Goal: Task Accomplishment & Management: Use online tool/utility

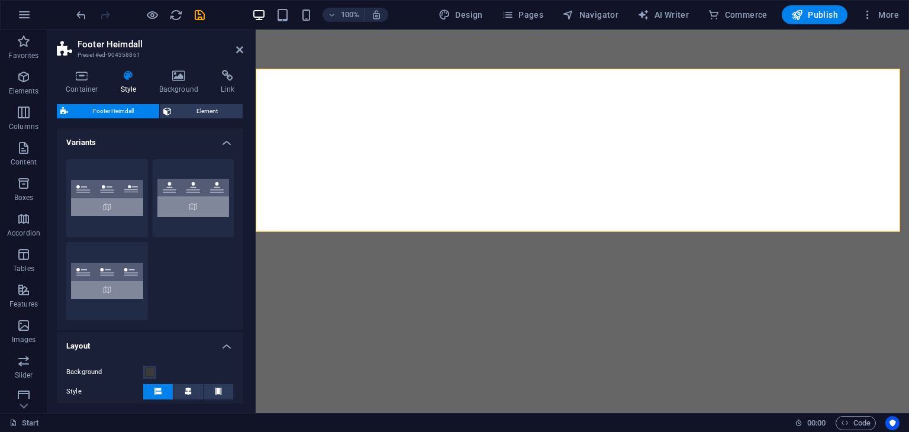
select select "rem"
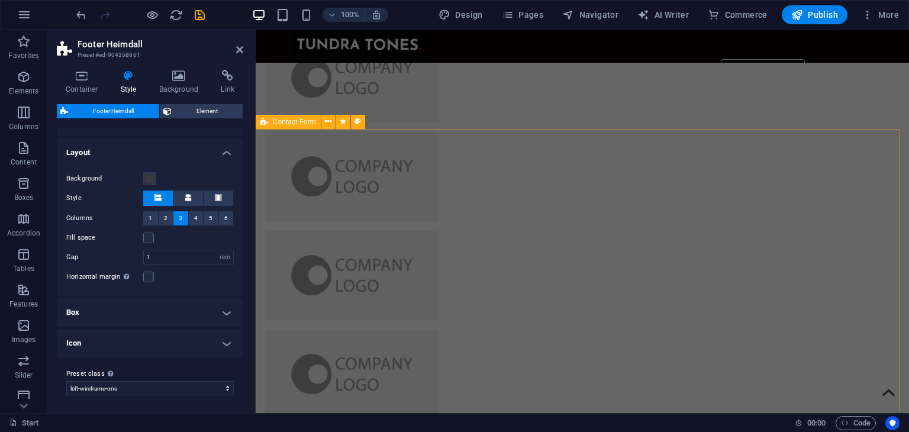
scroll to position [2439, 0]
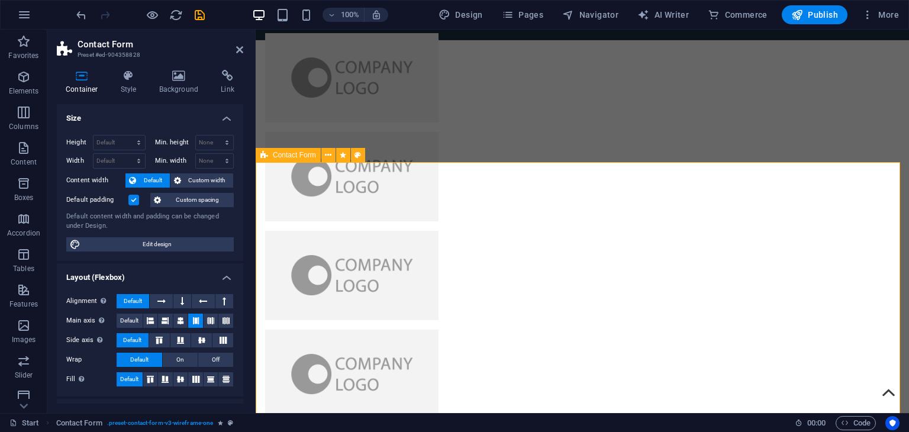
click at [332, 157] on button at bounding box center [328, 155] width 14 height 14
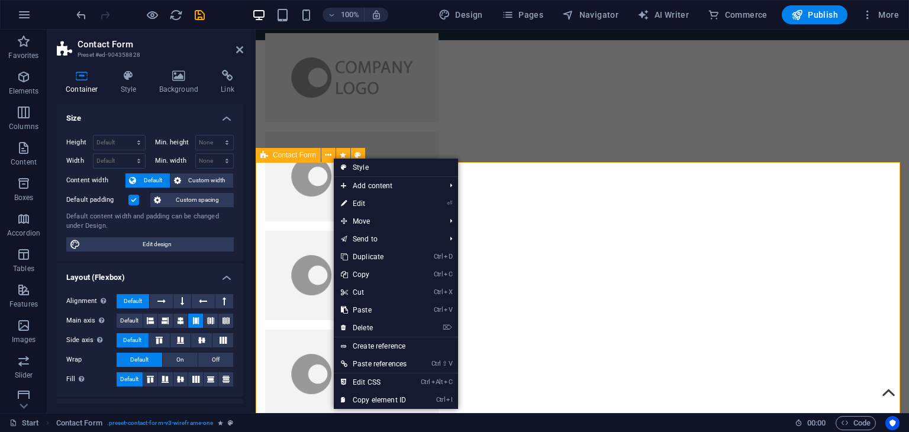
click at [270, 159] on div "Contact Form" at bounding box center [288, 155] width 65 height 14
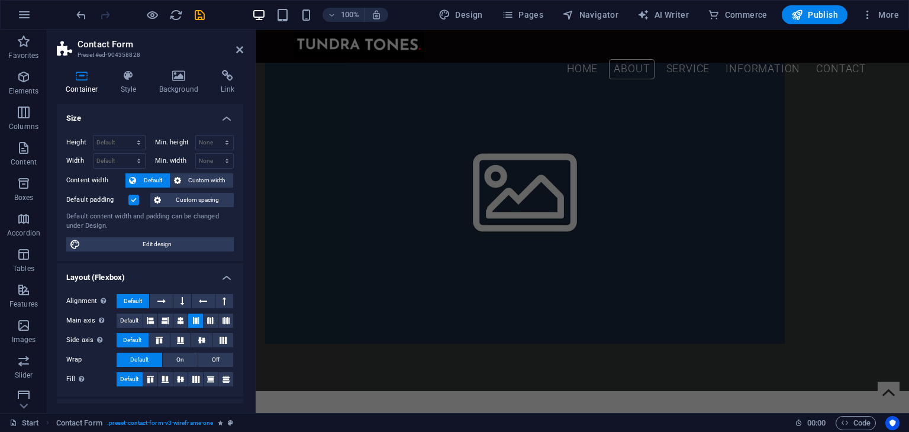
scroll to position [977, 0]
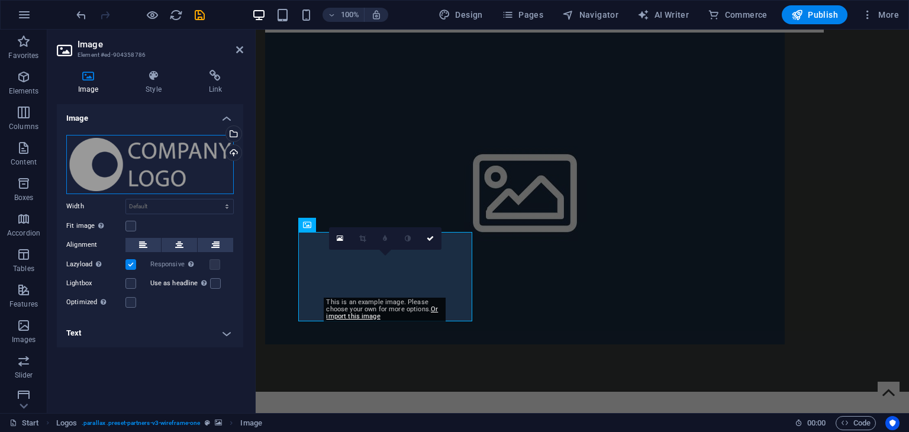
click at [167, 143] on div "Drag files here, click to choose files or select files from Files or our free s…" at bounding box center [149, 164] width 167 height 59
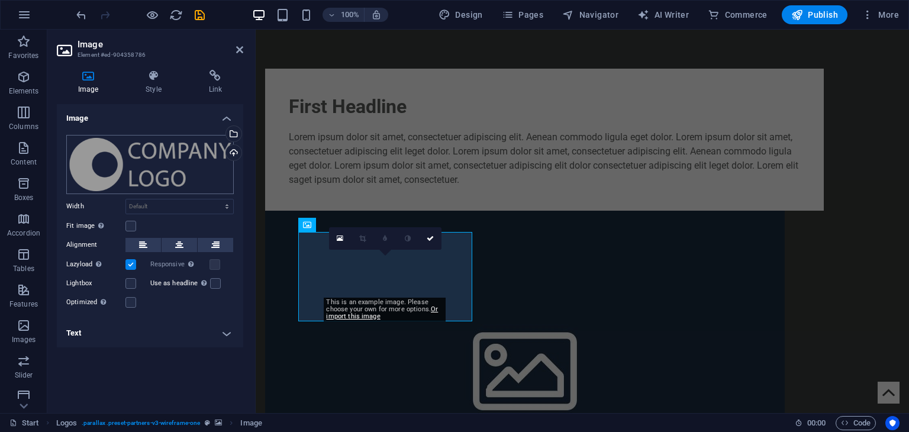
scroll to position [1155, 0]
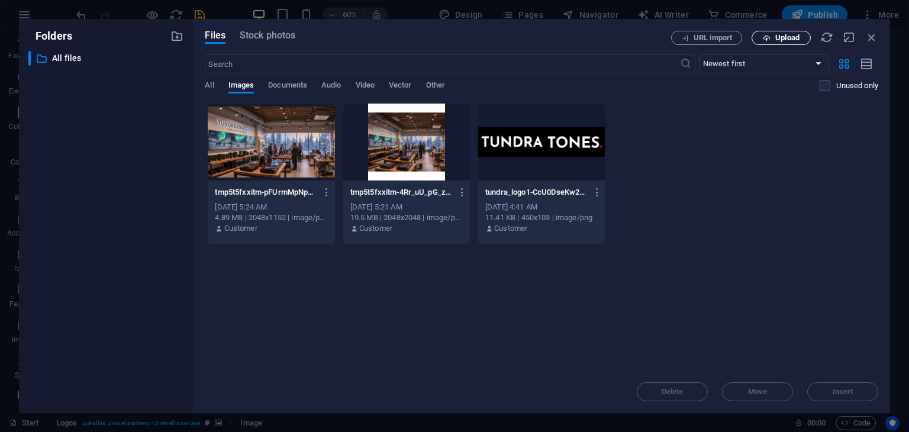
click at [788, 39] on span "Upload" at bounding box center [787, 37] width 24 height 7
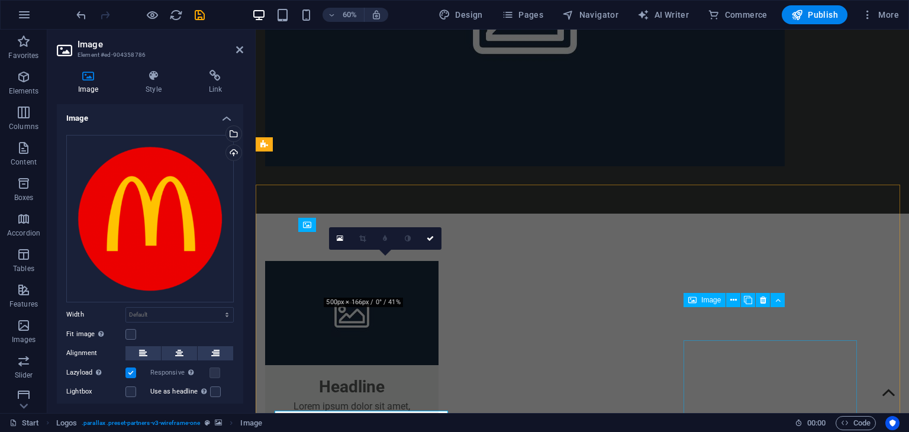
scroll to position [977, 0]
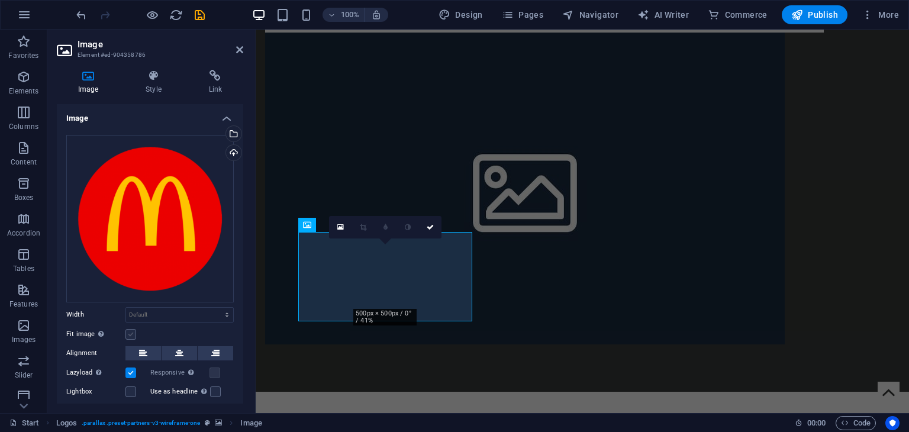
click at [129, 332] on label at bounding box center [130, 334] width 11 height 11
click at [0, 0] on input "Fit image Automatically fit image to a fixed width and height" at bounding box center [0, 0] width 0 height 0
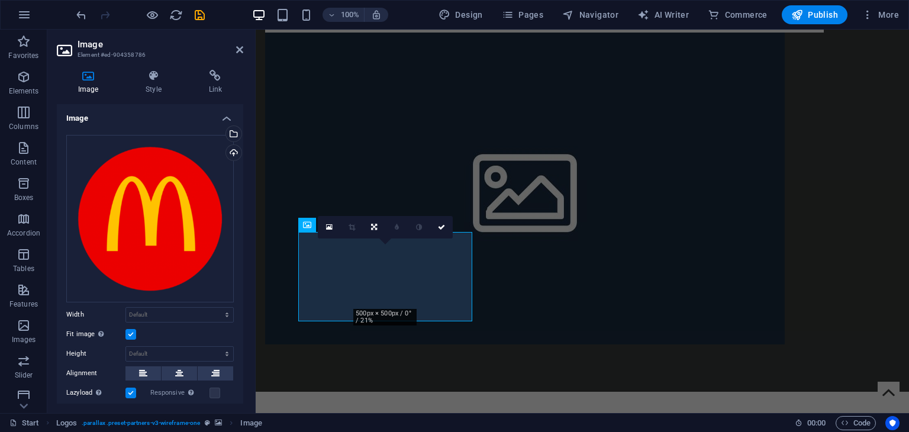
click at [129, 332] on label at bounding box center [130, 334] width 11 height 11
click at [0, 0] on input "Fit image Automatically fit image to a fixed width and height" at bounding box center [0, 0] width 0 height 0
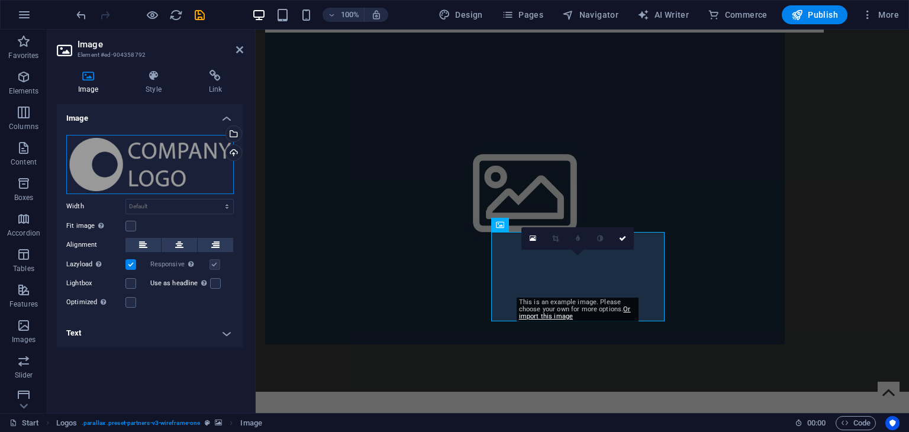
click at [119, 175] on div "Drag files here, click to choose files or select files from Files or our free s…" at bounding box center [149, 164] width 167 height 59
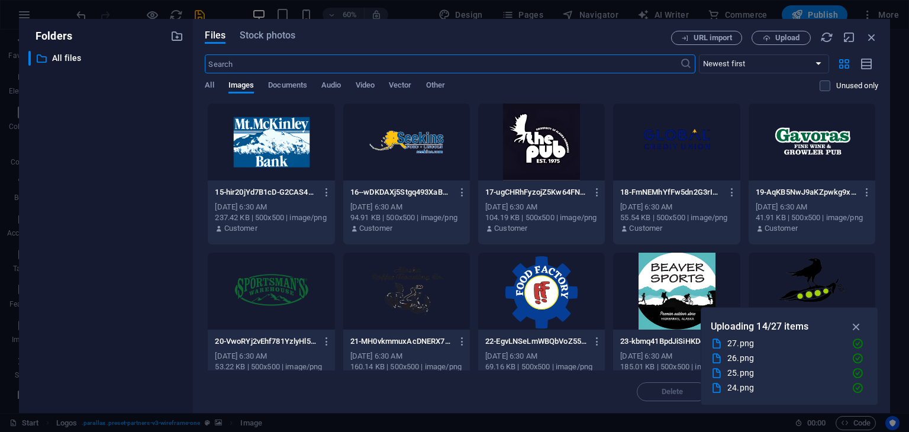
scroll to position [322, 0]
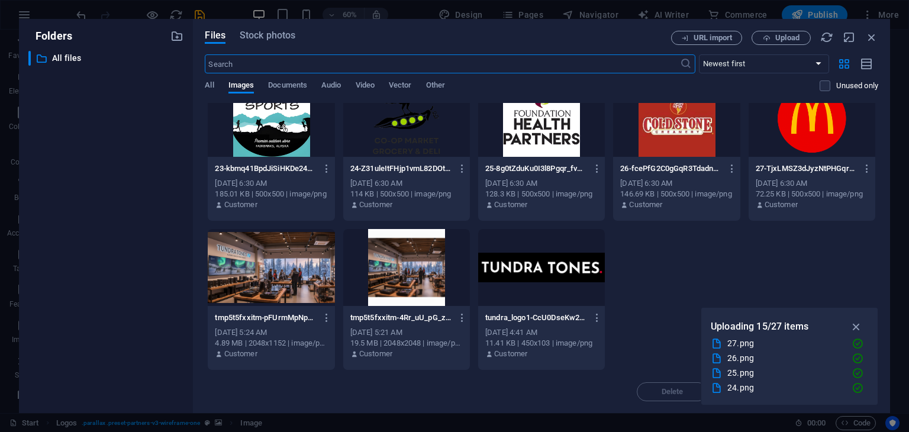
click at [415, 127] on div at bounding box center [406, 118] width 127 height 77
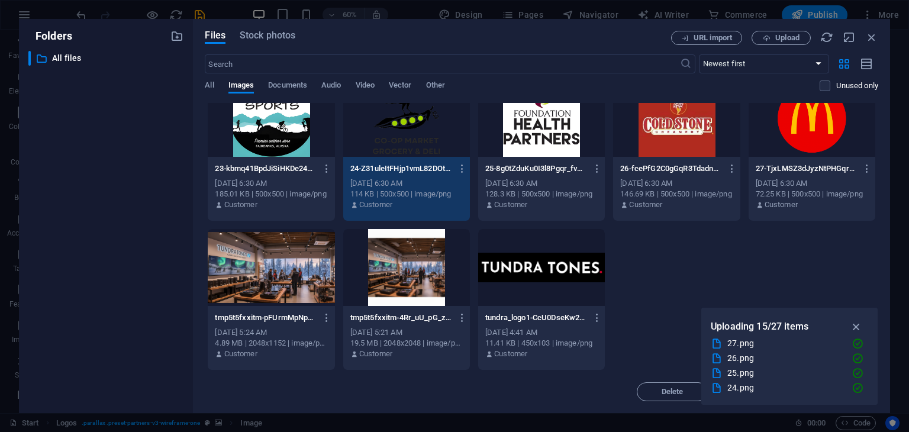
click at [415, 127] on div "1" at bounding box center [406, 118] width 127 height 77
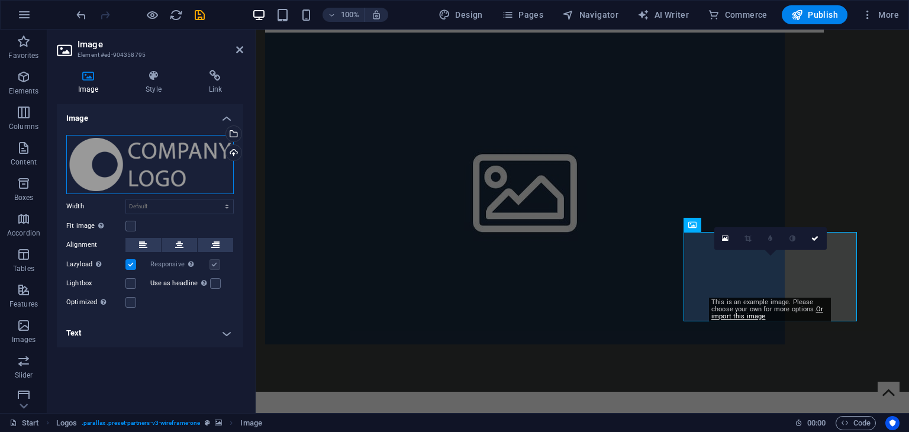
click at [109, 160] on div "Drag files here, click to choose files or select files from Files or our free s…" at bounding box center [149, 164] width 167 height 59
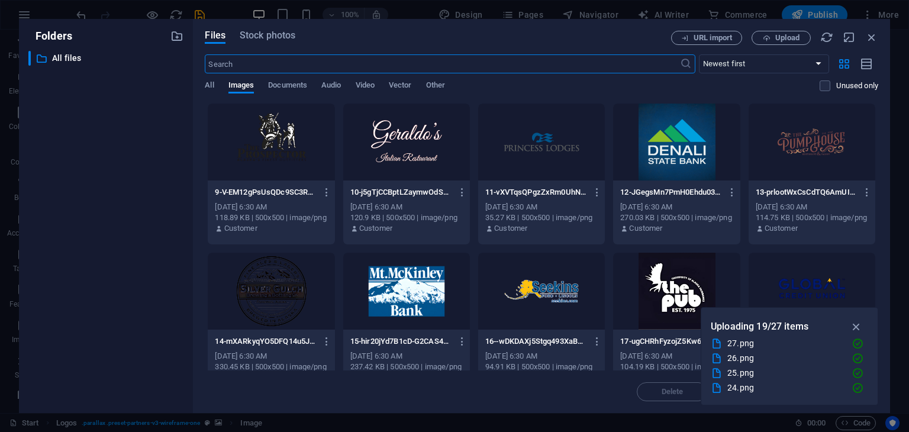
scroll to position [1155, 0]
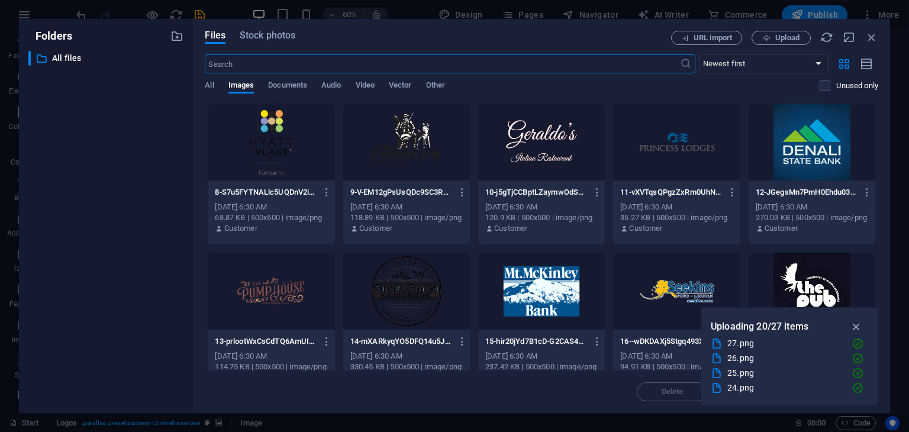
click at [388, 280] on div at bounding box center [406, 291] width 127 height 77
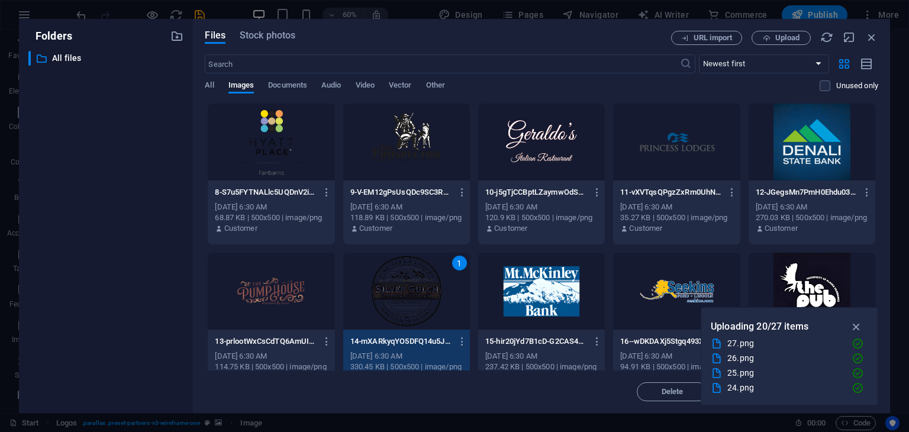
click at [388, 280] on div "1" at bounding box center [406, 291] width 127 height 77
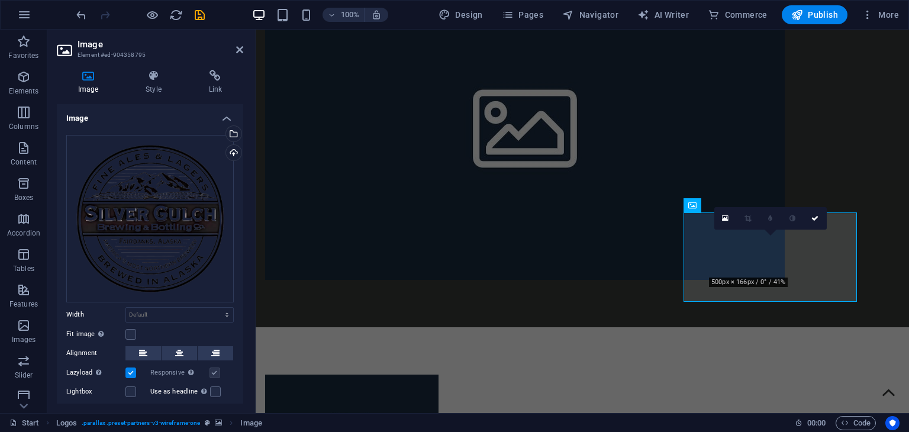
scroll to position [1052, 0]
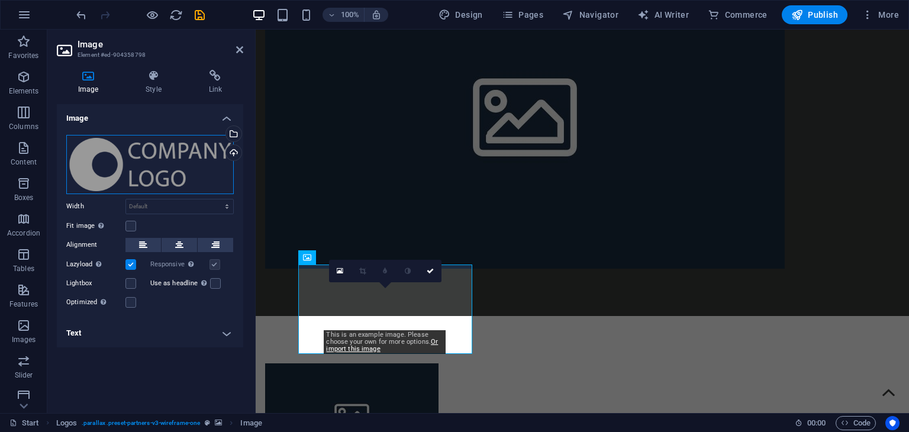
click at [153, 167] on div "Drag files here, click to choose files or select files from Files or our free s…" at bounding box center [149, 164] width 167 height 59
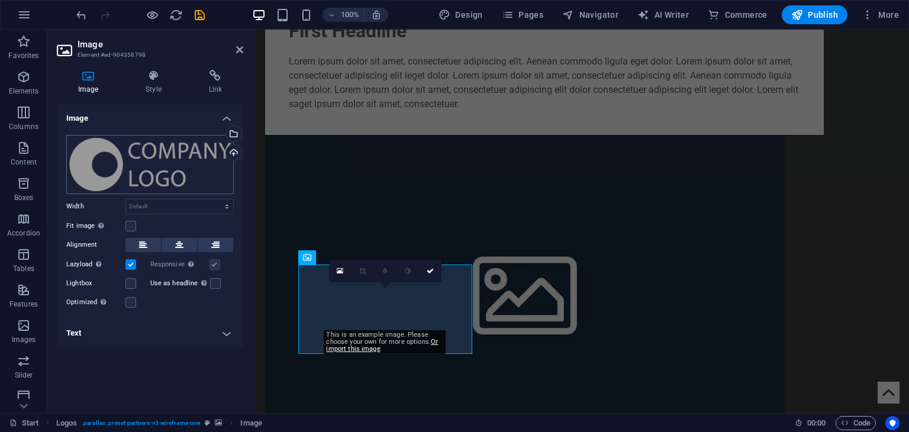
scroll to position [1230, 0]
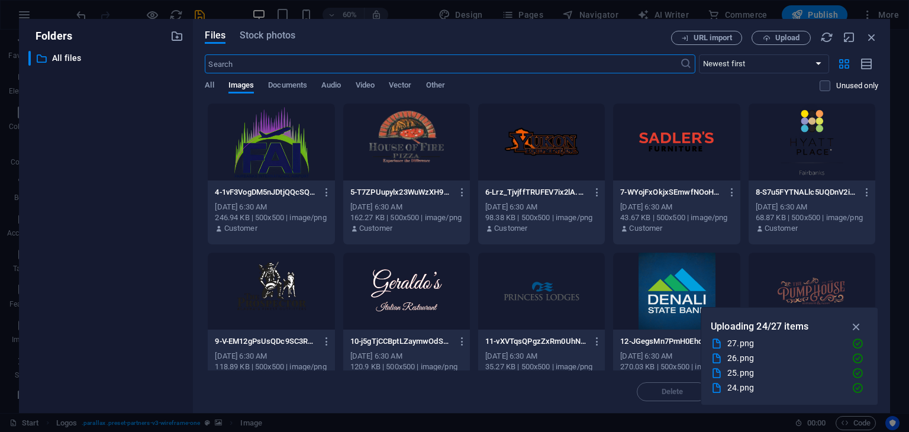
click at [373, 287] on div at bounding box center [406, 291] width 127 height 77
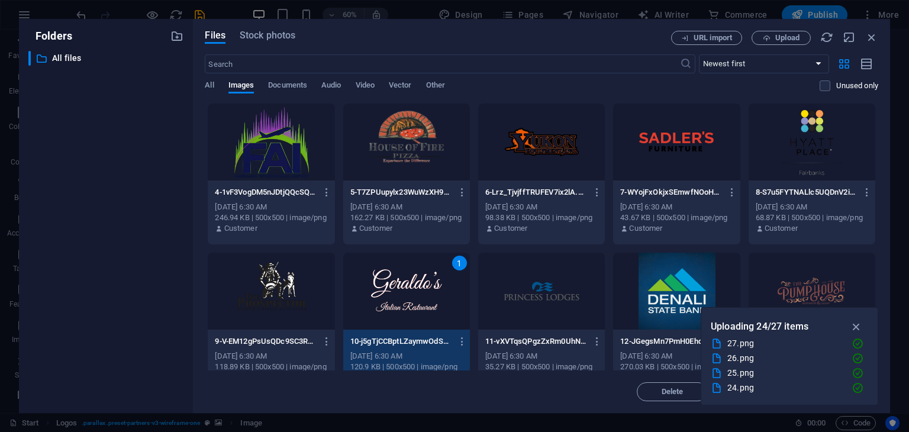
click at [373, 287] on div "1" at bounding box center [406, 291] width 127 height 77
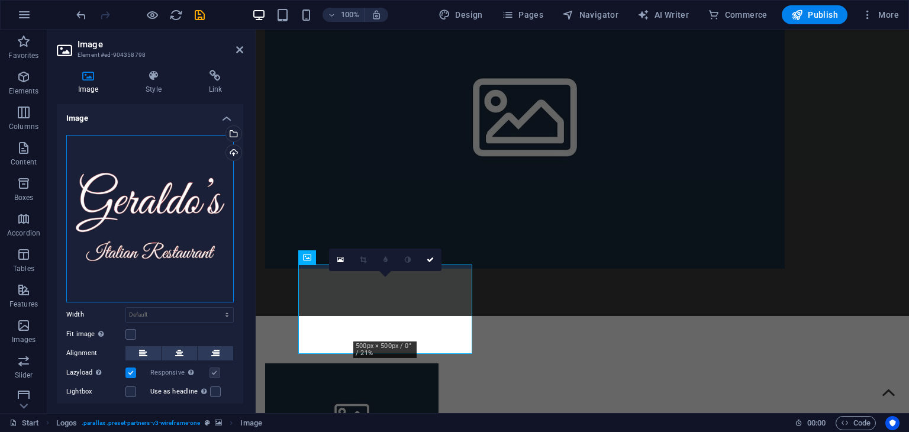
drag, startPoint x: 148, startPoint y: 252, endPoint x: 100, endPoint y: 248, distance: 48.7
click at [100, 248] on div "Drag files here, click to choose files or select files from Files or our free s…" at bounding box center [149, 218] width 167 height 167
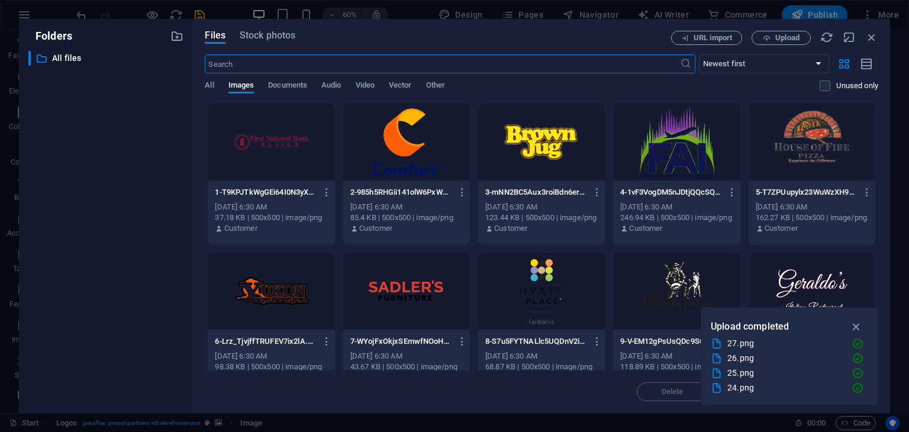
scroll to position [1230, 0]
click at [288, 301] on div at bounding box center [271, 291] width 127 height 77
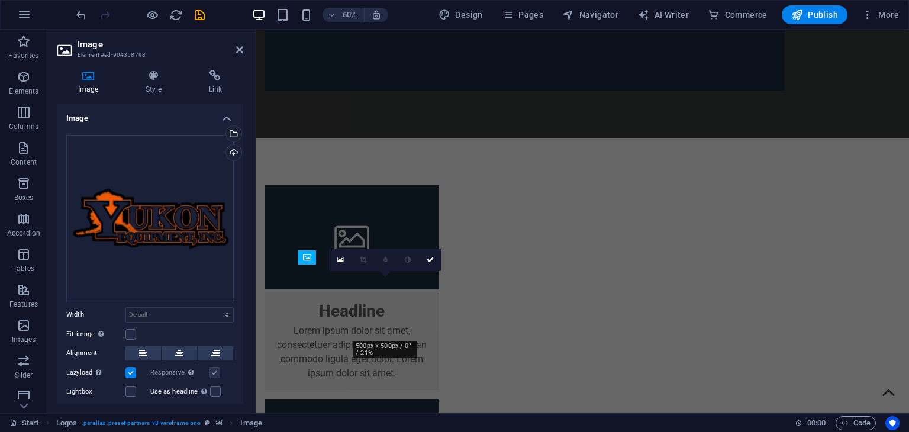
scroll to position [1052, 0]
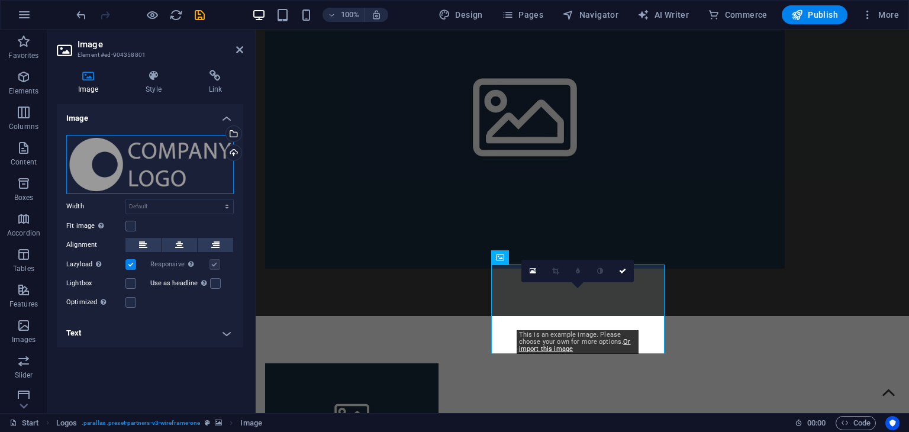
click at [158, 166] on div "Drag files here, click to choose files or select files from Files or our free s…" at bounding box center [149, 164] width 167 height 59
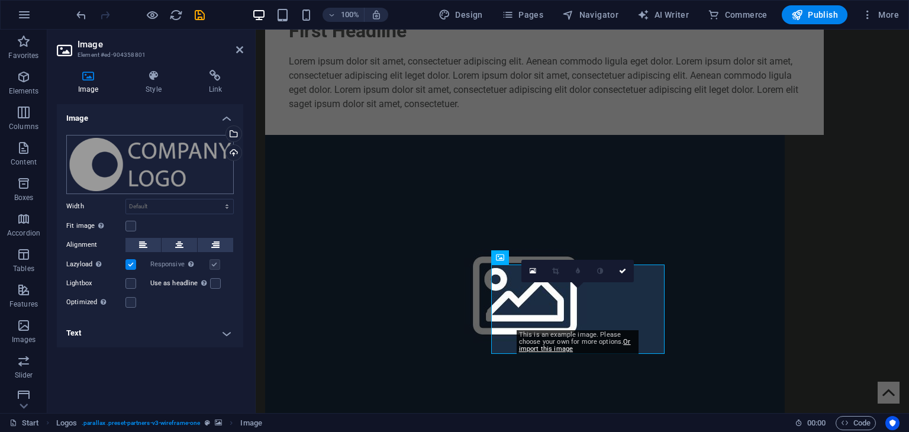
scroll to position [1230, 0]
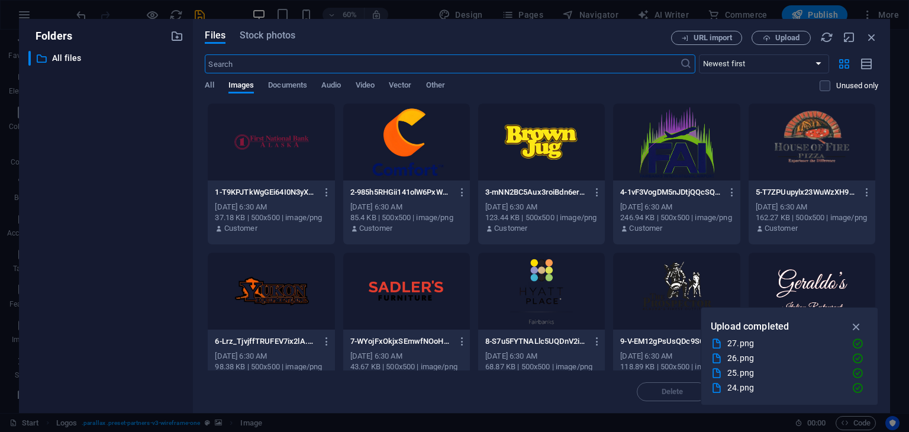
click at [652, 274] on div at bounding box center [676, 291] width 127 height 77
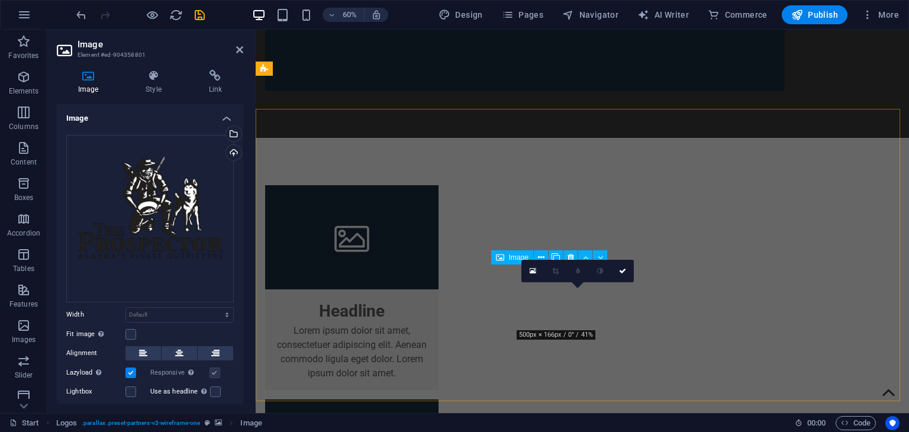
scroll to position [1052, 0]
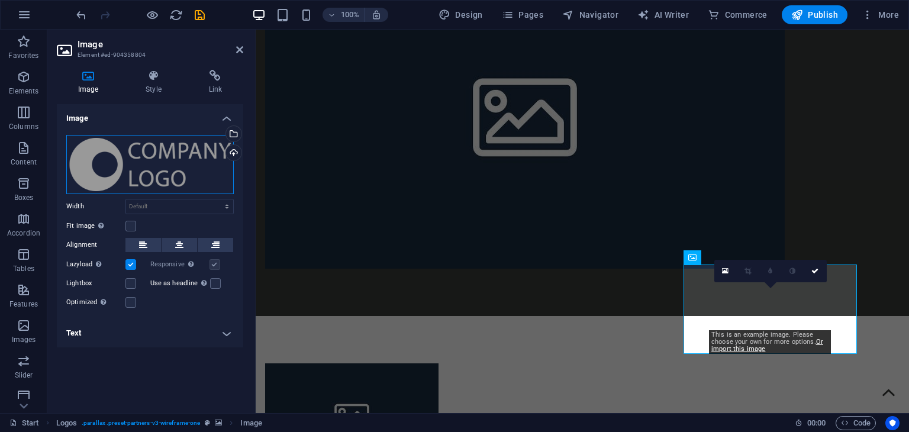
click at [150, 160] on div "Drag files here, click to choose files or select files from Files or our free s…" at bounding box center [149, 164] width 167 height 59
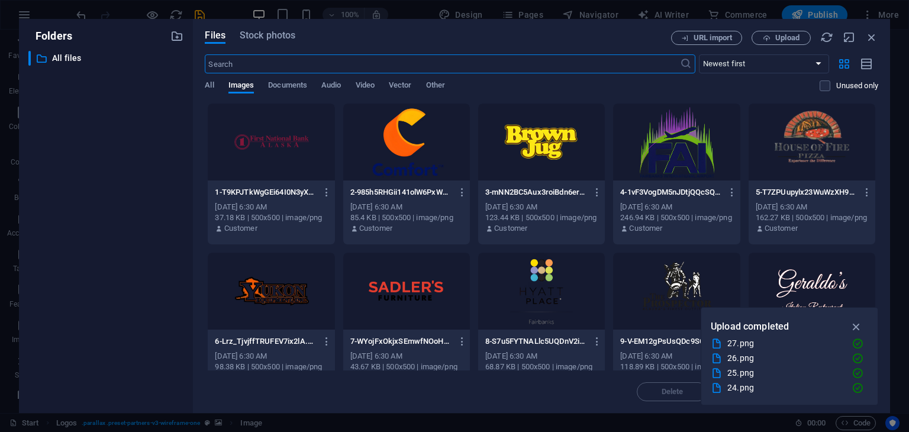
scroll to position [1230, 0]
click at [251, 135] on div at bounding box center [271, 142] width 127 height 77
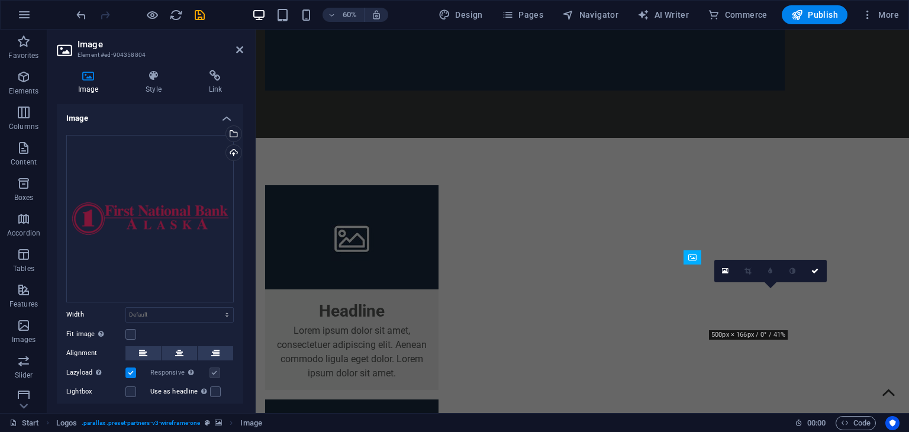
scroll to position [1052, 0]
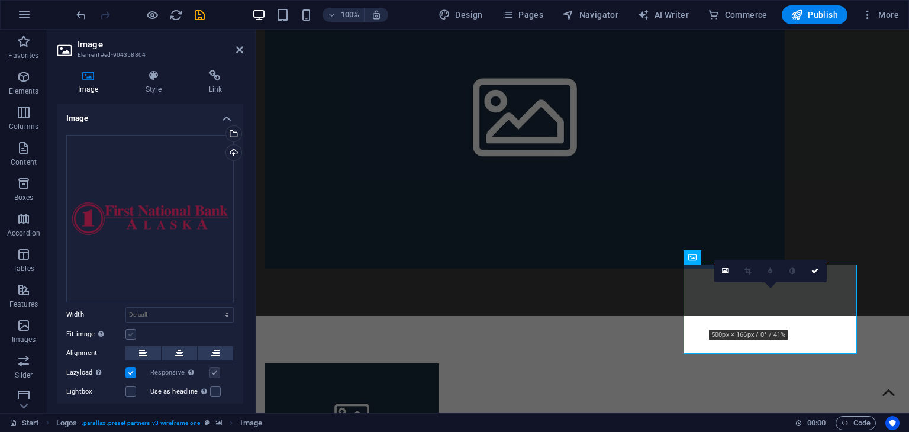
click at [132, 329] on label at bounding box center [130, 334] width 11 height 11
click at [0, 0] on input "Fit image Automatically fit image to a fixed width and height" at bounding box center [0, 0] width 0 height 0
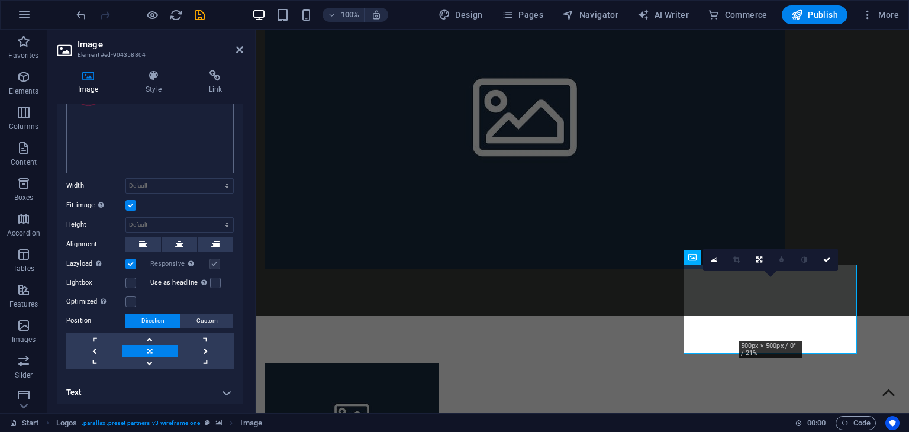
scroll to position [0, 0]
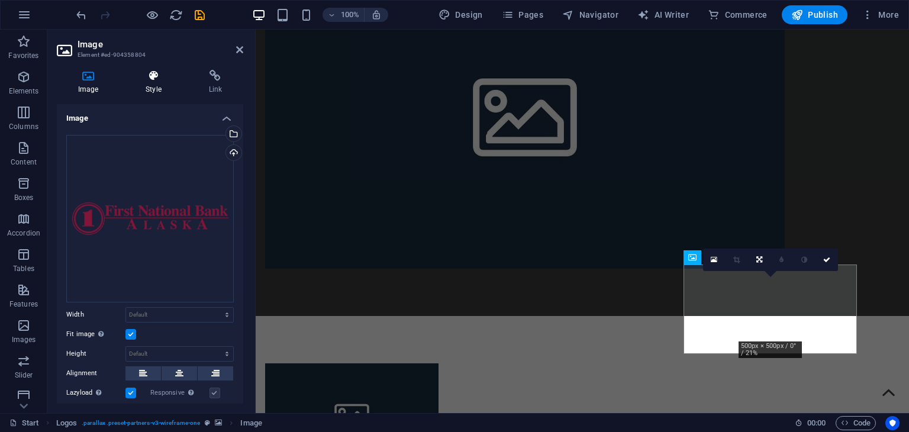
click at [147, 83] on h4 "Style" at bounding box center [155, 82] width 63 height 25
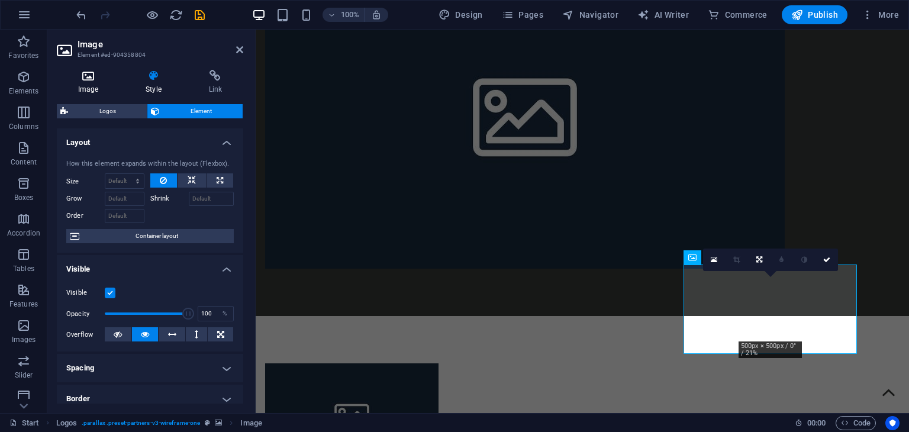
click at [99, 82] on h4 "Image" at bounding box center [90, 82] width 67 height 25
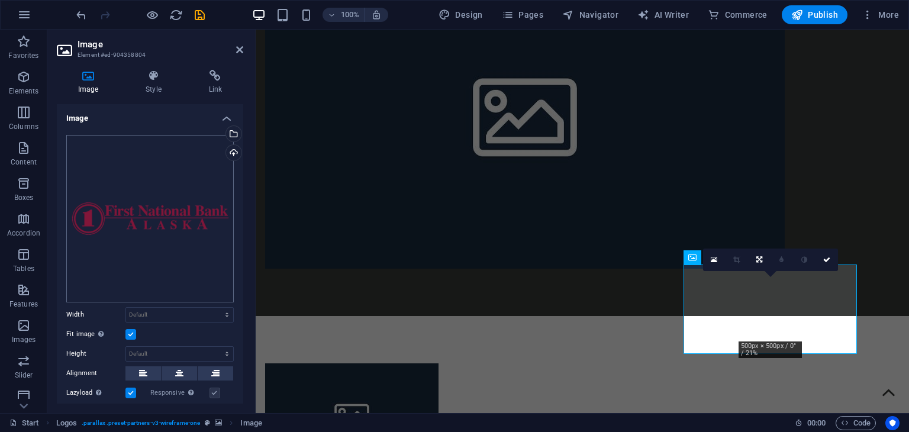
scroll to position [129, 0]
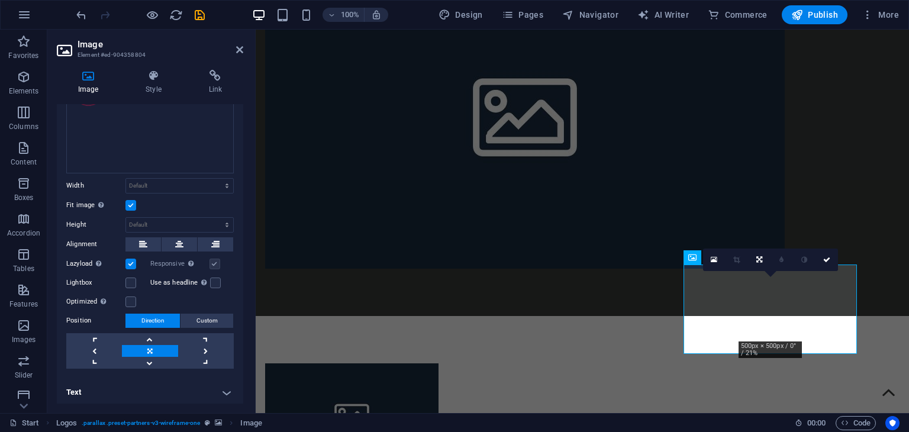
click at [122, 391] on h4 "Text" at bounding box center [150, 392] width 186 height 28
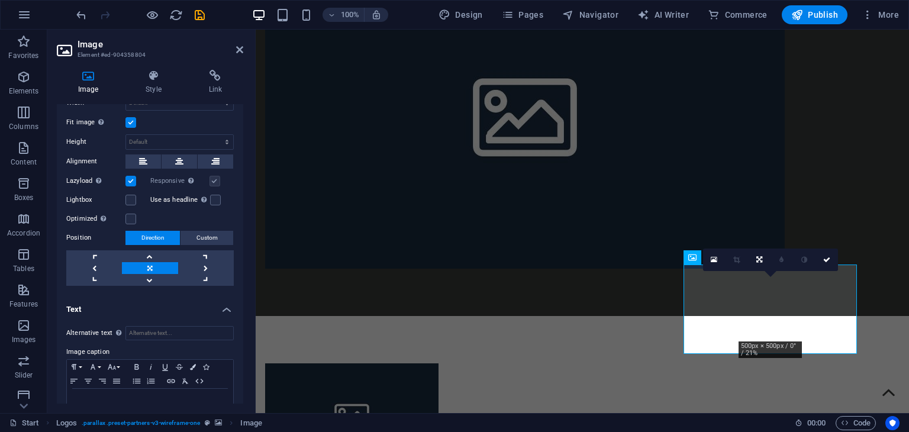
scroll to position [214, 0]
click at [114, 400] on div at bounding box center [150, 404] width 166 height 35
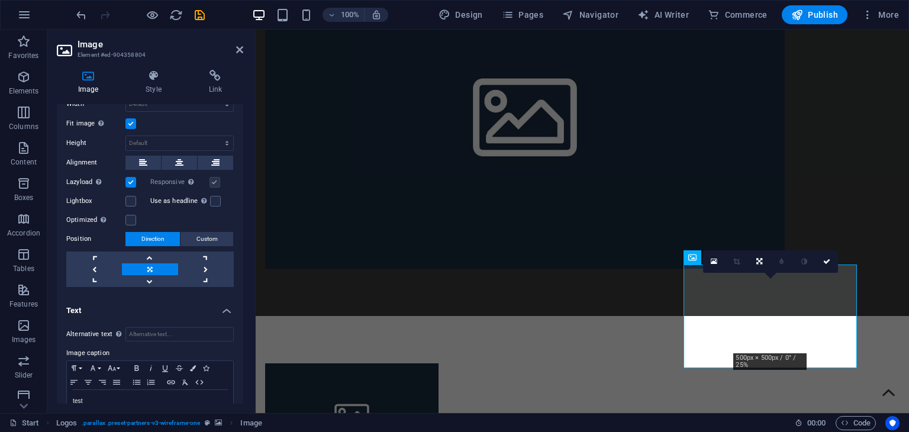
scroll to position [216, 0]
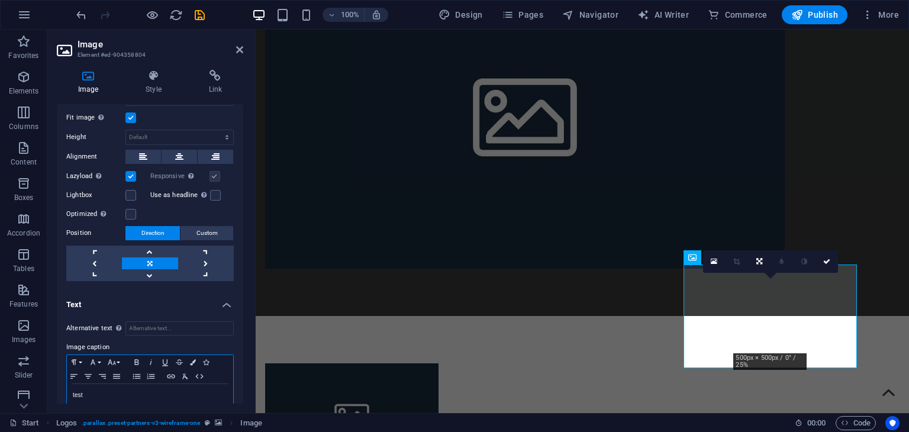
click at [83, 396] on p "test" at bounding box center [150, 395] width 154 height 11
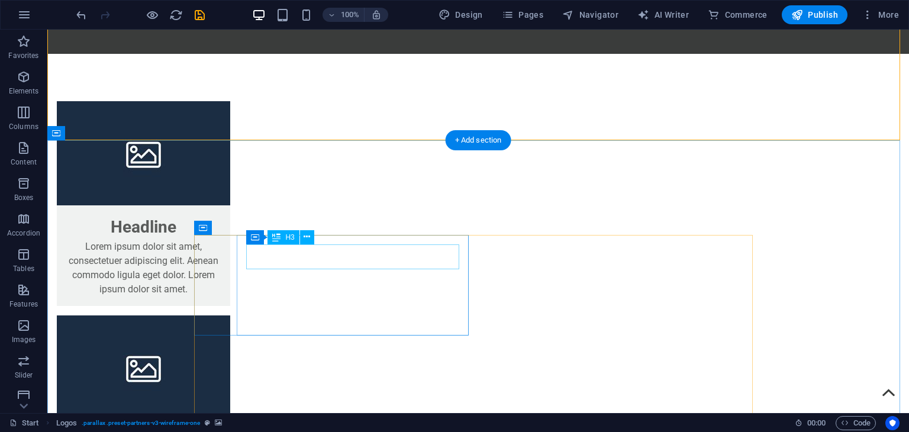
scroll to position [1315, 0]
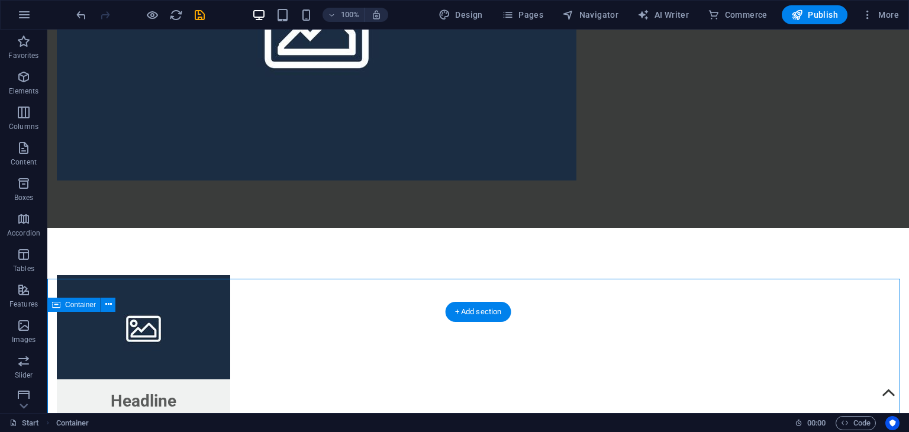
scroll to position [1142, 0]
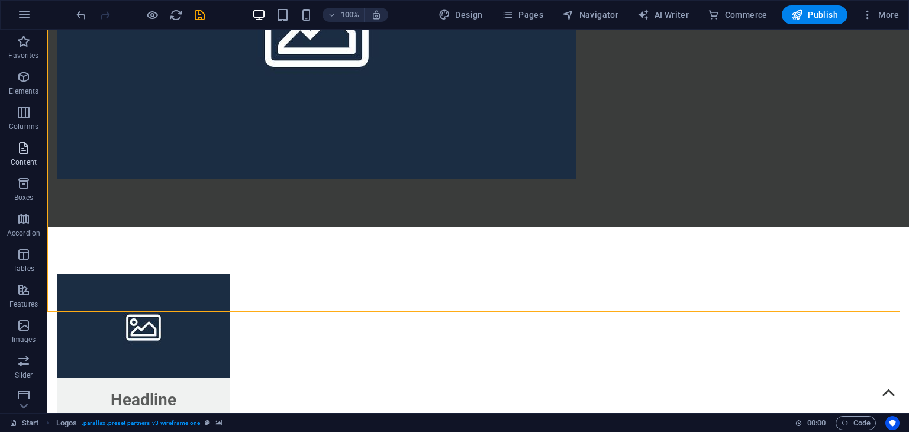
click at [27, 145] on icon "button" at bounding box center [24, 148] width 14 height 14
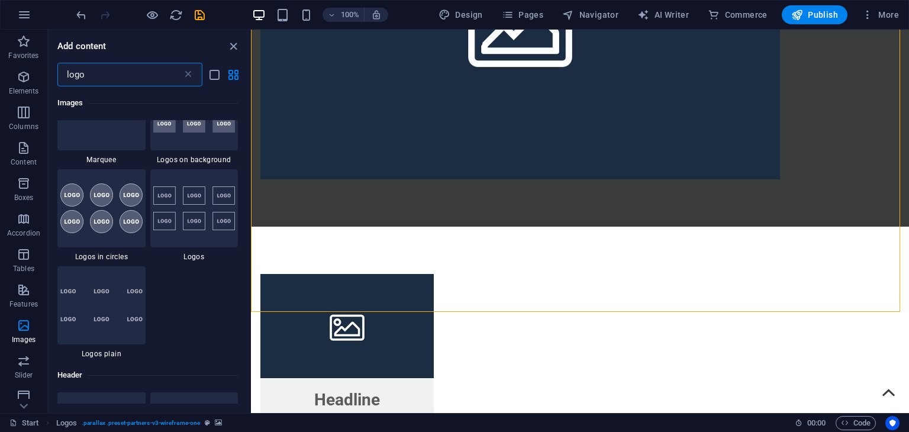
scroll to position [137, 0]
click at [76, 69] on input "logo" at bounding box center [119, 75] width 125 height 24
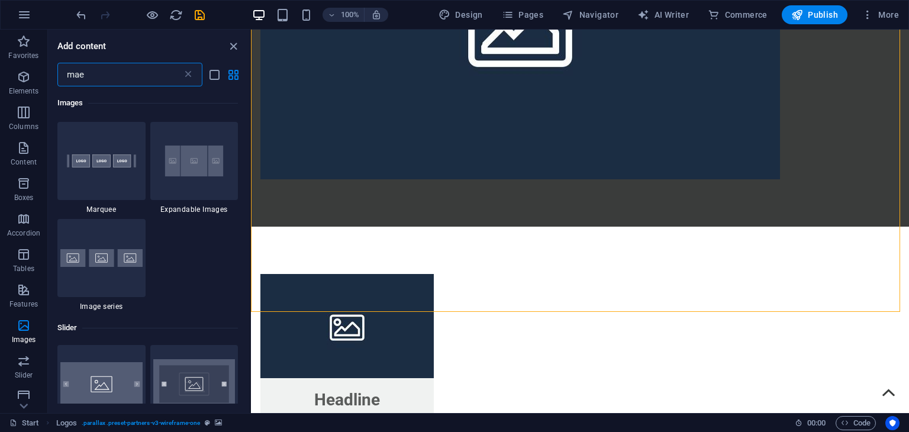
scroll to position [0, 0]
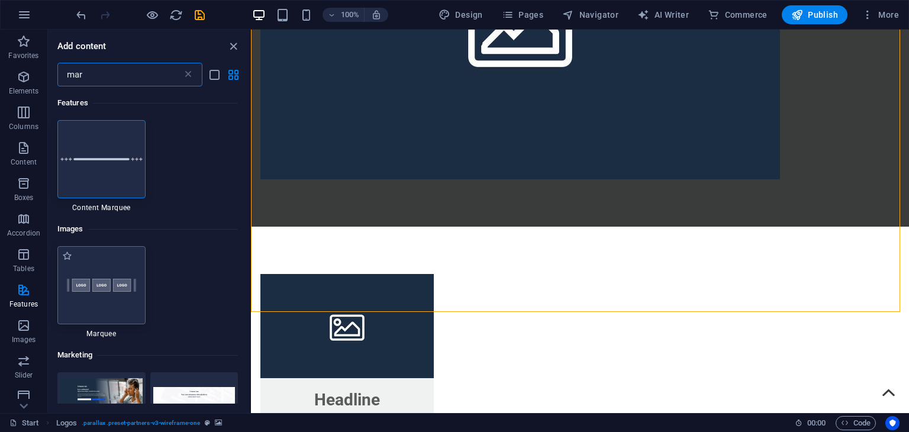
type input "mar"
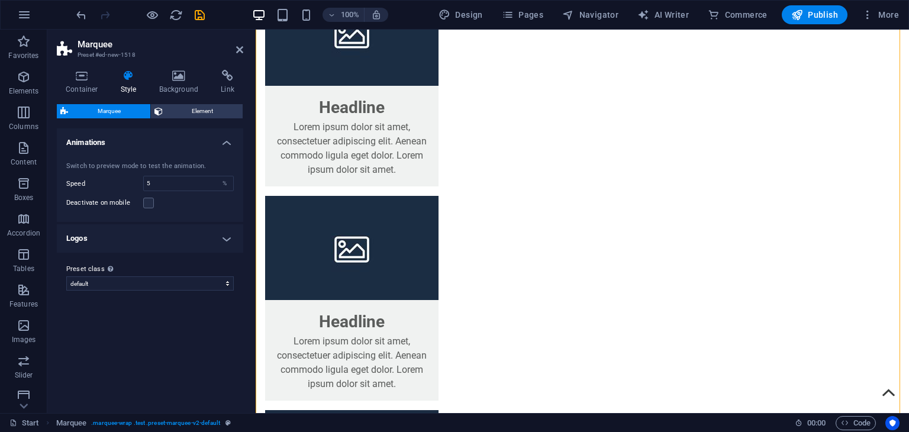
scroll to position [1435, 0]
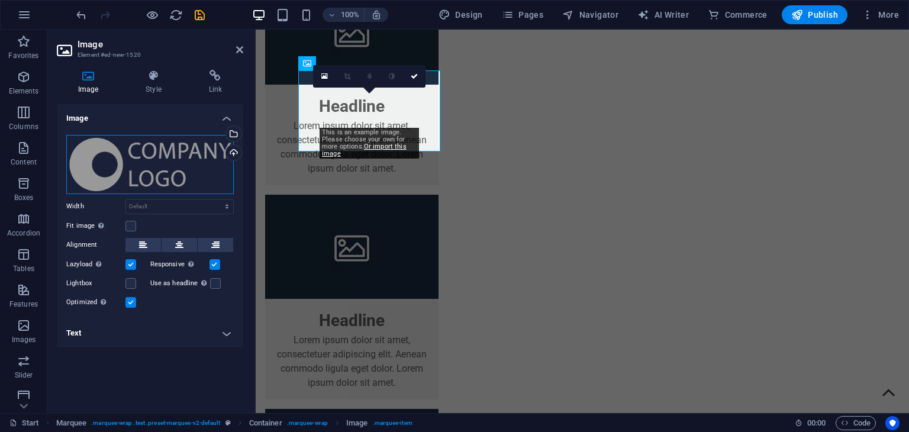
click at [141, 149] on div "Drag files here, click to choose files or select files from Files or our free s…" at bounding box center [149, 164] width 167 height 59
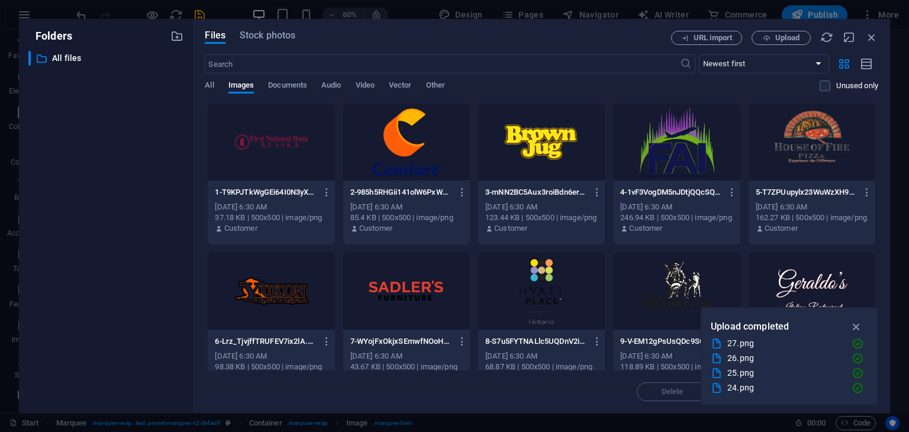
click at [542, 154] on div at bounding box center [541, 142] width 127 height 77
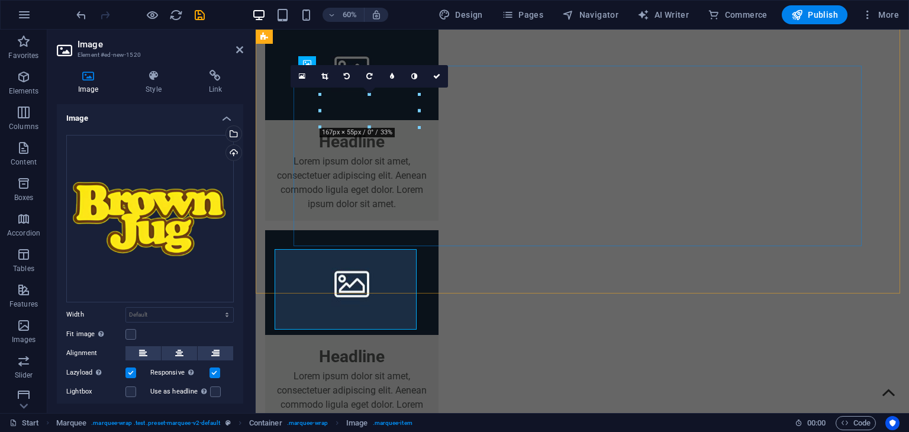
scroll to position [1435, 0]
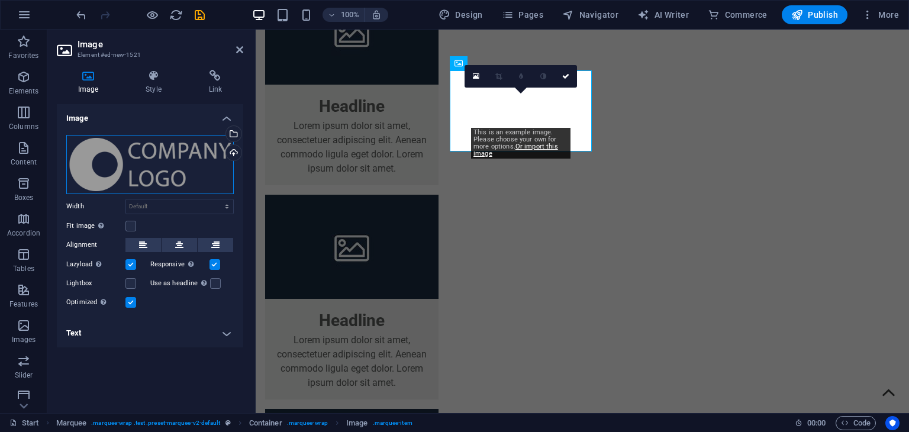
click at [124, 157] on div "Drag files here, click to choose files or select files from Files or our free s…" at bounding box center [149, 164] width 167 height 59
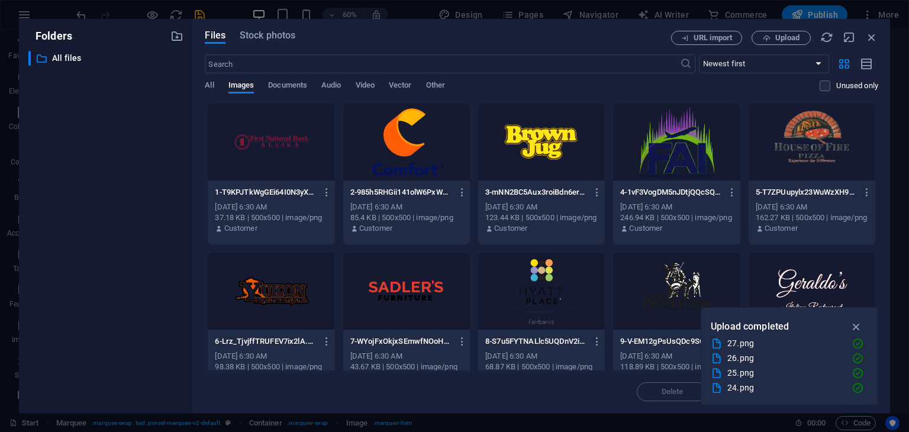
click at [679, 146] on div at bounding box center [676, 142] width 127 height 77
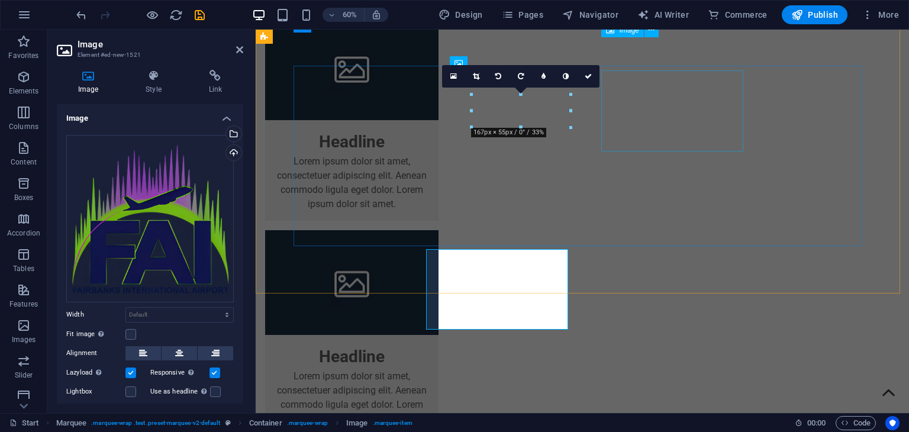
scroll to position [1435, 0]
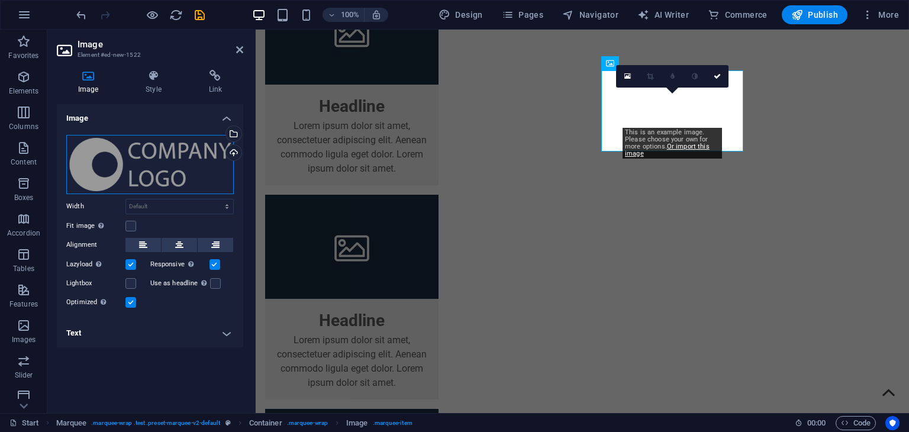
click at [153, 166] on div "Drag files here, click to choose files or select files from Files or our free s…" at bounding box center [149, 164] width 167 height 59
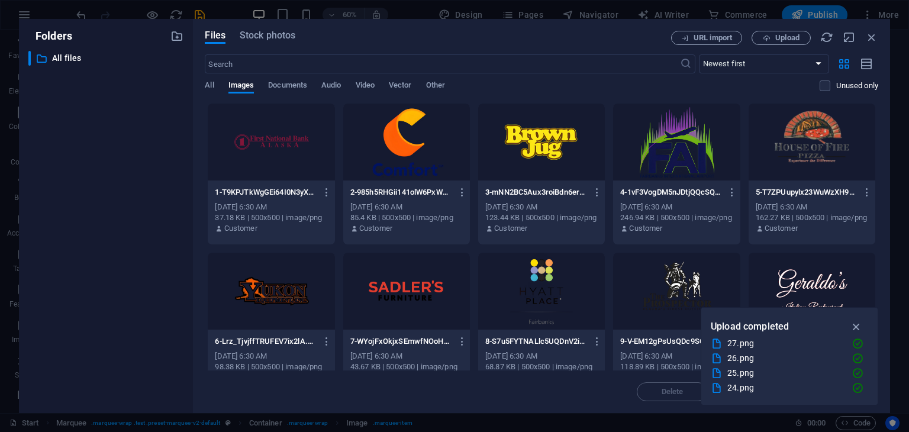
click at [412, 285] on div at bounding box center [406, 291] width 127 height 77
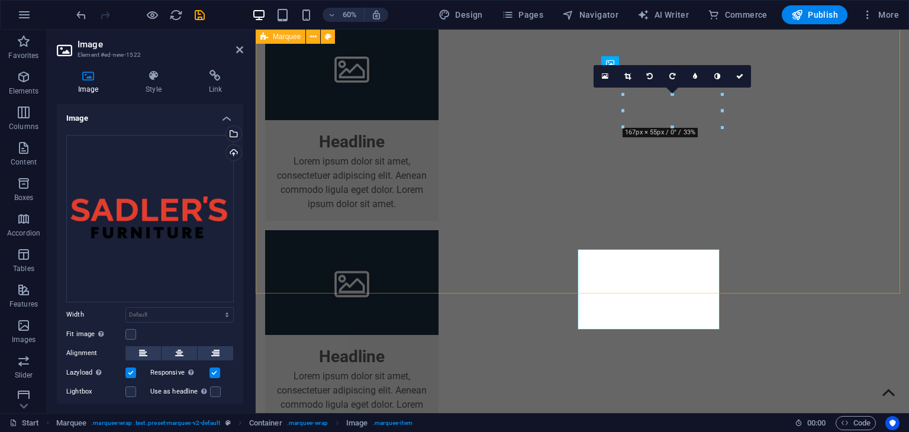
scroll to position [1435, 0]
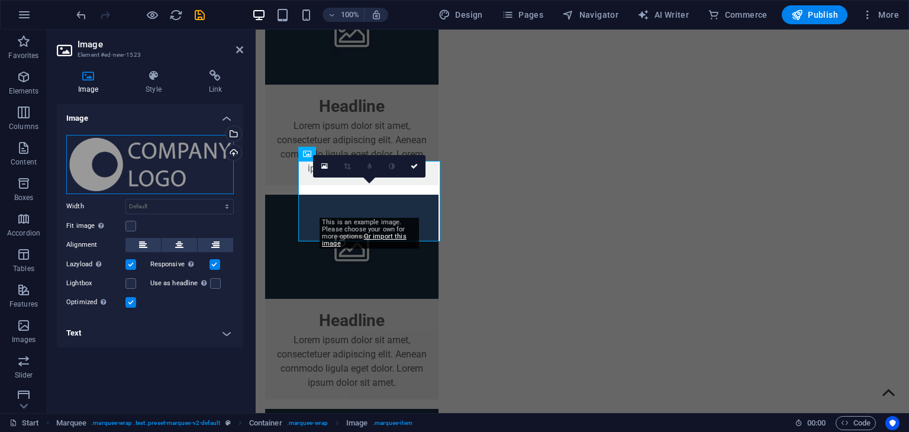
click at [154, 154] on div "Drag files here, click to choose files or select files from Files or our free s…" at bounding box center [149, 164] width 167 height 59
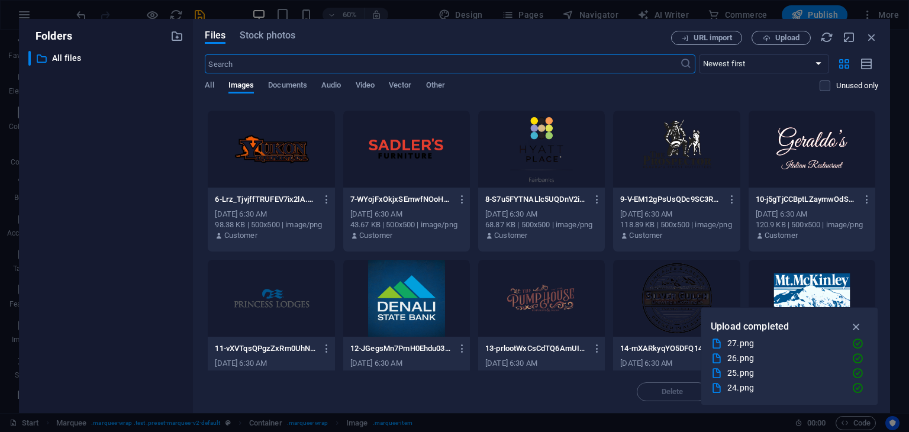
scroll to position [142, 0]
click at [400, 263] on div at bounding box center [406, 298] width 127 height 77
click at [400, 263] on div "1" at bounding box center [406, 298] width 127 height 77
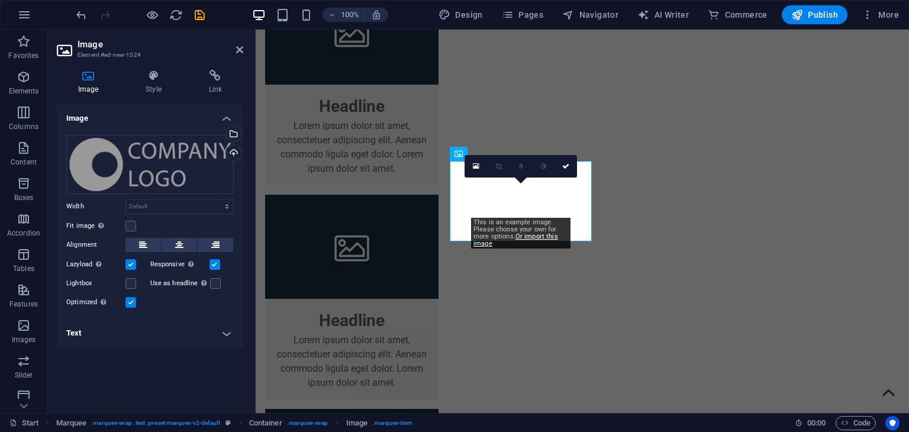
click at [504, 177] on div "0" at bounding box center [520, 166] width 112 height 22
click at [116, 149] on div "Drag files here, click to choose files or select files from Files or our free s…" at bounding box center [149, 164] width 167 height 59
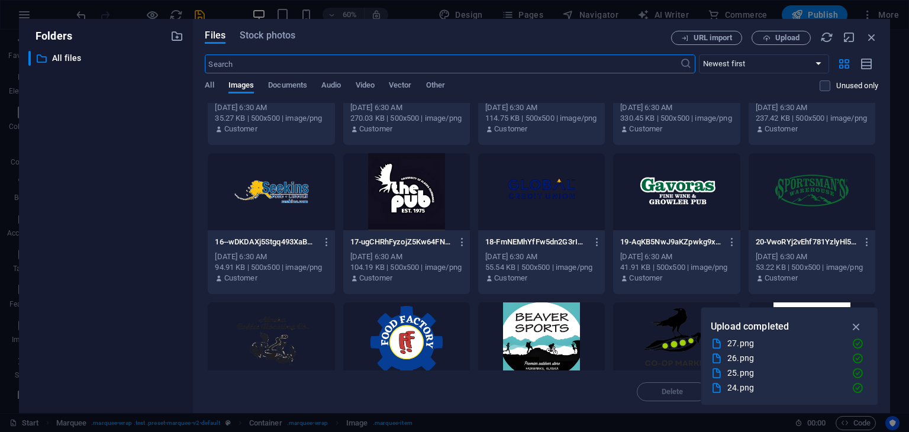
scroll to position [431, 0]
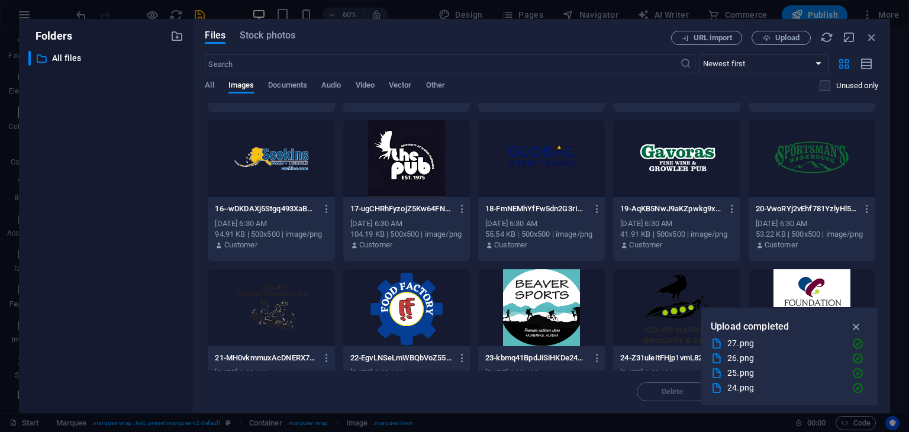
click at [550, 164] on div at bounding box center [541, 158] width 127 height 77
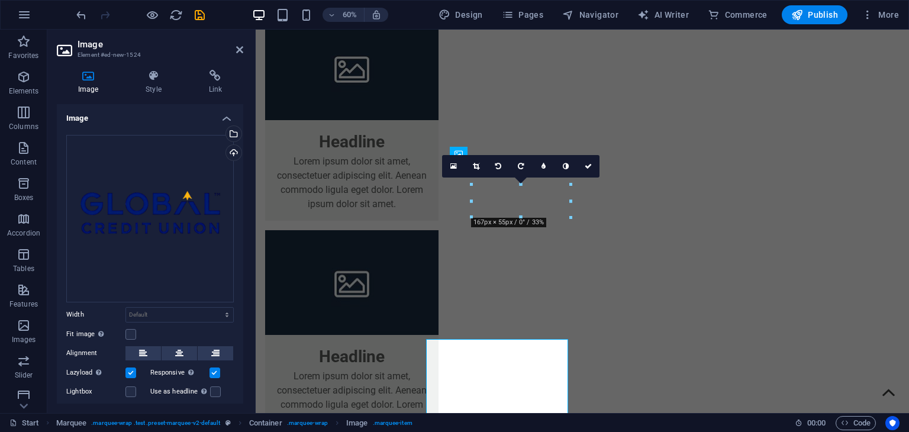
scroll to position [1435, 0]
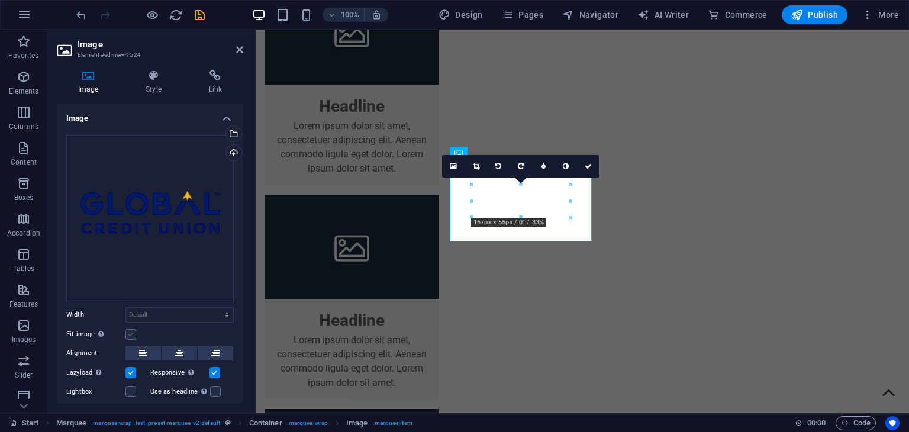
click at [130, 329] on label at bounding box center [130, 334] width 11 height 11
click at [0, 0] on input "Fit image Automatically fit image to a fixed width and height" at bounding box center [0, 0] width 0 height 0
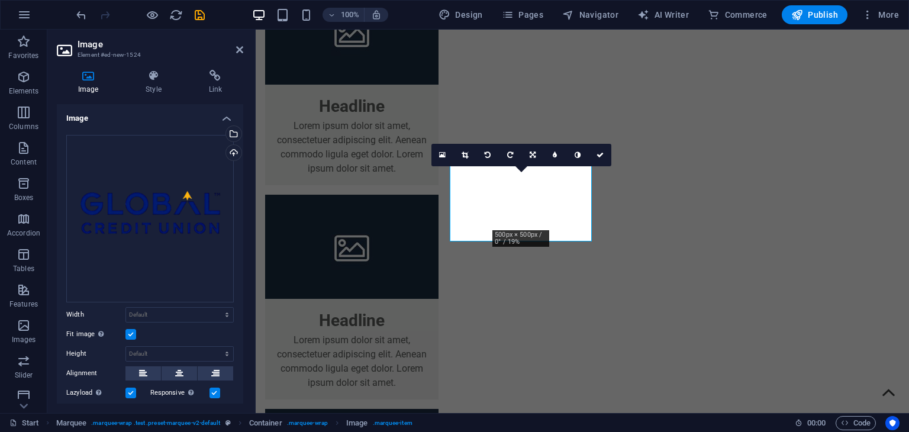
click at [130, 329] on label at bounding box center [130, 334] width 11 height 11
click at [0, 0] on input "Fit image Automatically fit image to a fixed width and height" at bounding box center [0, 0] width 0 height 0
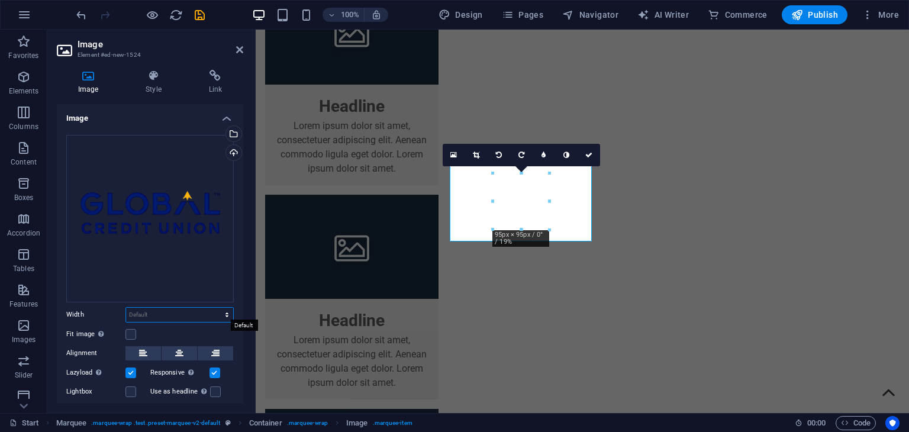
click at [162, 308] on select "Default auto px rem % em vh vw" at bounding box center [179, 315] width 107 height 14
select select "rem"
click at [214, 308] on select "Default auto px rem % em vh vw" at bounding box center [179, 315] width 107 height 14
type input "5.9375"
click at [189, 312] on input "5.9375" at bounding box center [179, 315] width 107 height 14
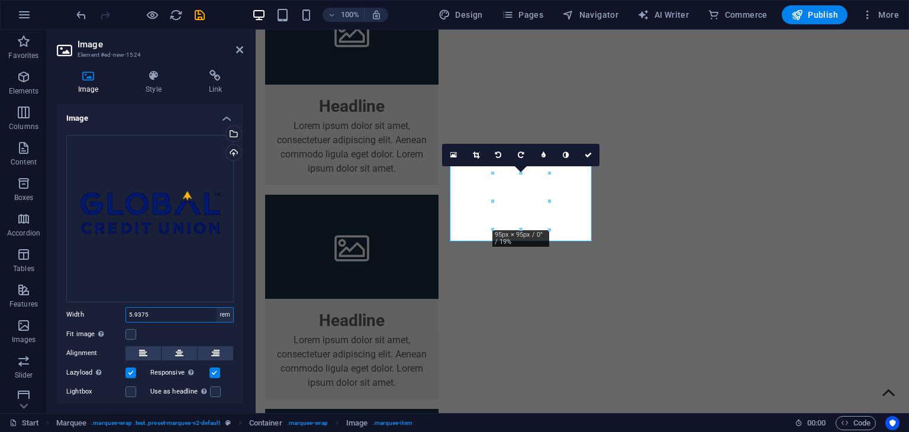
click at [218, 308] on select "Default auto px rem % em vh vw" at bounding box center [224, 315] width 17 height 14
select select "default"
click at [216, 308] on select "Default auto px rem % em vh vw" at bounding box center [224, 315] width 17 height 14
select select "DISABLED_OPTION_VALUE"
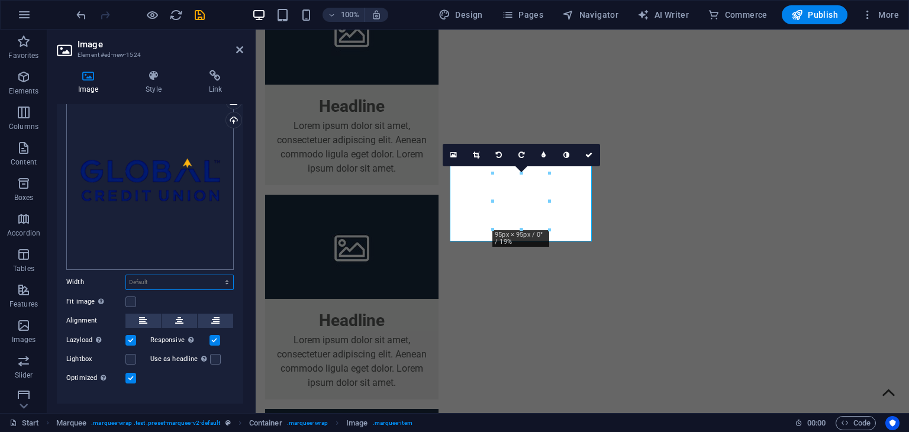
scroll to position [49, 0]
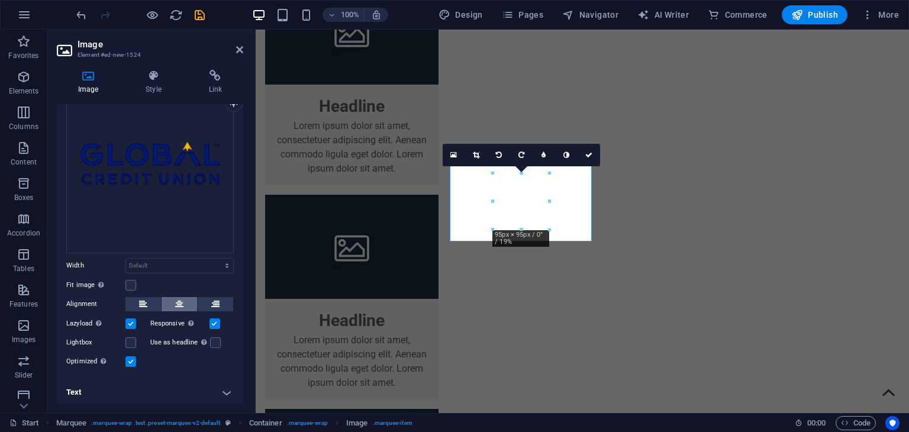
click at [166, 301] on button at bounding box center [178, 304] width 35 height 14
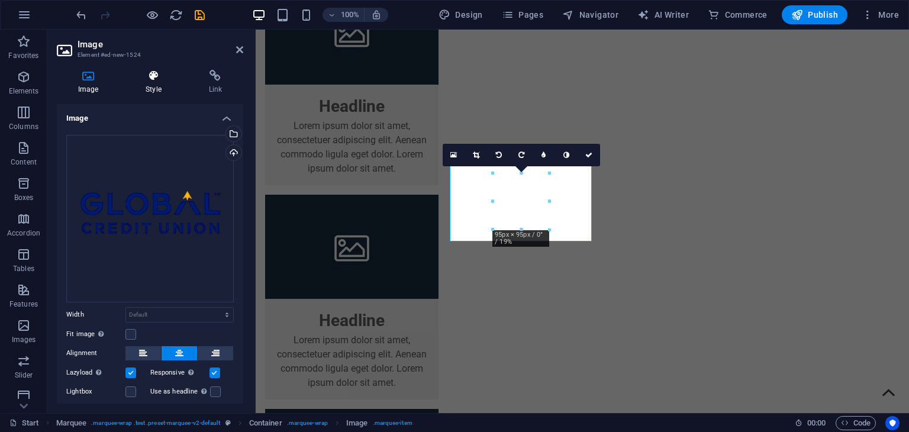
click at [158, 84] on h4 "Style" at bounding box center [155, 82] width 63 height 25
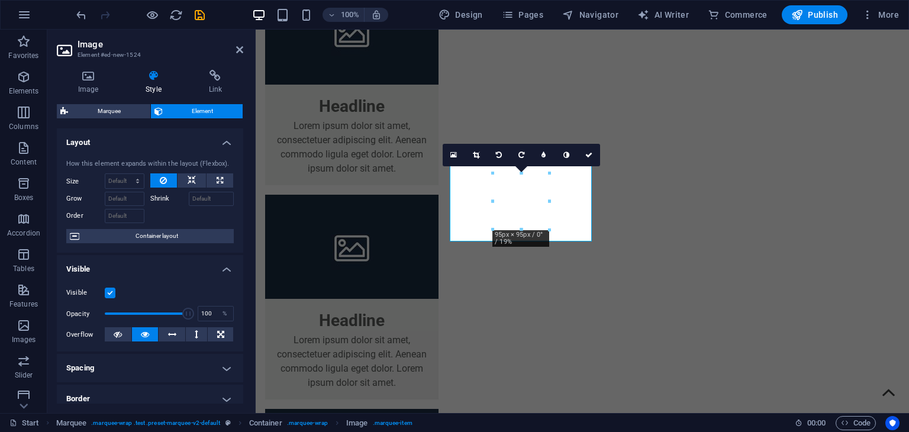
click at [193, 356] on h4 "Spacing" at bounding box center [150, 368] width 186 height 28
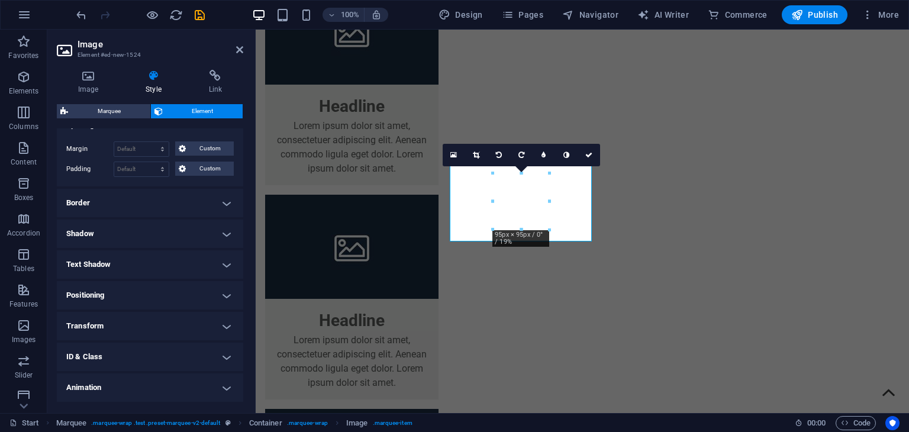
scroll to position [244, 0]
click at [196, 145] on span "Custom" at bounding box center [209, 148] width 41 height 14
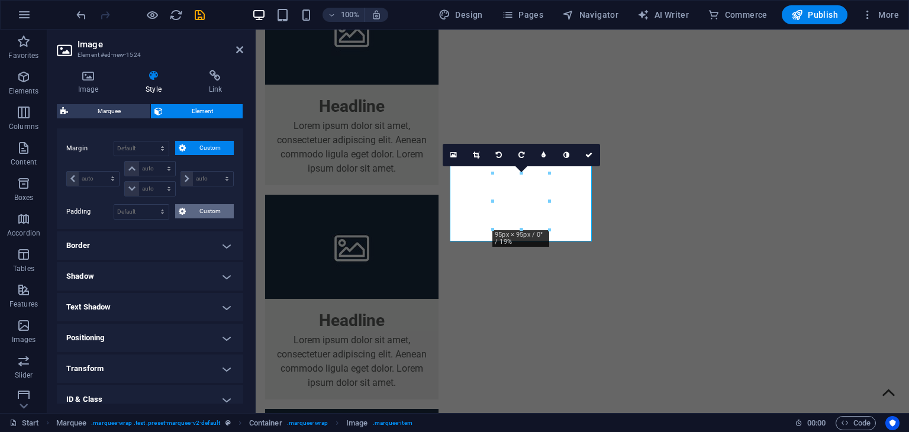
click at [194, 209] on span "Custom" at bounding box center [209, 211] width 41 height 14
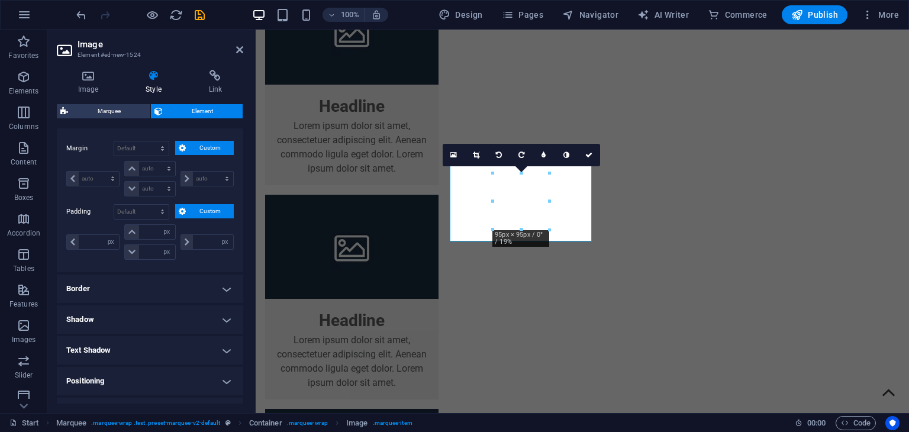
scroll to position [357, 0]
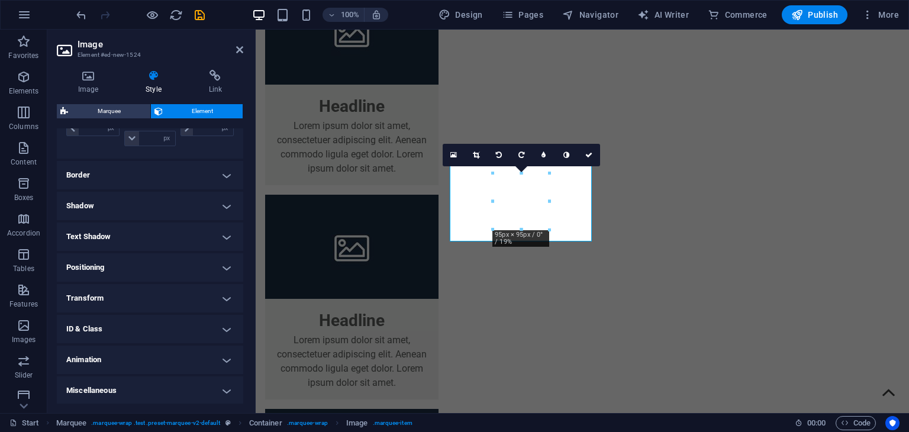
click at [111, 272] on h4 "Positioning" at bounding box center [150, 267] width 186 height 28
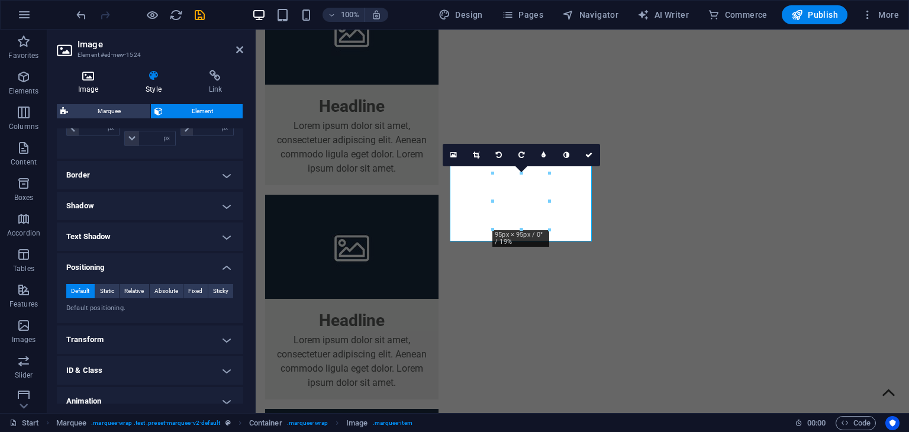
click at [89, 72] on icon at bounding box center [88, 76] width 63 height 12
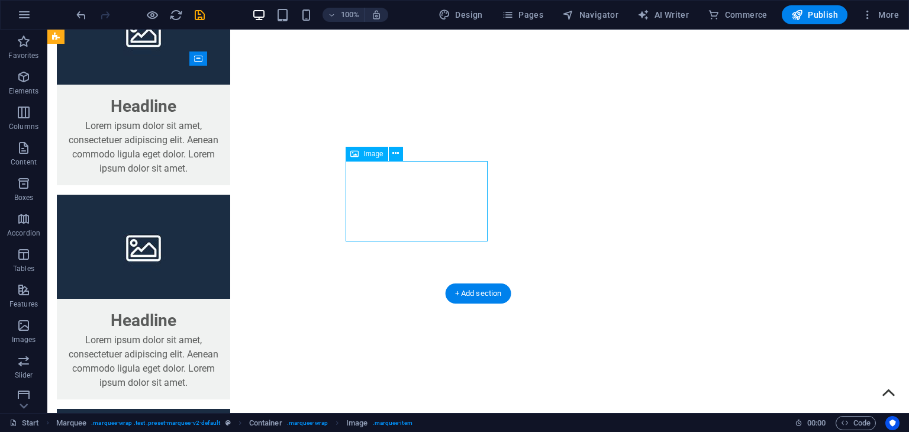
click at [196, 60] on icon at bounding box center [198, 58] width 8 height 14
select select "marquee"
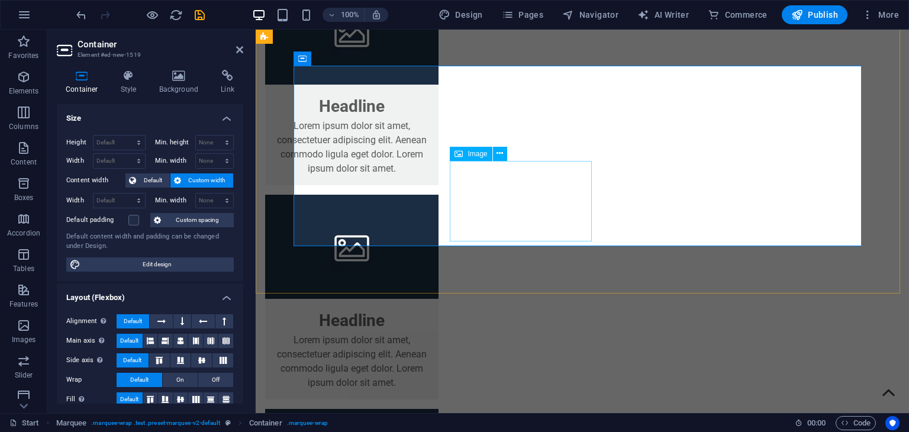
click at [498, 153] on icon at bounding box center [499, 153] width 7 height 12
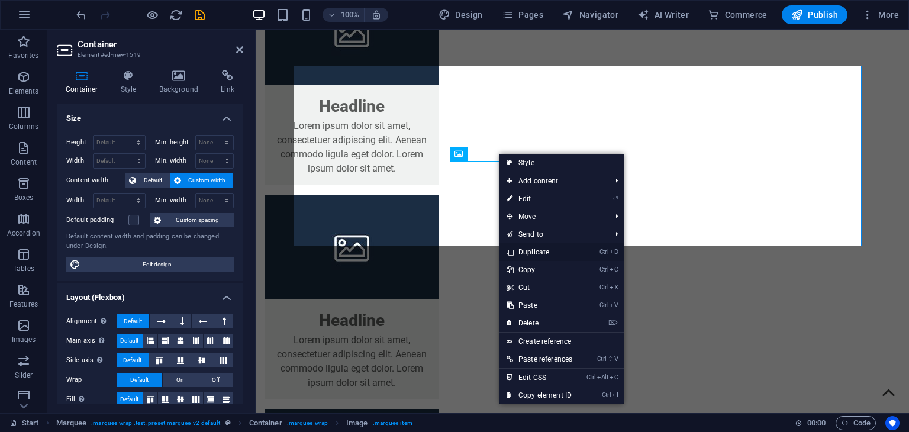
click at [540, 247] on link "Ctrl D Duplicate" at bounding box center [539, 252] width 80 height 18
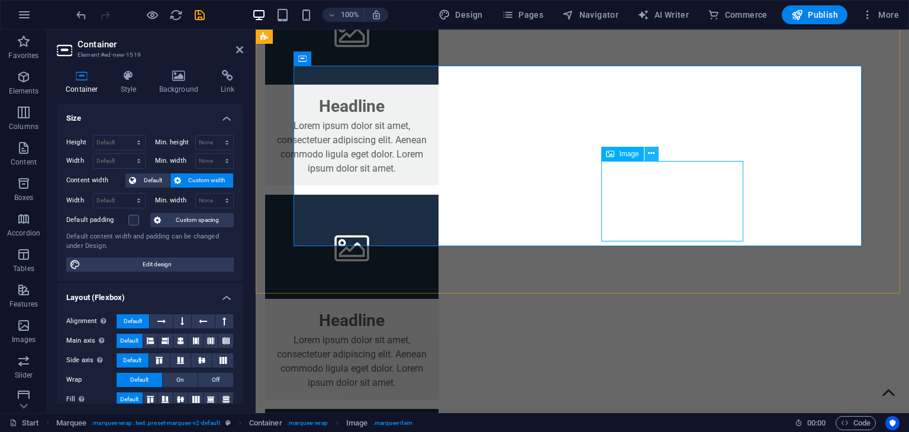
click at [648, 154] on icon at bounding box center [651, 153] width 7 height 12
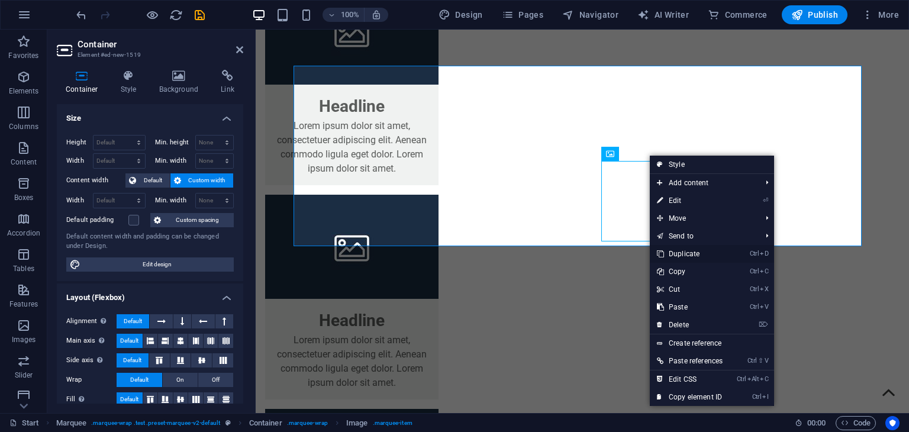
click at [681, 251] on link "Ctrl D Duplicate" at bounding box center [689, 254] width 80 height 18
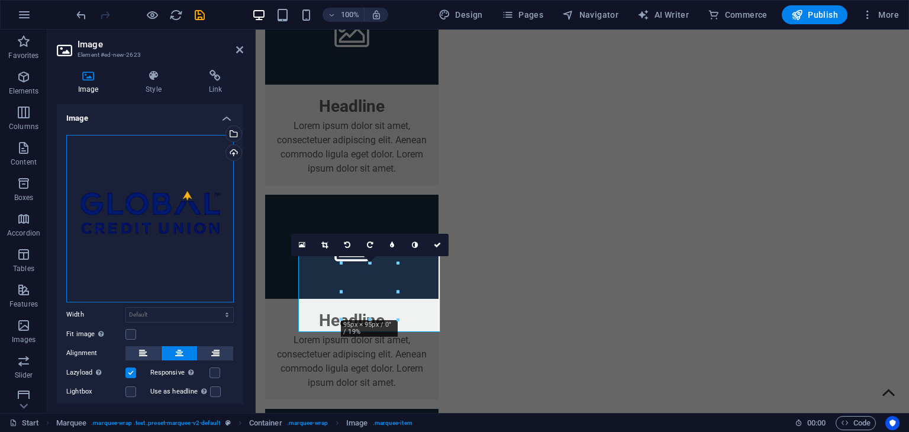
click at [164, 205] on div "Drag files here, click to choose files or select files from Files or our free s…" at bounding box center [149, 218] width 167 height 167
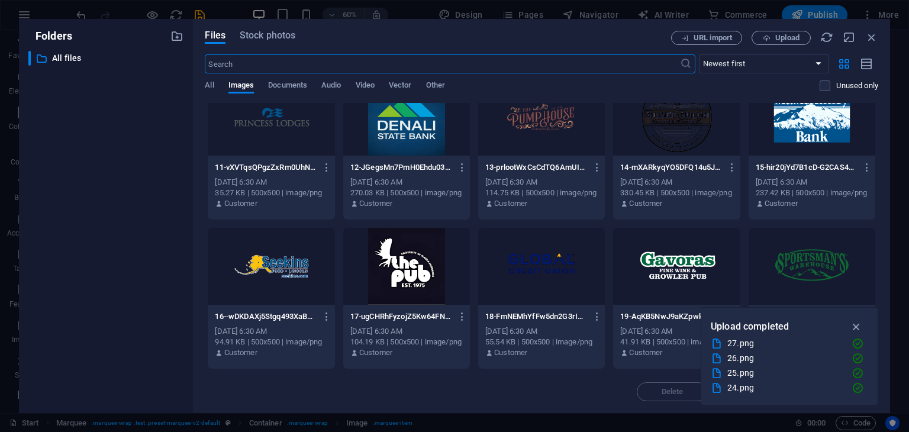
scroll to position [324, 0]
click at [267, 274] on div at bounding box center [271, 265] width 127 height 77
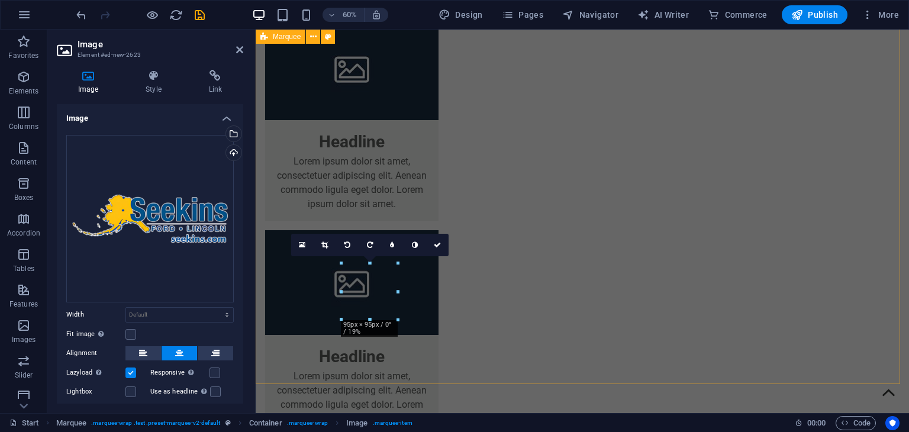
scroll to position [1435, 0]
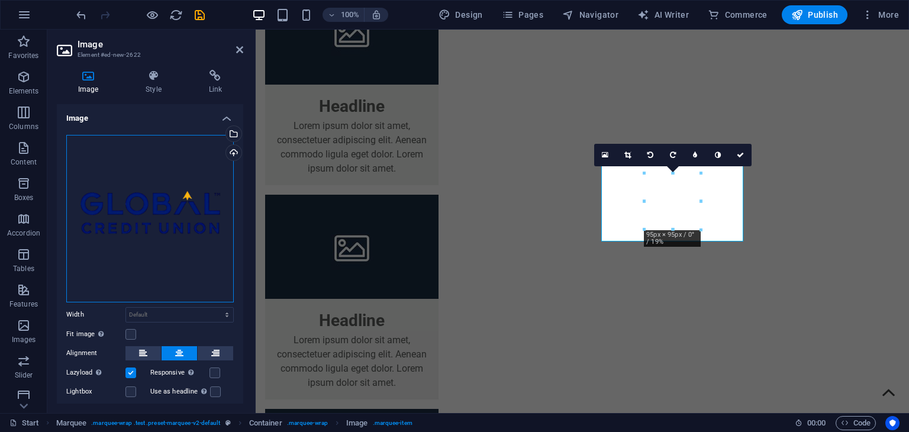
click at [157, 212] on div "Drag files here, click to choose files or select files from Files or our free s…" at bounding box center [149, 218] width 167 height 167
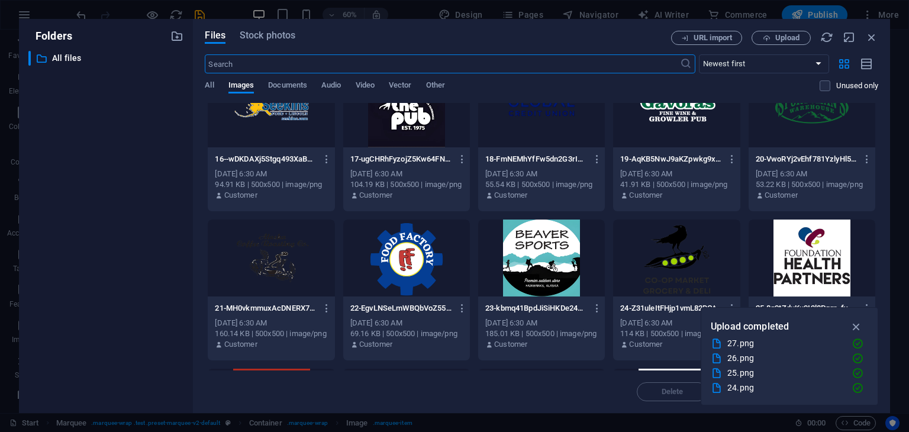
scroll to position [532, 0]
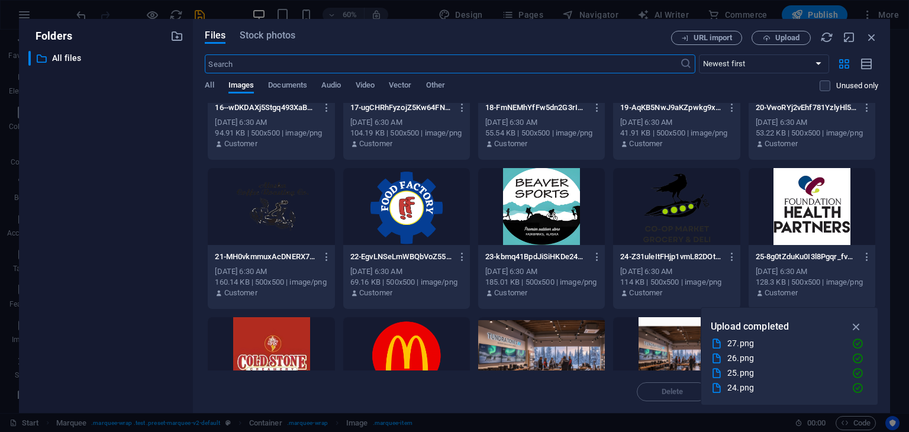
click at [405, 204] on div at bounding box center [406, 206] width 127 height 77
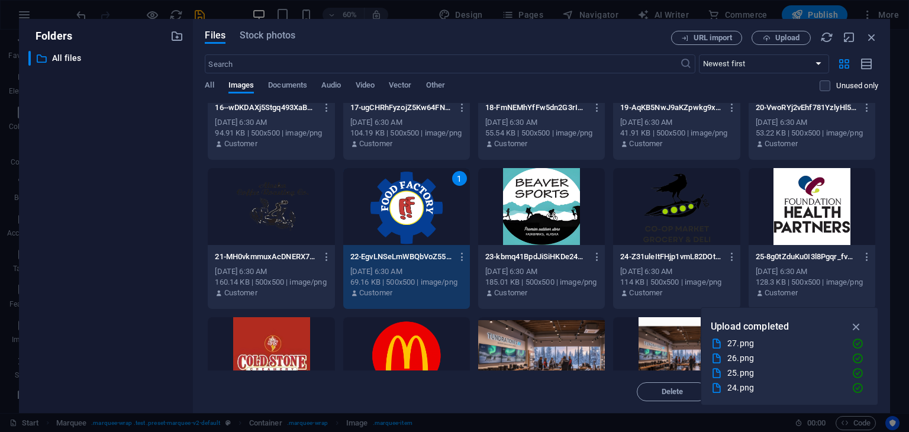
click at [405, 204] on div "1" at bounding box center [406, 206] width 127 height 77
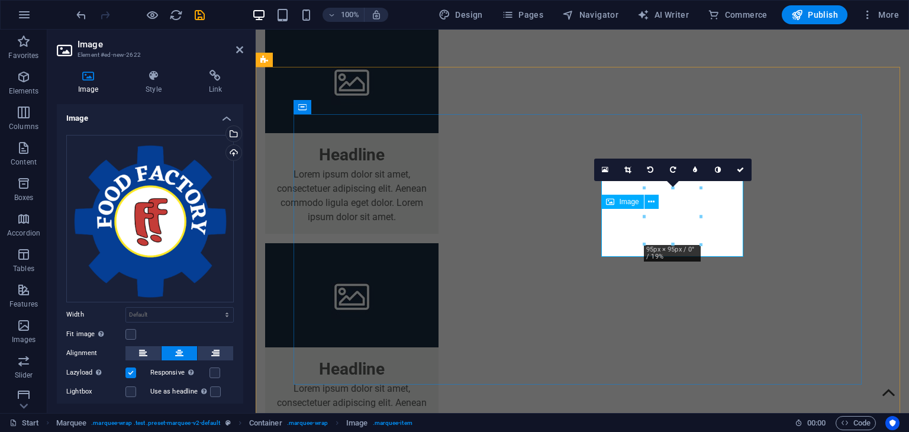
scroll to position [1387, 0]
click at [817, 11] on span "Publish" at bounding box center [814, 15] width 47 height 12
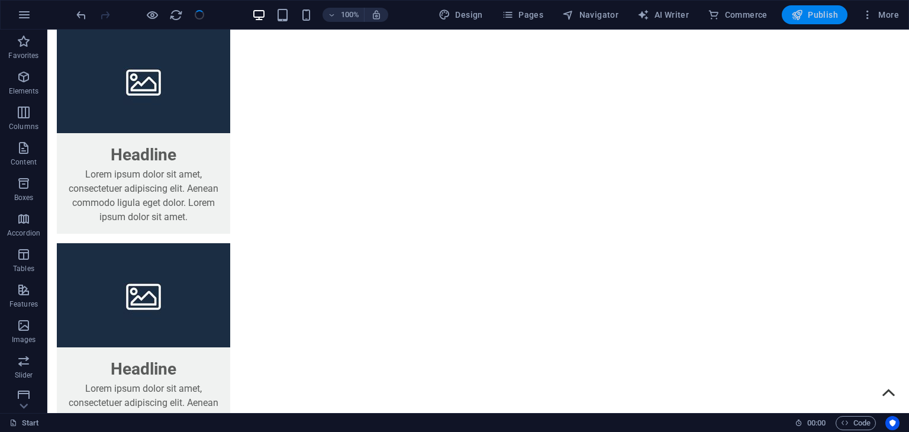
click at [807, 17] on span "Publish" at bounding box center [814, 15] width 47 height 12
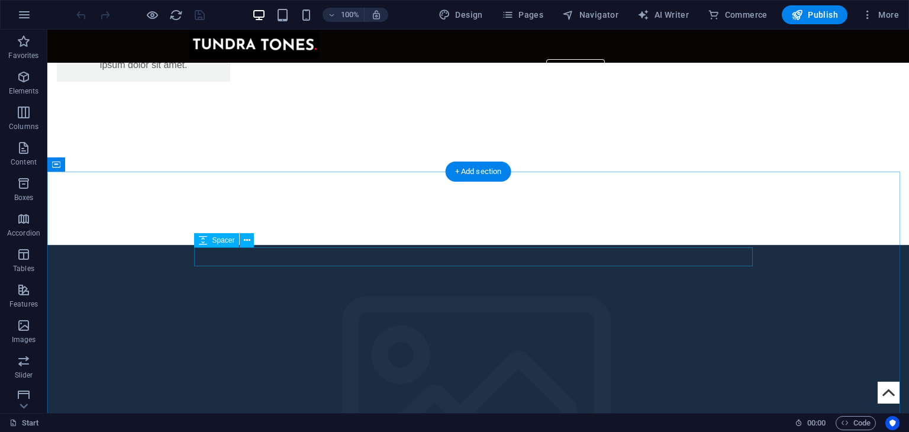
scroll to position [1966, 0]
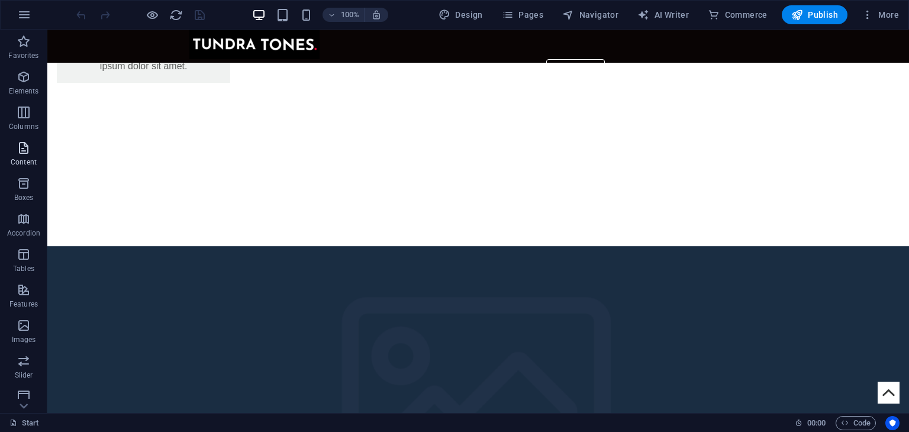
click at [25, 136] on button "Content" at bounding box center [23, 153] width 47 height 35
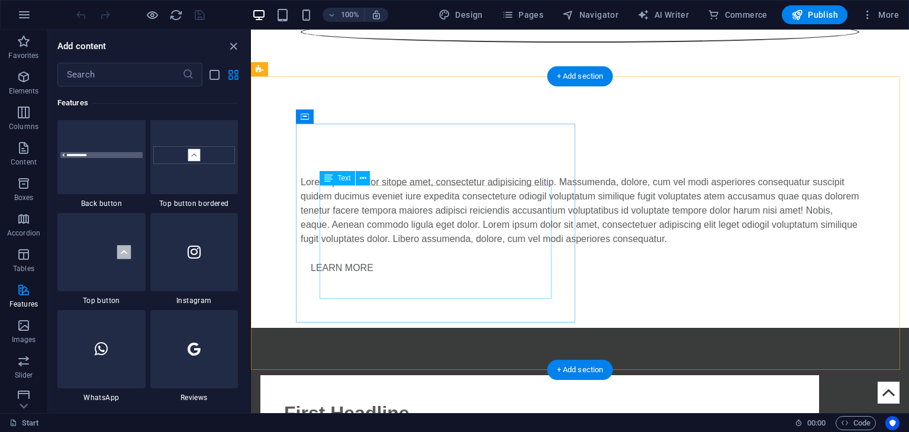
scroll to position [797, 0]
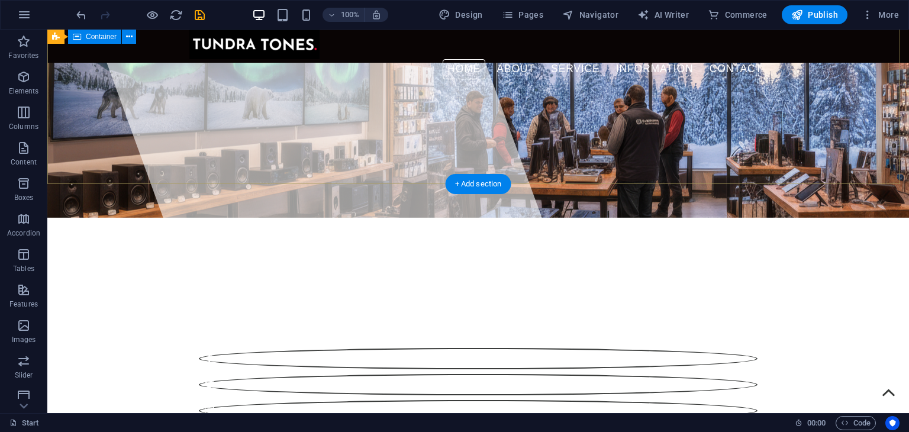
scroll to position [114, 0]
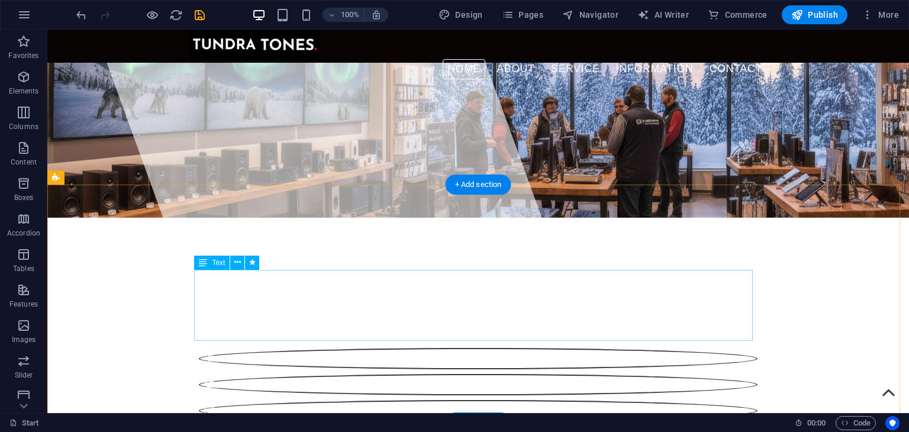
click at [331, 286] on div "Lorem ipsum dolor sitope amet, consectetur adipisicing elitip. Massumenda, dolo…" at bounding box center [525, 250] width 861 height 383
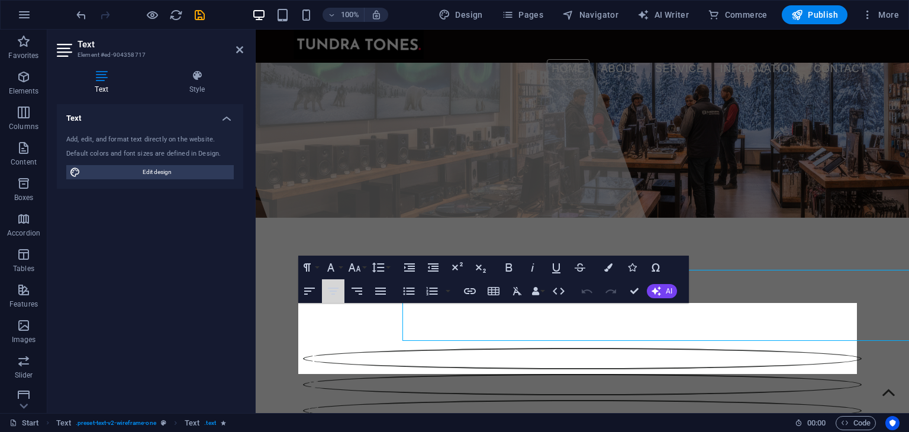
click at [331, 286] on icon "button" at bounding box center [333, 291] width 14 height 14
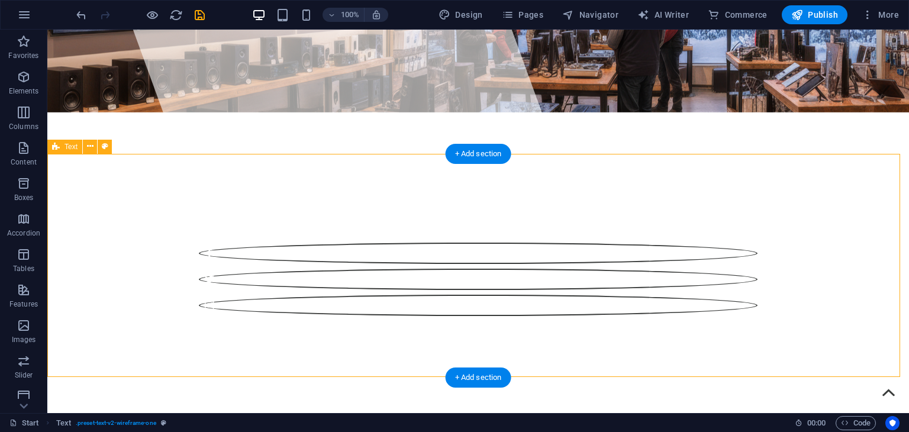
scroll to position [233, 0]
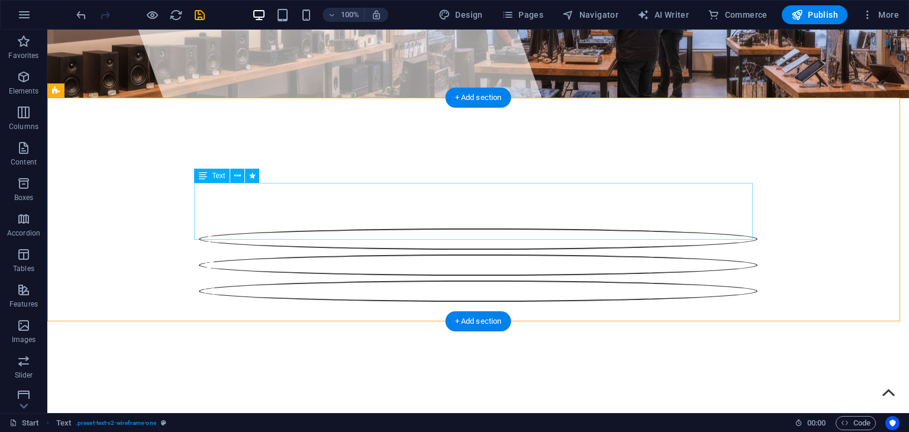
click at [286, 219] on div "In today's competitive market, the customer experience is everything. It's the …" at bounding box center [525, 250] width 861 height 383
click at [533, 212] on div "In today's competitive market, the customer experience is everything. It's the …" at bounding box center [525, 250] width 861 height 383
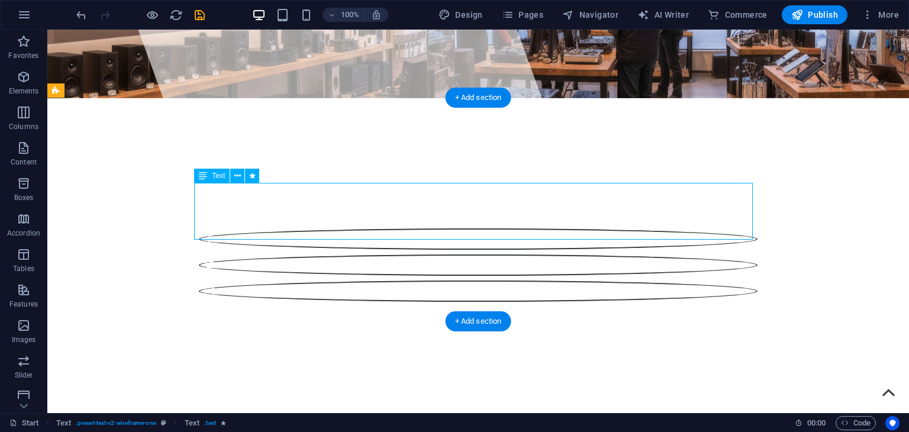
click at [241, 196] on div "In today's competitive market, the customer experience is everything. It's the …" at bounding box center [525, 250] width 861 height 383
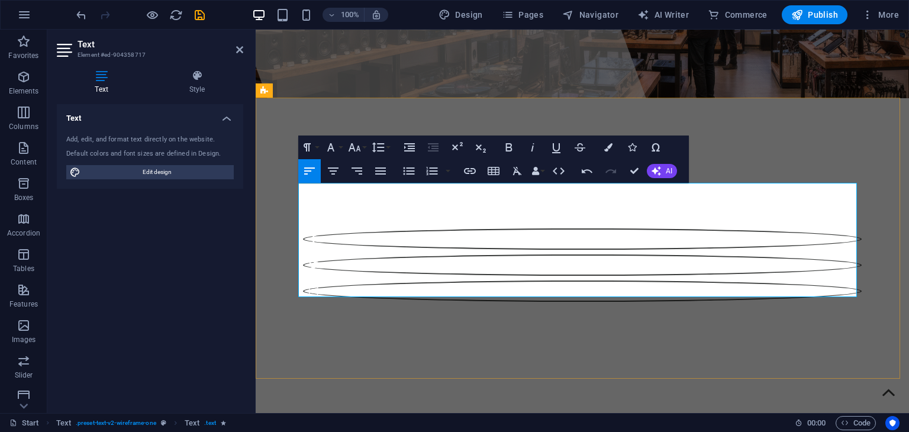
drag, startPoint x: 412, startPoint y: 192, endPoint x: 311, endPoint y: 193, distance: 101.2
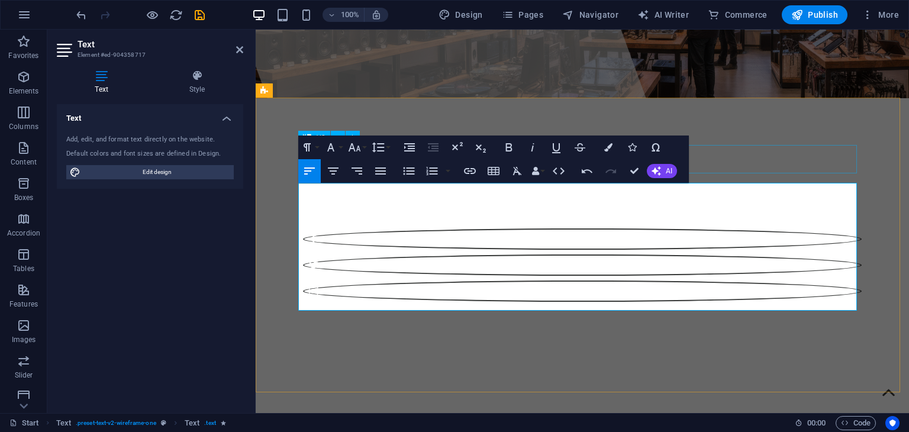
click at [748, 396] on div "About" at bounding box center [582, 410] width 558 height 28
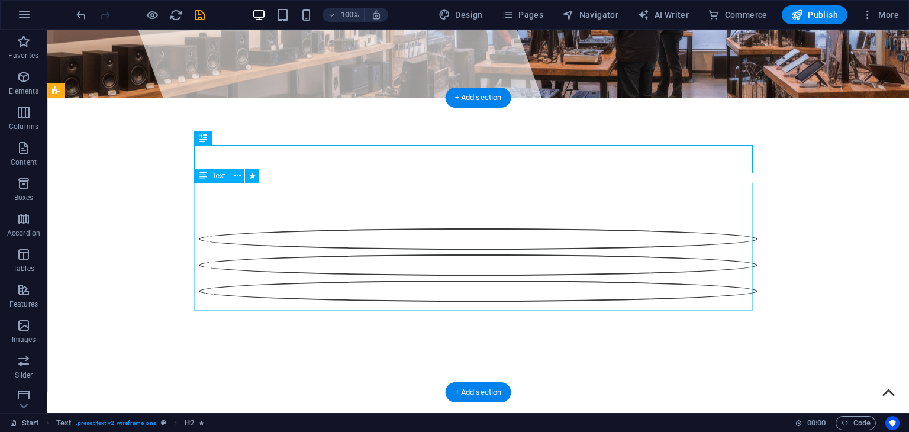
click at [313, 230] on div "At TundraTonesAV we transform ordinary spaces into extraordinary environments. …" at bounding box center [525, 250] width 861 height 383
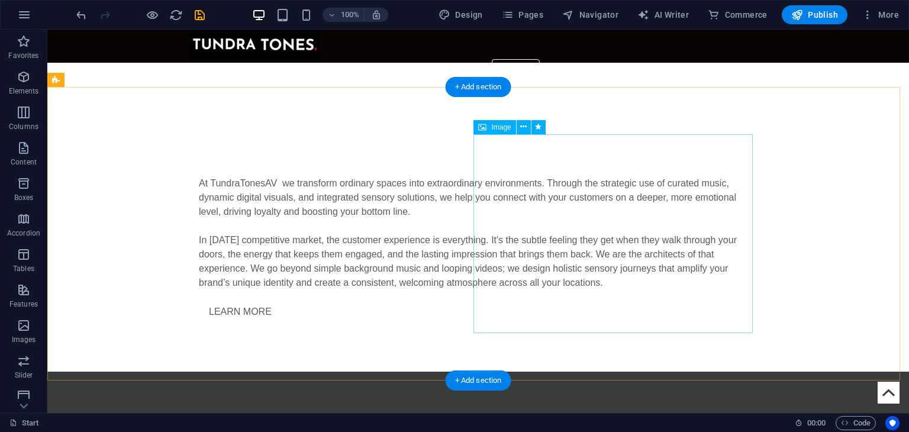
scroll to position [232, 0]
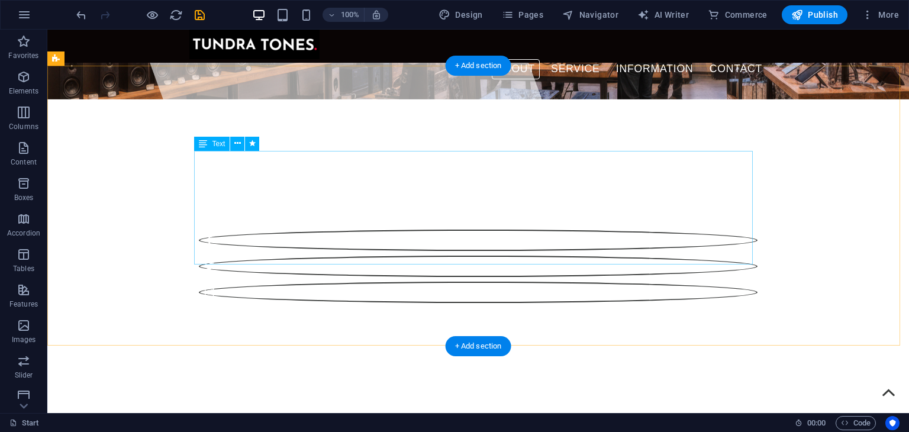
click at [357, 235] on div "At TundraTonesAV we transform ordinary spaces into extraordinary environments. …" at bounding box center [525, 250] width 861 height 383
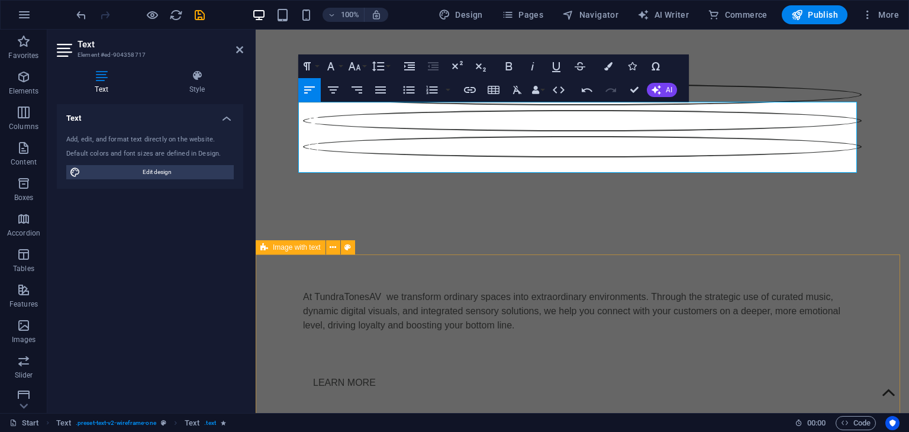
scroll to position [379, 0]
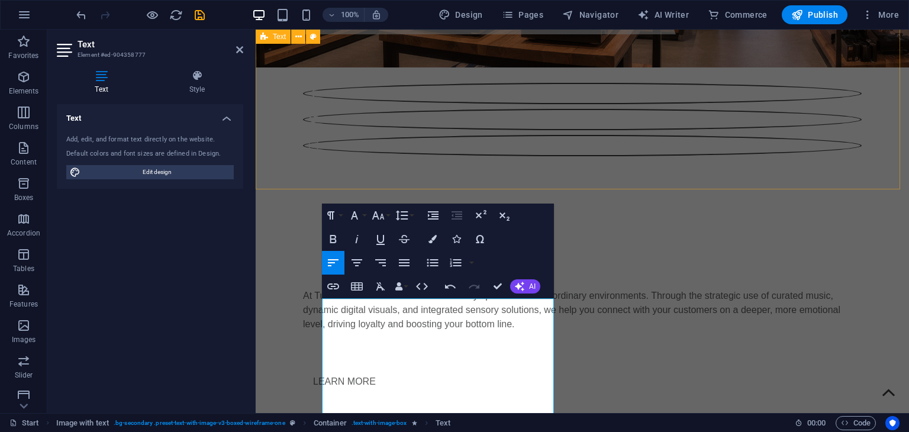
click at [562, 203] on div "About At TundraTonesAV we transform ordinary spaces into extraordinary environm…" at bounding box center [582, 322] width 653 height 238
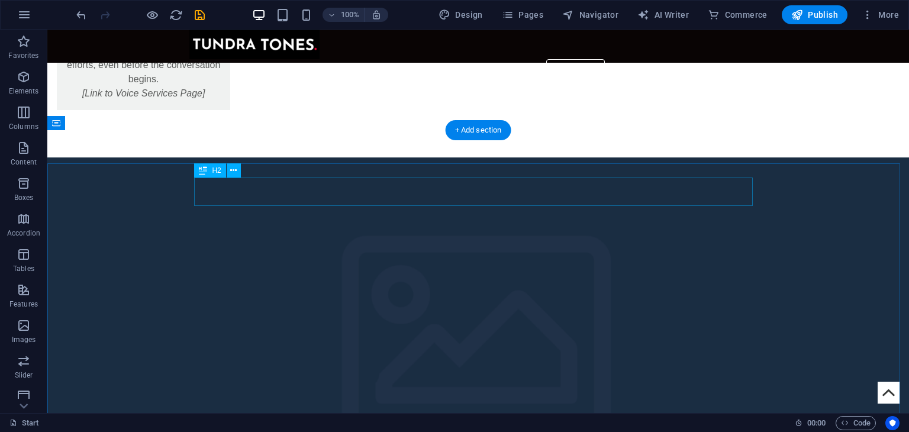
scroll to position [2171, 0]
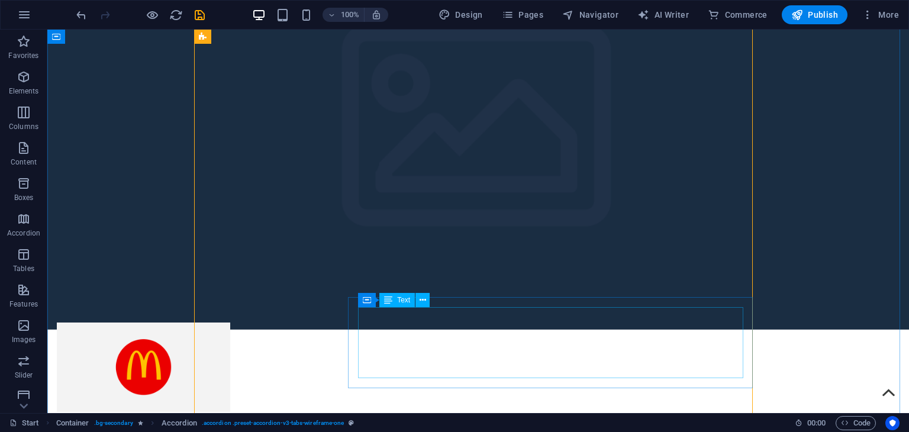
scroll to position [2449, 0]
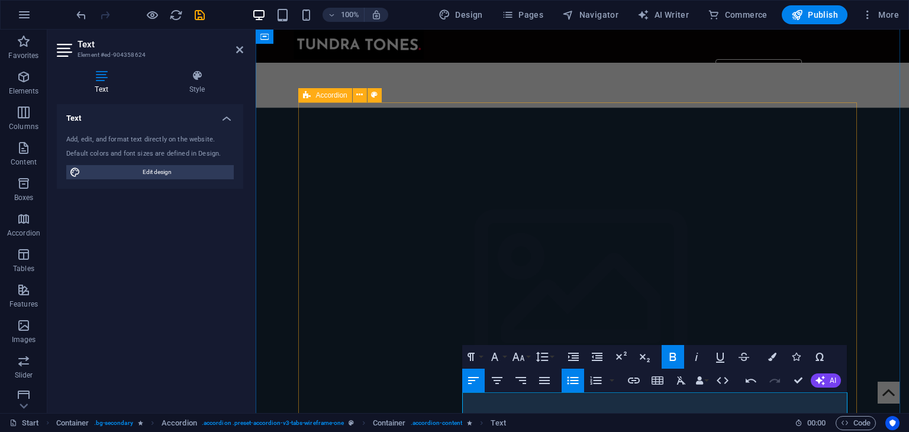
scroll to position [2212, 0]
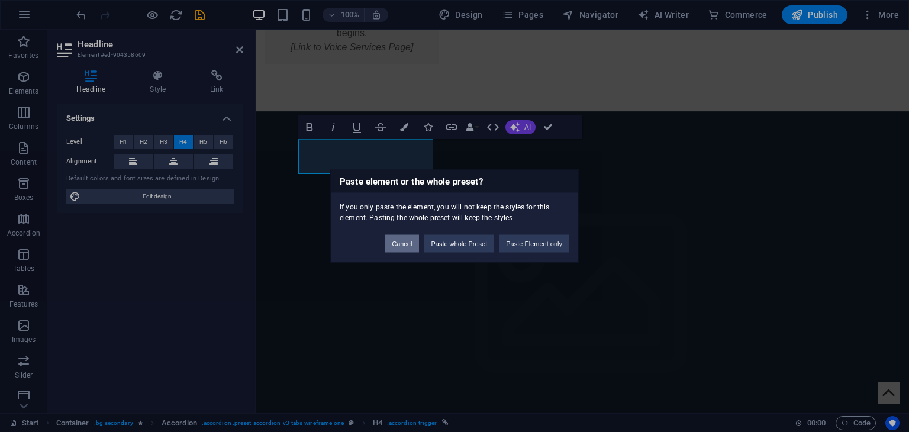
click at [409, 242] on button "Cancel" at bounding box center [401, 244] width 34 height 18
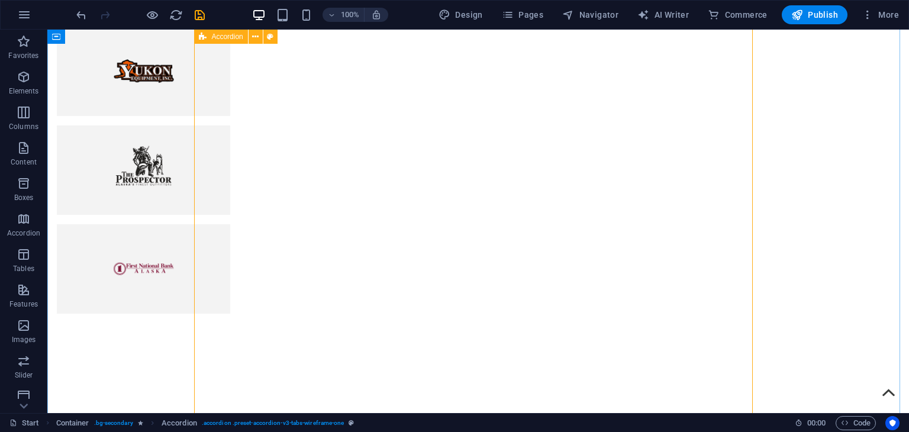
scroll to position [2971, 0]
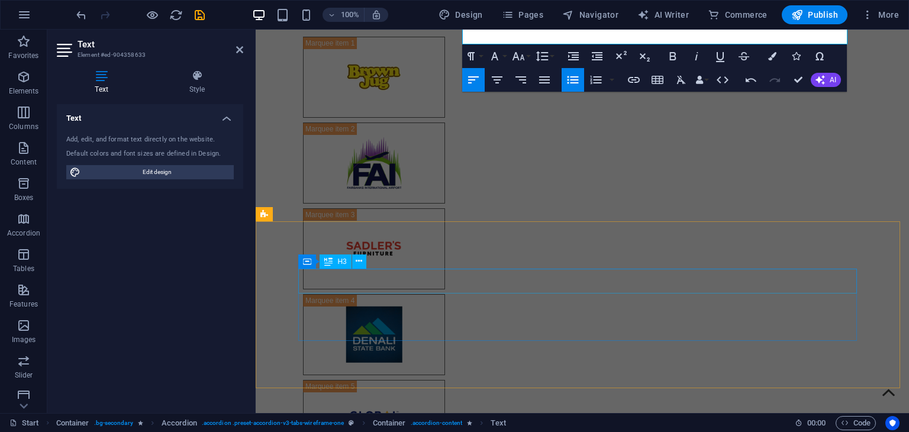
scroll to position [3346, 0]
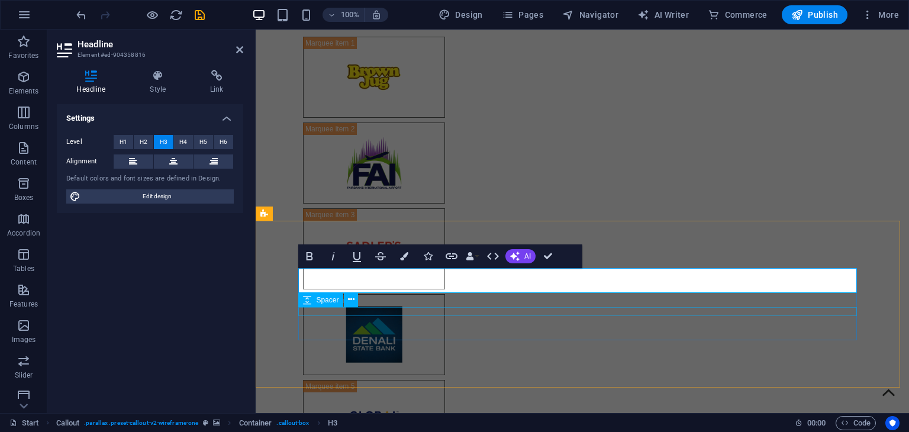
select select "px"
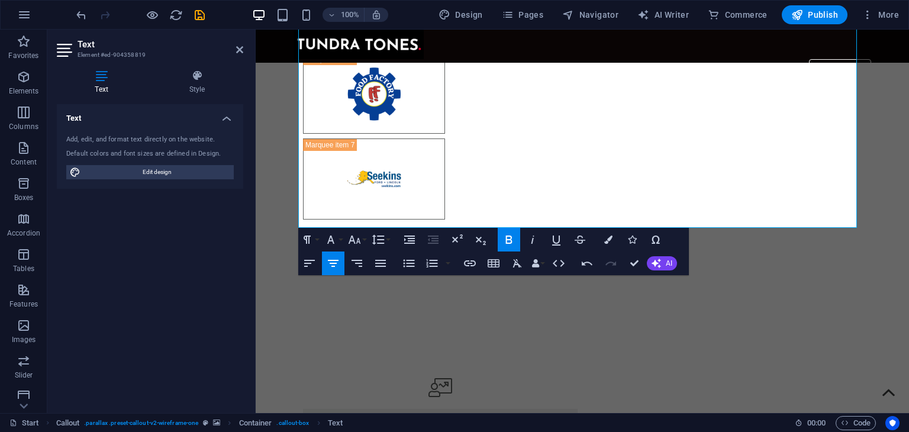
scroll to position [3757, 0]
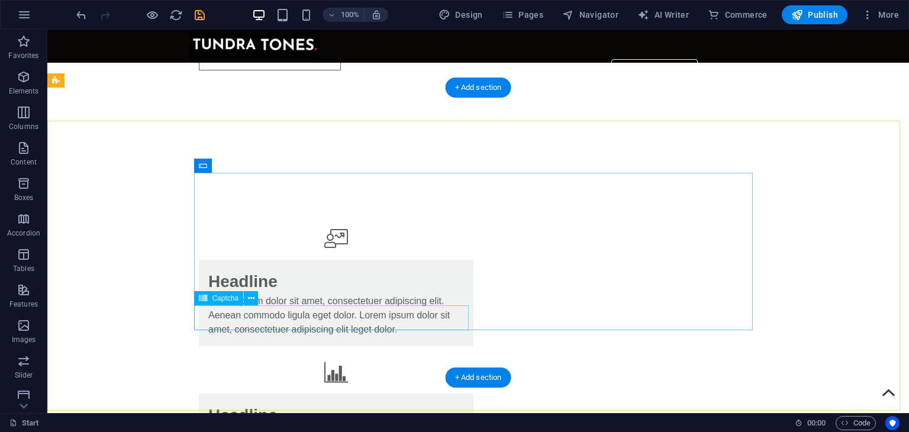
scroll to position [3884, 0]
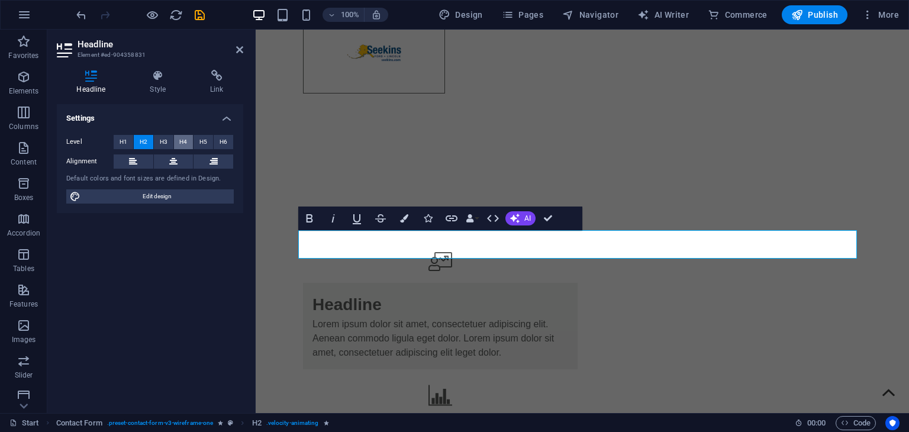
click at [182, 143] on span "H4" at bounding box center [183, 142] width 8 height 14
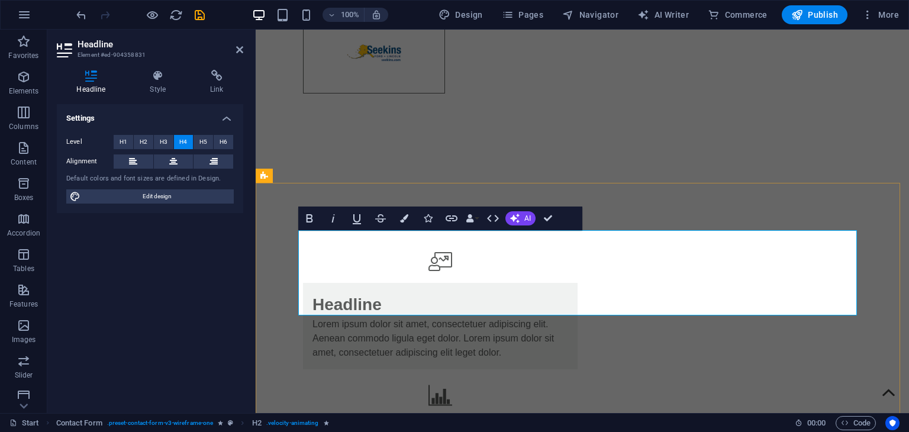
click at [408, 216] on icon "button" at bounding box center [404, 218] width 8 height 8
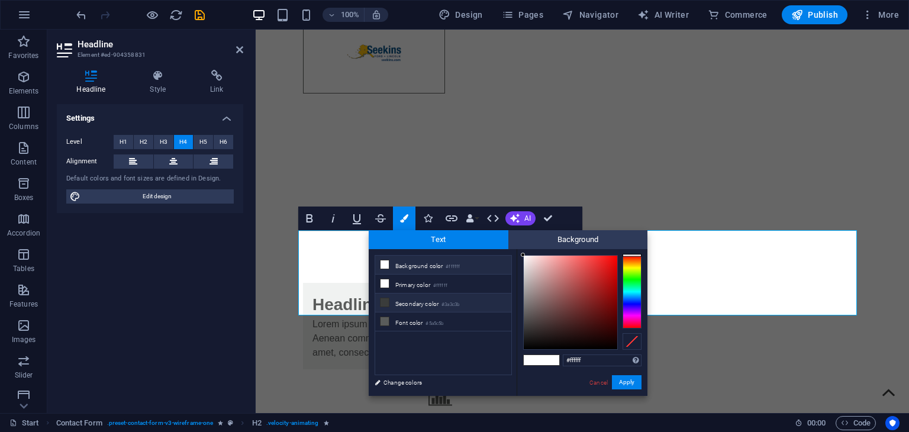
click at [459, 304] on small "#3a3c3b" at bounding box center [450, 304] width 18 height 8
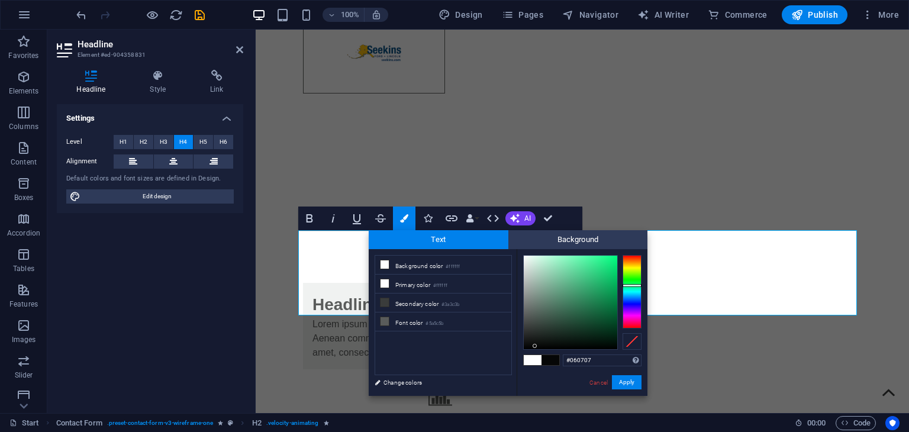
click at [535, 347] on div at bounding box center [569, 302] width 93 height 93
type input "#050505"
click at [627, 384] on button "Apply" at bounding box center [627, 382] width 30 height 14
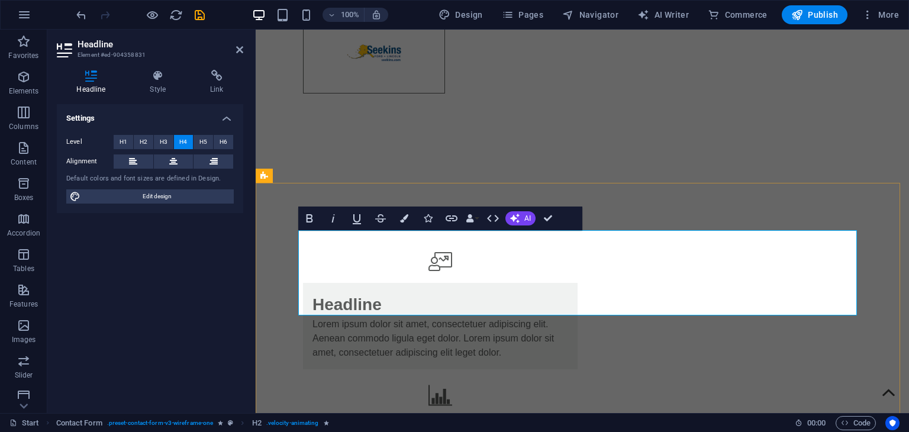
click at [224, 140] on span "H6" at bounding box center [223, 142] width 8 height 14
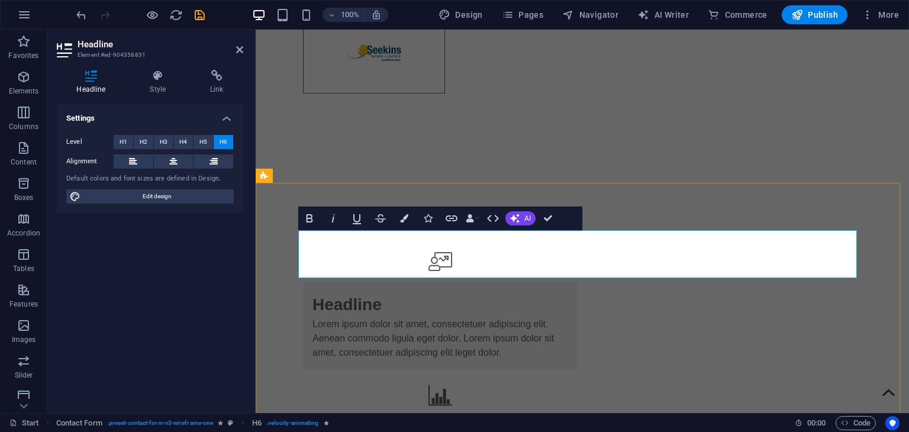
click at [408, 218] on icon "button" at bounding box center [404, 218] width 8 height 8
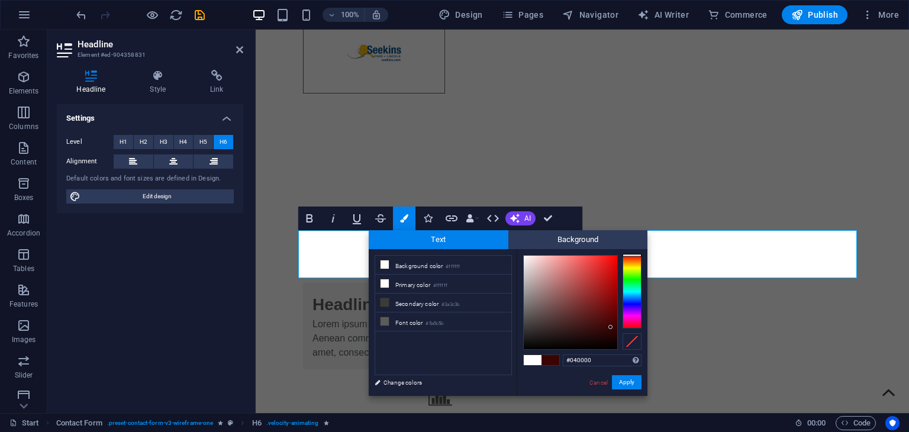
type input "#000000"
drag, startPoint x: 610, startPoint y: 315, endPoint x: 615, endPoint y: 352, distance: 37.6
click at [615, 352] on div "#000000 Supported formats #0852ed rgb(8, 82, 237) rgba(8, 82, 237, 90%) hsv(221…" at bounding box center [581, 408] width 131 height 318
click at [629, 384] on button "Apply" at bounding box center [627, 382] width 30 height 14
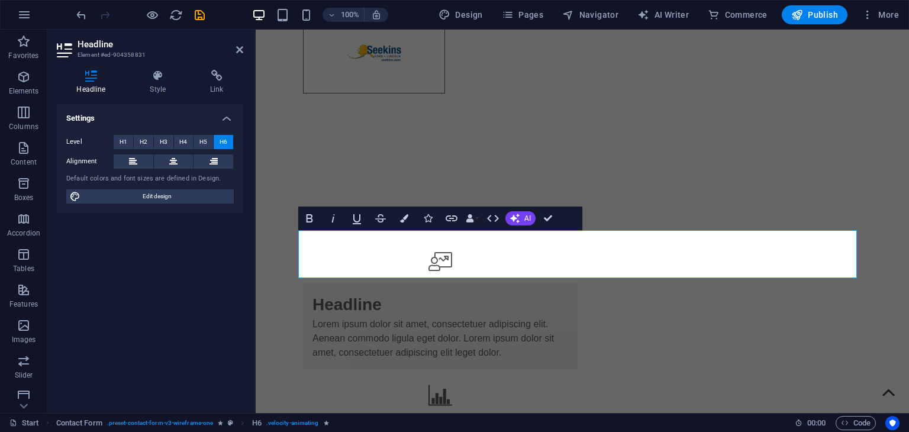
click at [573, 260] on div "Container H1 Banner Banner Container Container Menu Menu Bar Text Social Media …" at bounding box center [582, 221] width 653 height 383
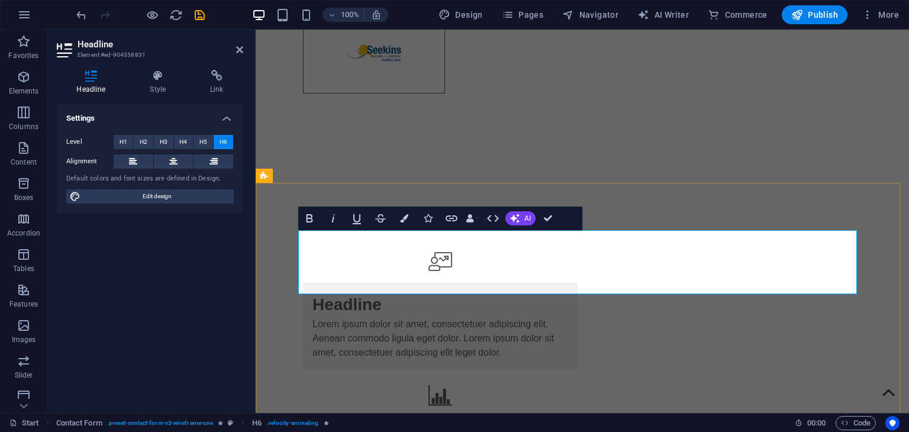
drag, startPoint x: 340, startPoint y: 239, endPoint x: 263, endPoint y: 241, distance: 77.5
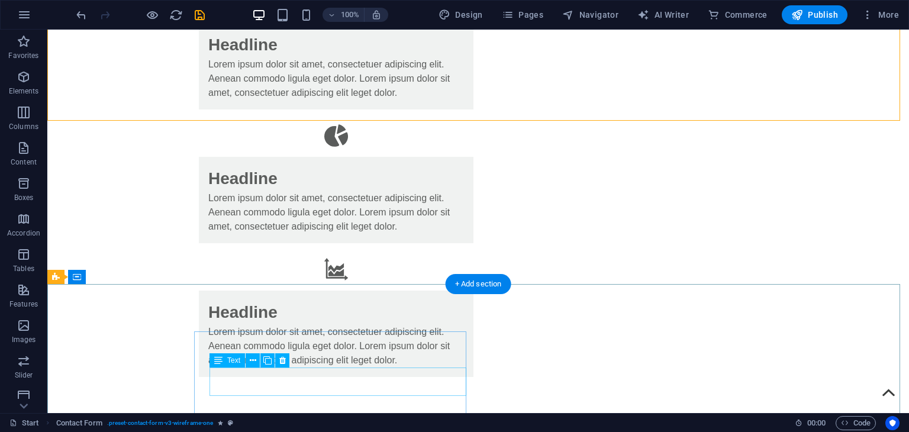
scroll to position [4341, 0]
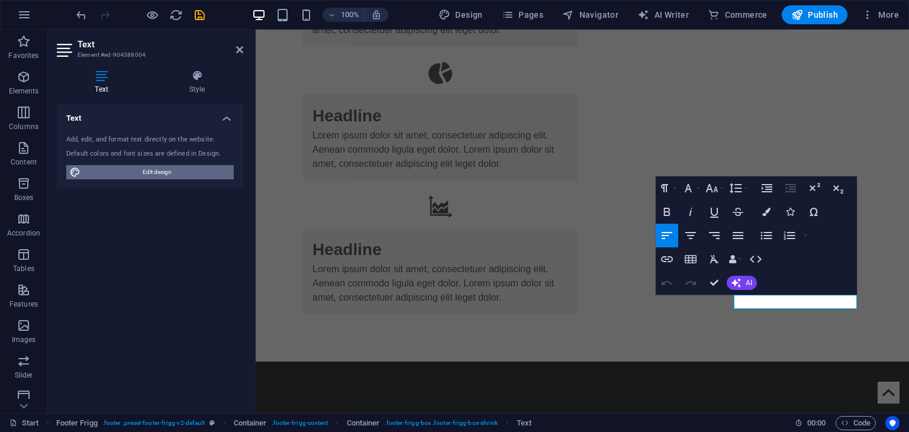
click at [124, 165] on span "Edit design" at bounding box center [157, 172] width 146 height 14
select select "px"
select select "400"
select select "px"
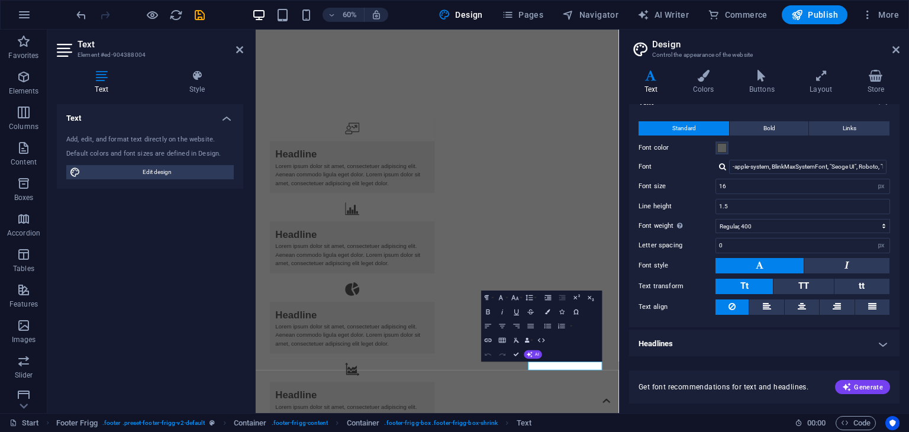
scroll to position [0, 0]
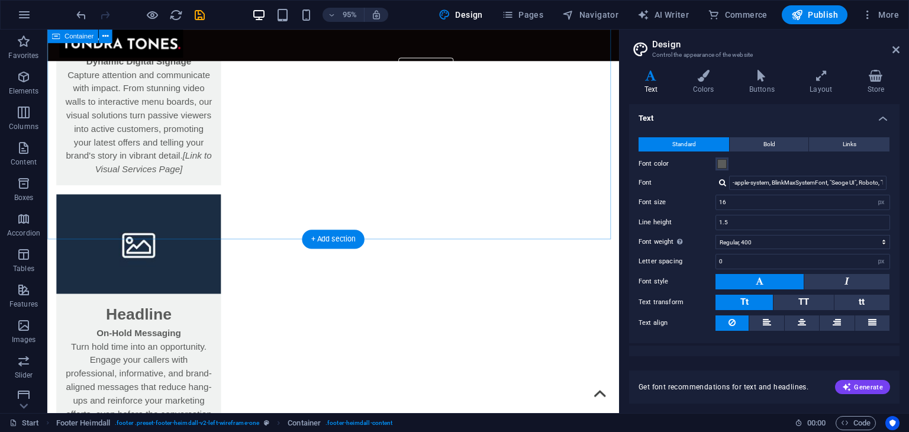
scroll to position [1810, 0]
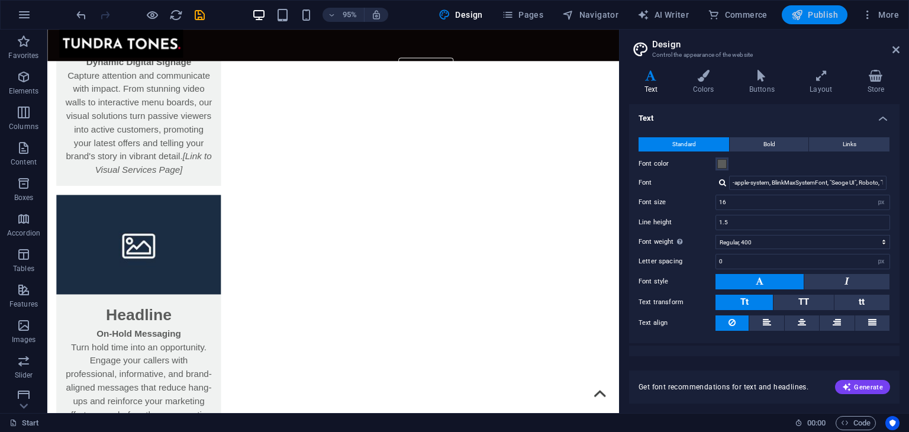
click at [820, 12] on span "Publish" at bounding box center [814, 15] width 47 height 12
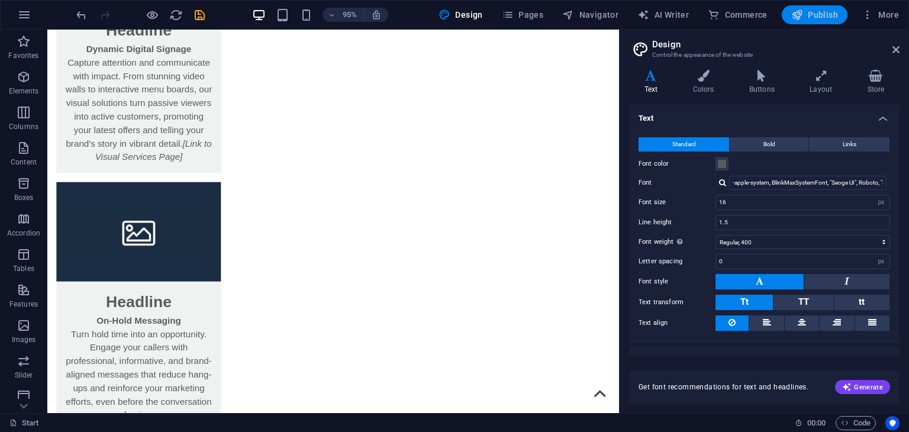
scroll to position [1796, 0]
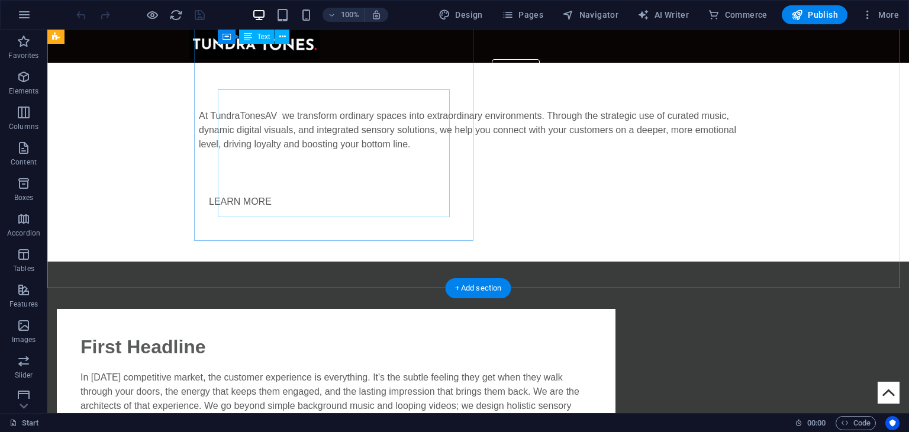
scroll to position [555, 0]
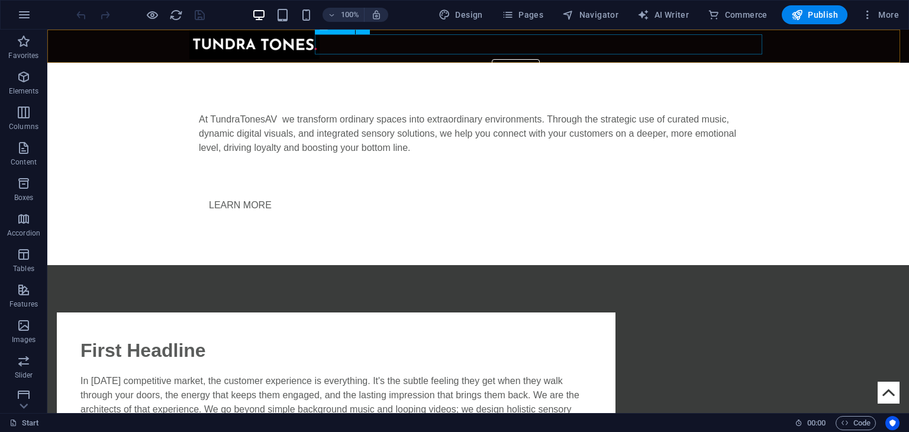
click at [382, 59] on nav "Home About Service Information Contact" at bounding box center [477, 69] width 577 height 20
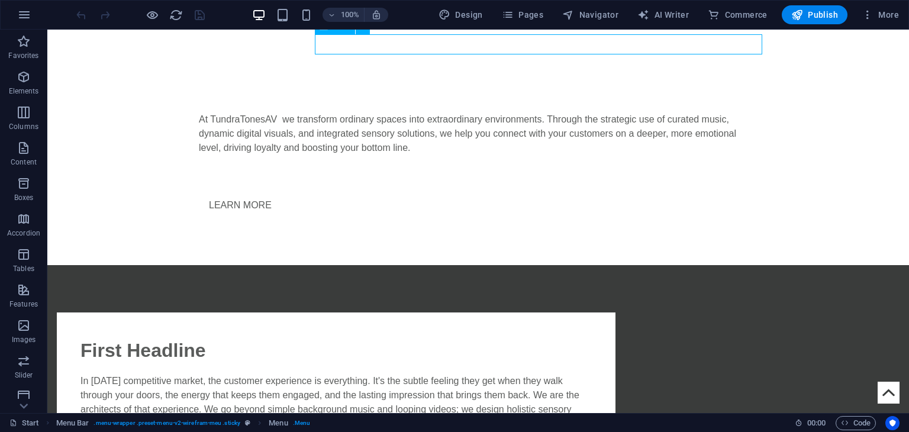
select select
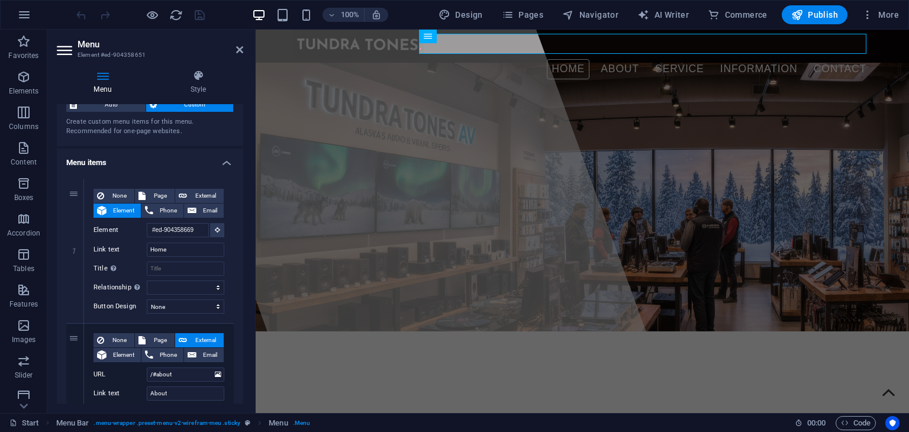
scroll to position [0, 0]
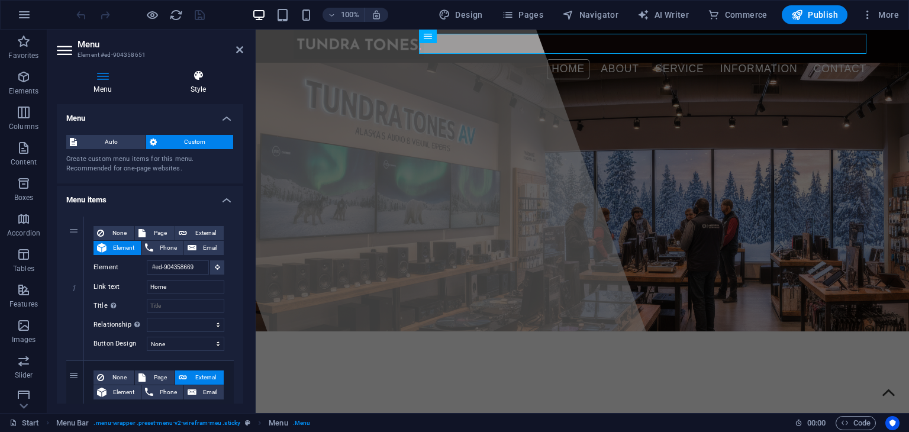
click at [190, 79] on icon at bounding box center [198, 76] width 90 height 12
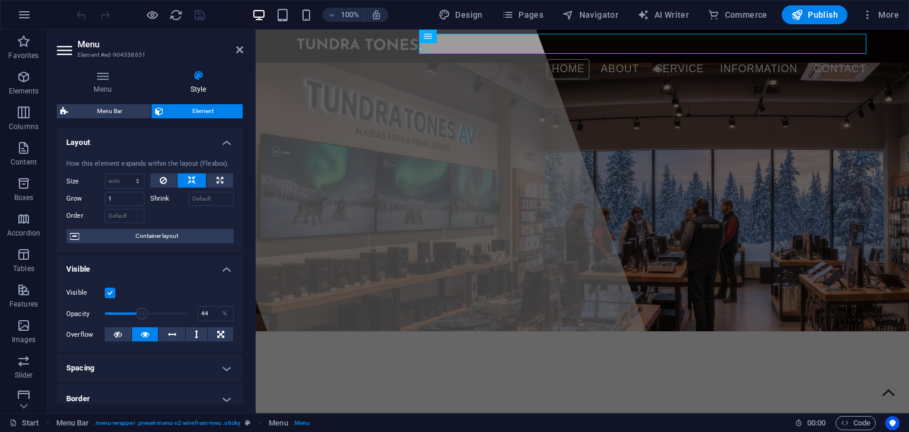
drag, startPoint x: 172, startPoint y: 313, endPoint x: 140, endPoint y: 313, distance: 31.9
click at [140, 313] on span at bounding box center [146, 314] width 83 height 18
type input "50"
click at [145, 313] on span at bounding box center [146, 314] width 12 height 12
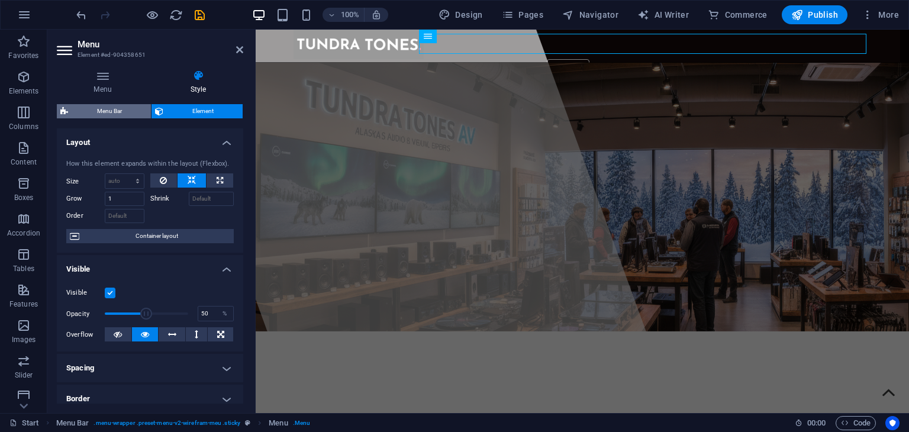
click at [128, 105] on span "Menu Bar" at bounding box center [110, 111] width 76 height 14
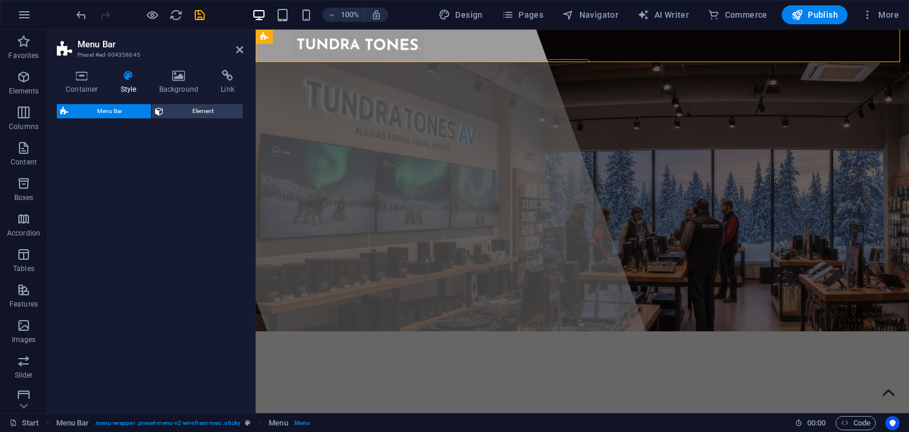
select select "rem"
select select "preset-menu-v2-wirefram-meu"
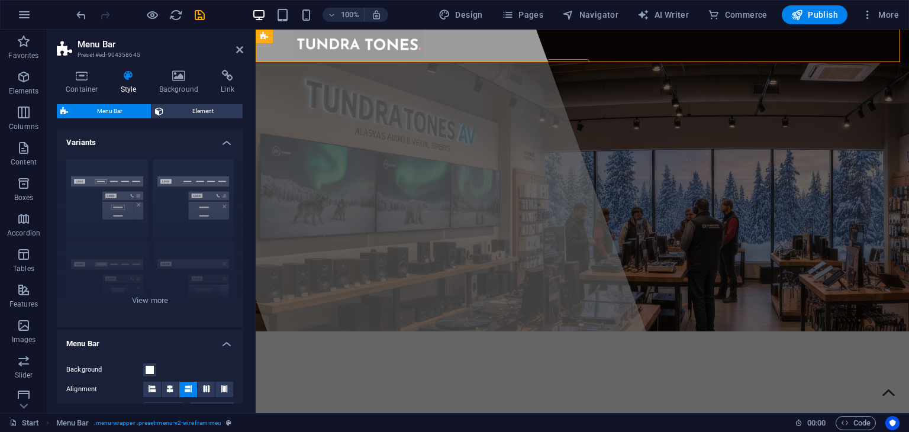
click at [76, 57] on header "Menu Bar Preset #ed-904358645" at bounding box center [150, 45] width 186 height 31
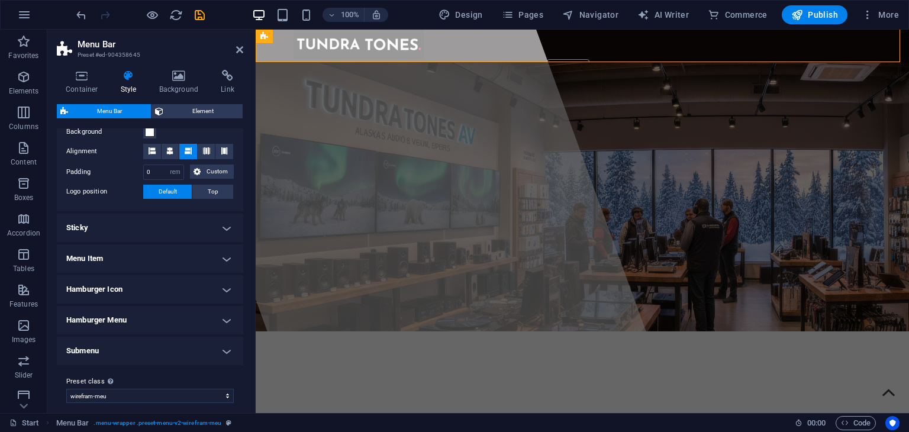
scroll to position [241, 0]
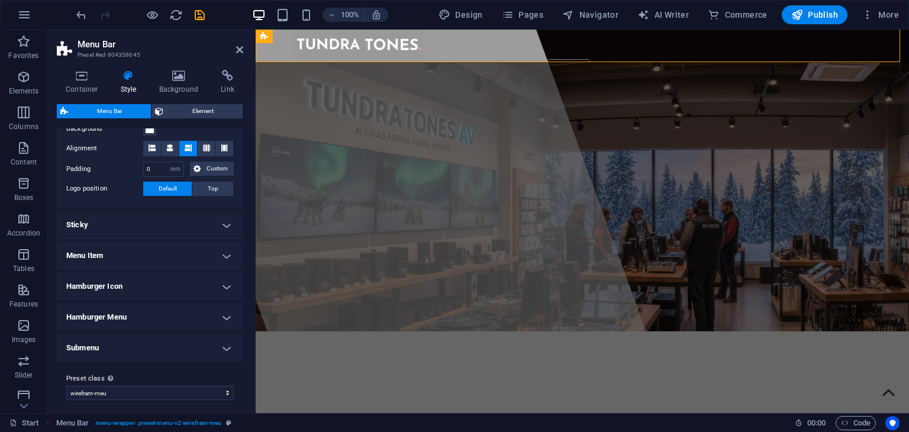
click at [117, 208] on ul "Menu Bar Background Alignment Padding 0 px rem % vh vw Custom Custom 0 px rem %…" at bounding box center [150, 225] width 186 height 273
click at [114, 226] on h4 "Sticky" at bounding box center [150, 225] width 186 height 28
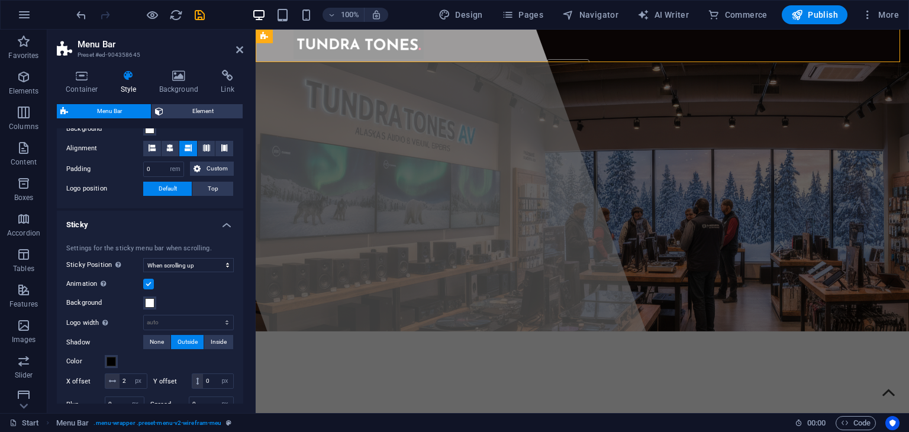
click at [114, 226] on h4 "Sticky" at bounding box center [150, 221] width 186 height 21
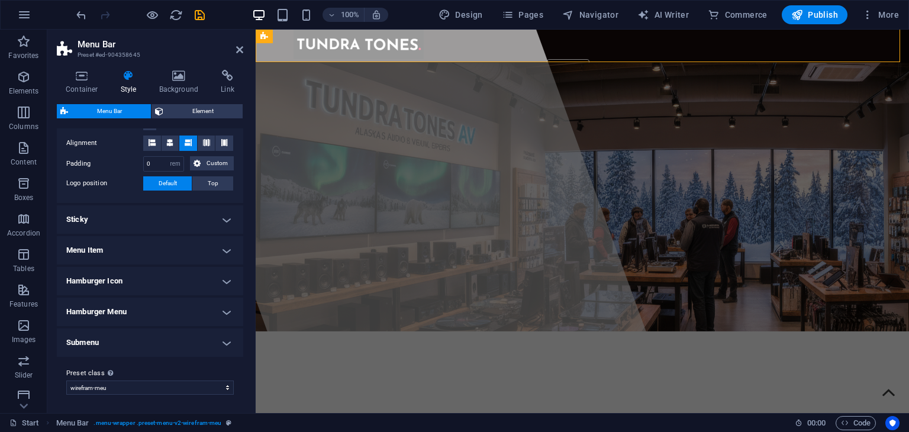
scroll to position [0, 0]
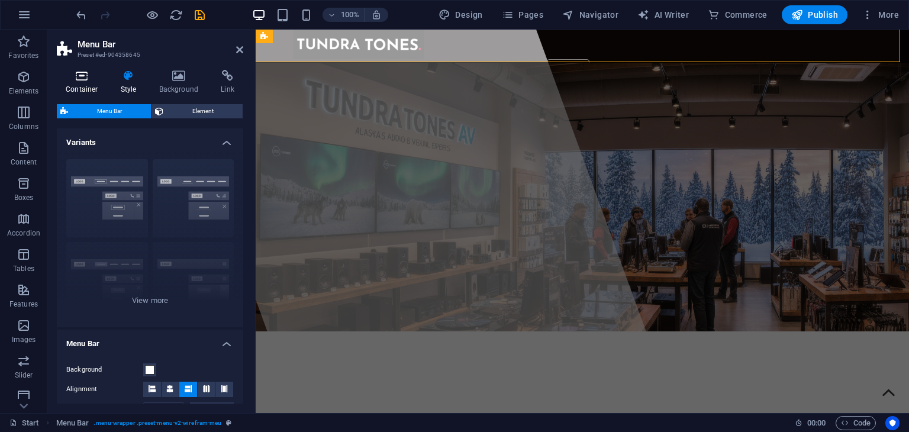
click at [79, 79] on icon at bounding box center [82, 76] width 50 height 12
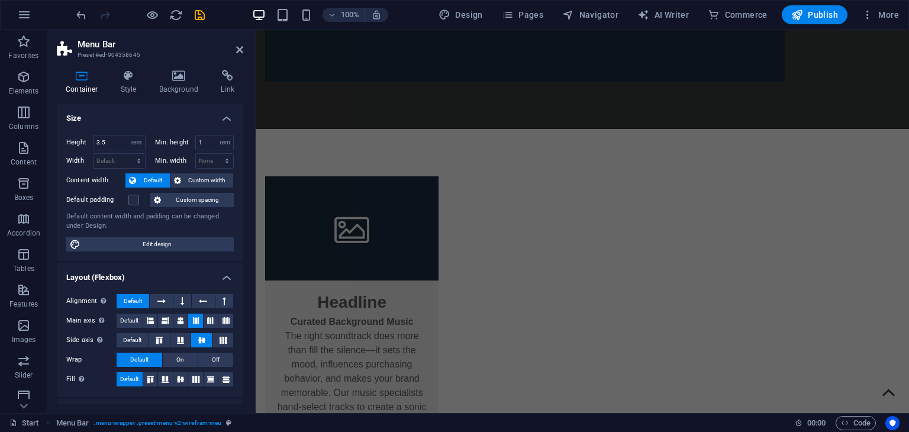
scroll to position [1264, 0]
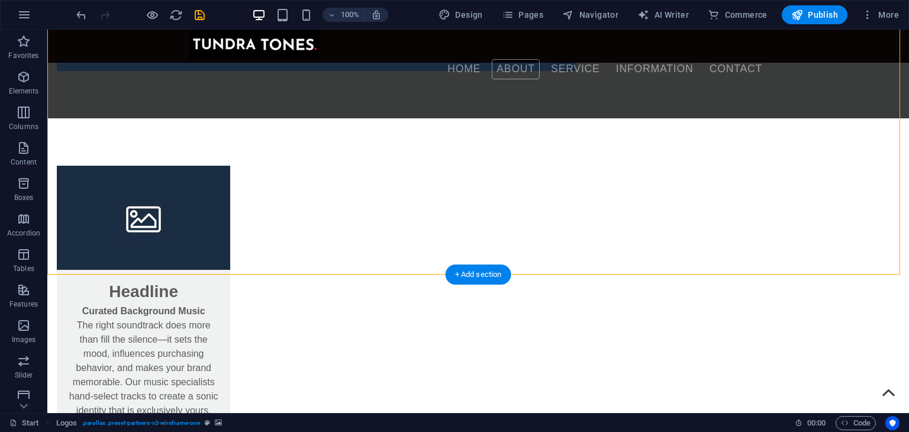
scroll to position [1139, 0]
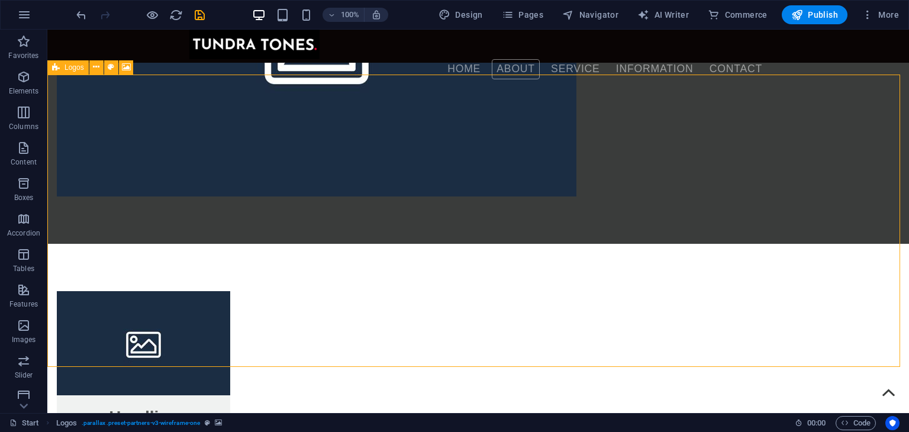
click at [50, 64] on div "Logos" at bounding box center [67, 67] width 41 height 14
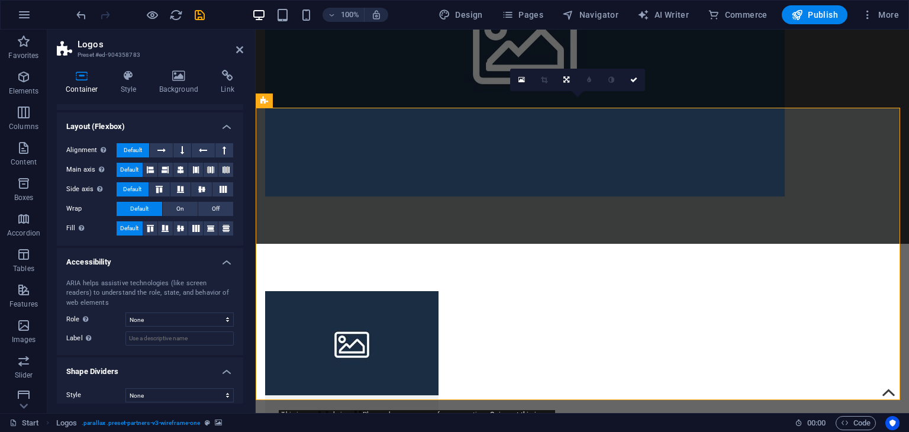
scroll to position [159, 0]
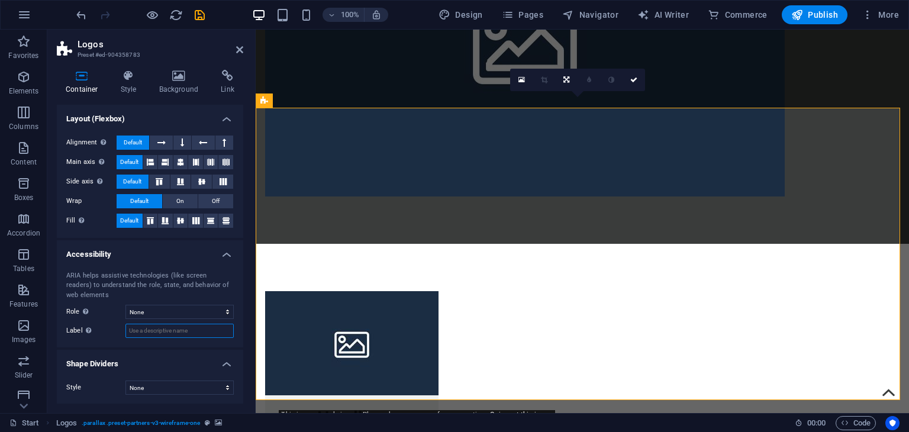
click at [151, 325] on input "Label Use the ARIA label to provide a clear and descriptive name for elements t…" at bounding box center [179, 331] width 108 height 14
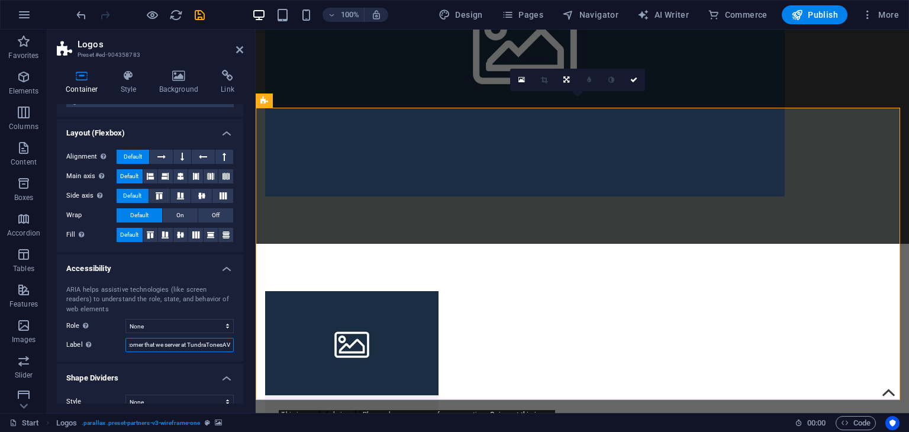
scroll to position [144, 0]
type input "Customer that we server at TundraTonesAV"
click at [142, 77] on icon at bounding box center [129, 76] width 34 height 12
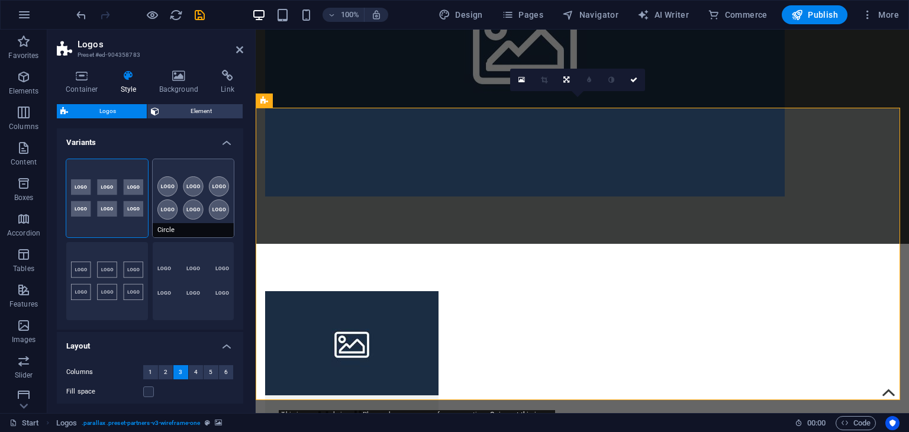
click at [203, 185] on button "Circle" at bounding box center [194, 198] width 82 height 78
type input "1"
type input "80"
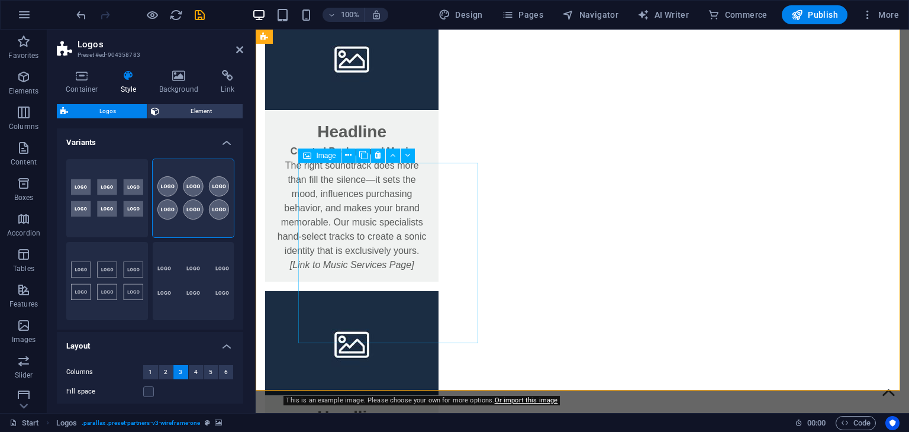
scroll to position [1513, 0]
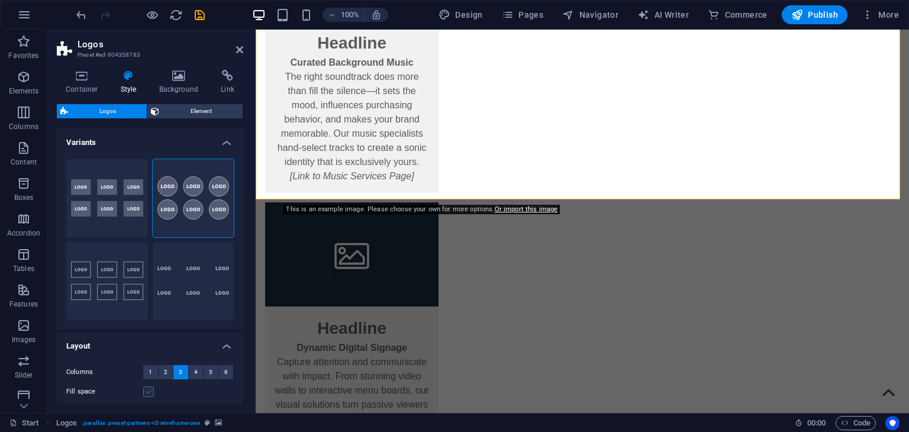
click at [150, 393] on label at bounding box center [148, 391] width 11 height 11
click at [0, 0] on input "Fill space" at bounding box center [0, 0] width 0 height 0
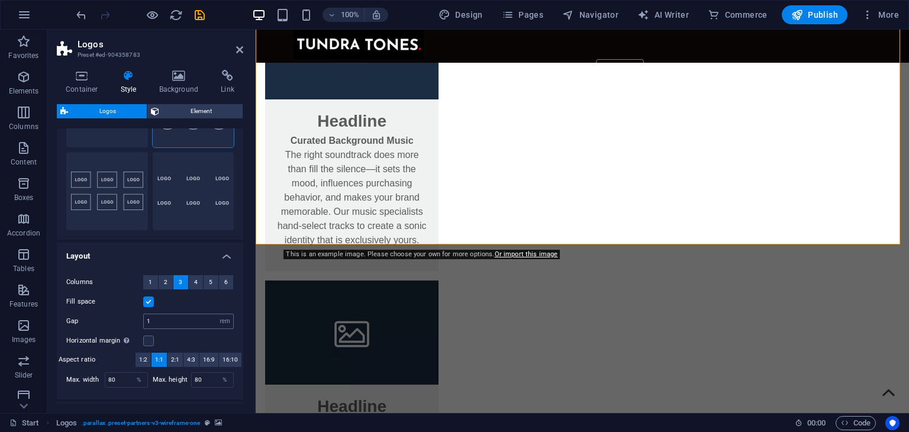
scroll to position [163, 0]
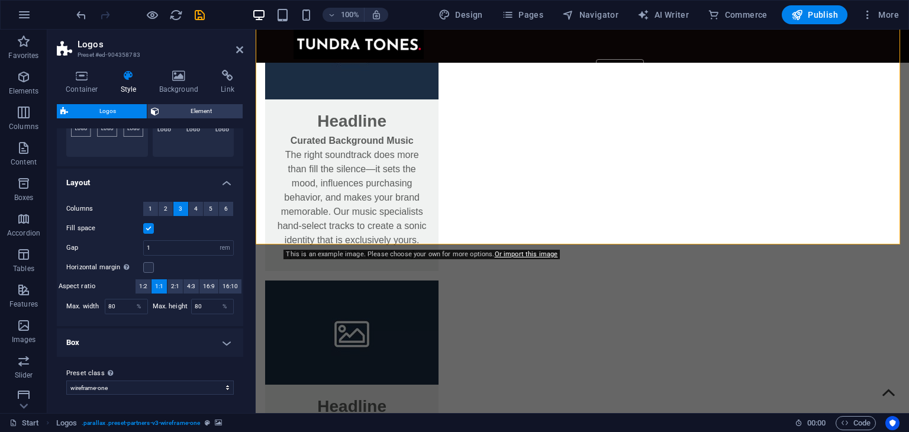
click at [126, 339] on h4 "Box" at bounding box center [150, 342] width 186 height 28
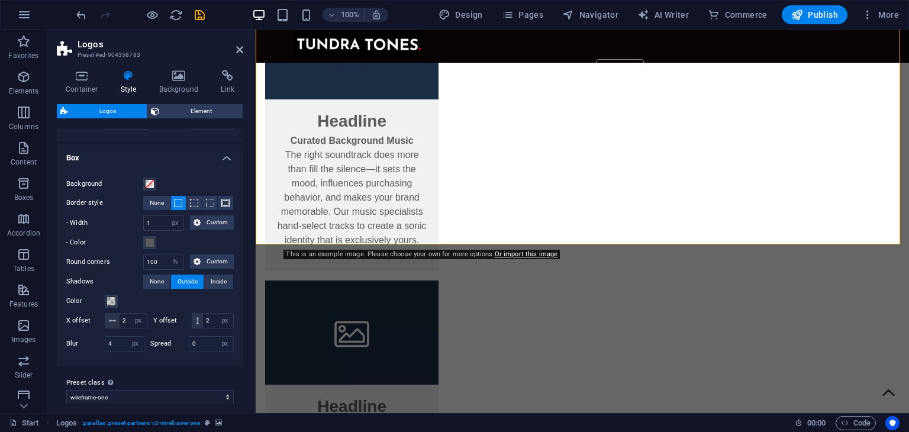
scroll to position [371, 0]
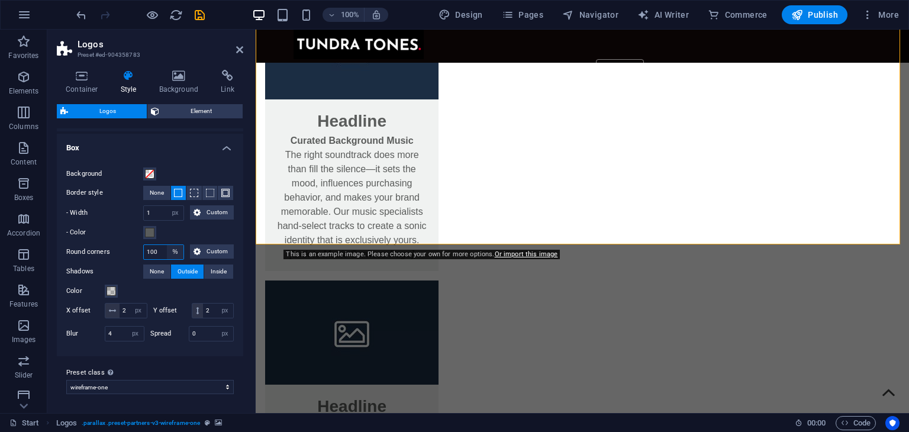
click at [177, 245] on select "px rem % vh vw Custom" at bounding box center [175, 252] width 17 height 14
select select "rem"
click at [167, 245] on select "px rem % vh vw Custom" at bounding box center [175, 252] width 17 height 14
click at [207, 244] on span "Custom" at bounding box center [217, 251] width 26 height 14
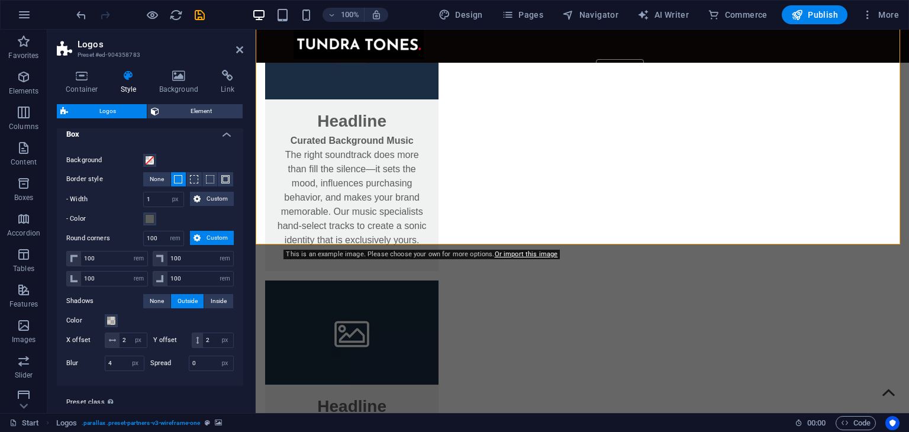
click at [207, 234] on span "Custom" at bounding box center [217, 238] width 26 height 14
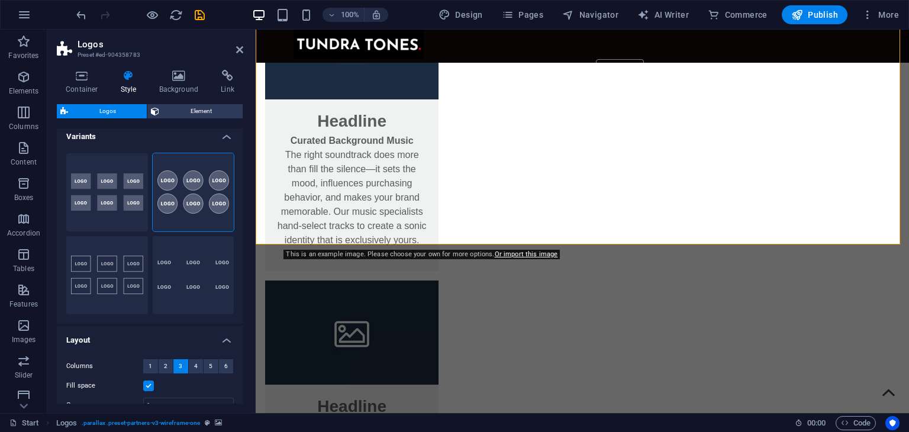
scroll to position [0, 0]
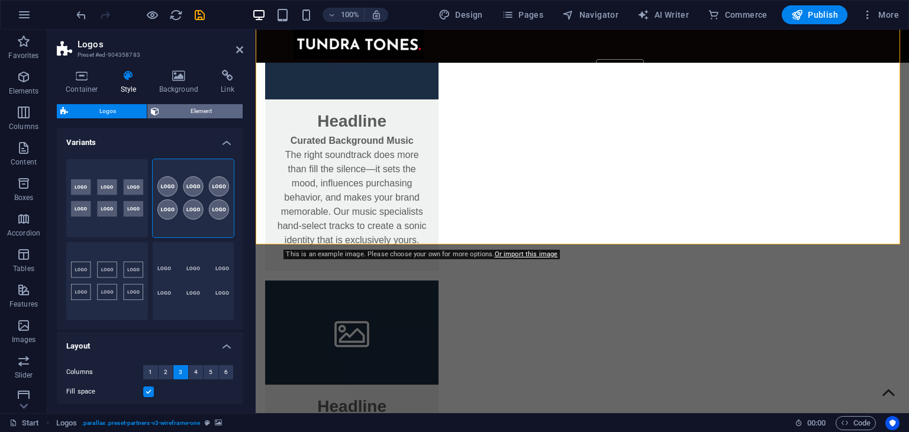
click at [185, 111] on span "Element" at bounding box center [201, 111] width 76 height 14
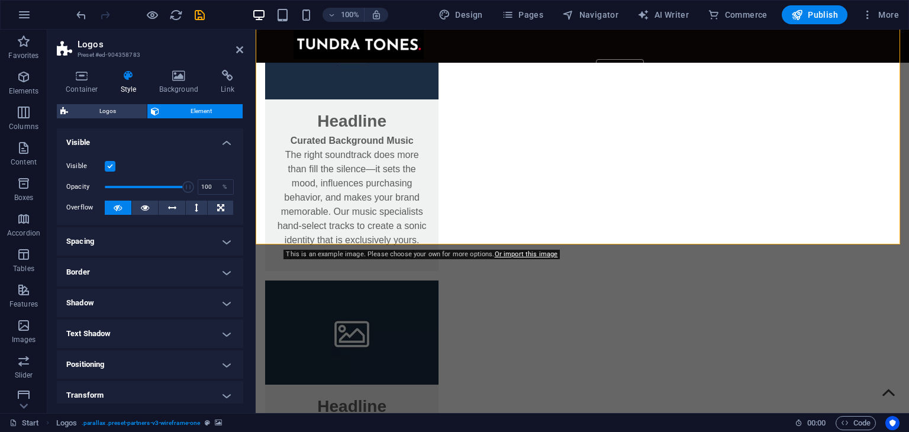
click at [97, 244] on h4 "Spacing" at bounding box center [150, 241] width 186 height 28
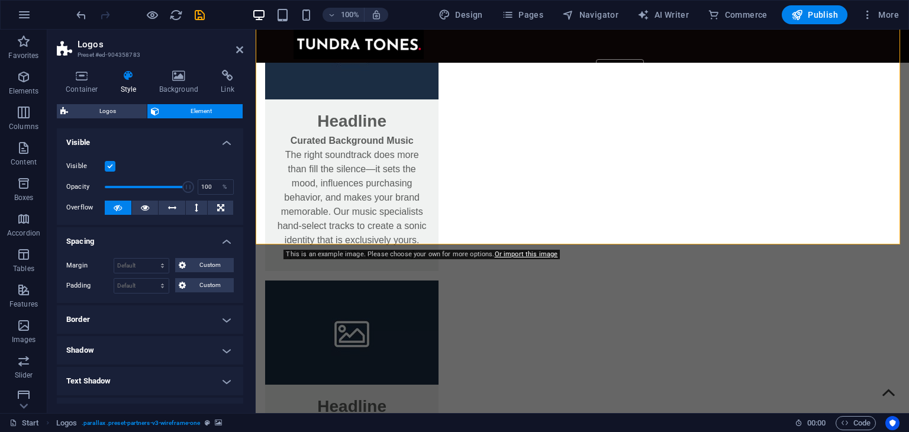
click at [97, 244] on h4 "Spacing" at bounding box center [150, 237] width 186 height 21
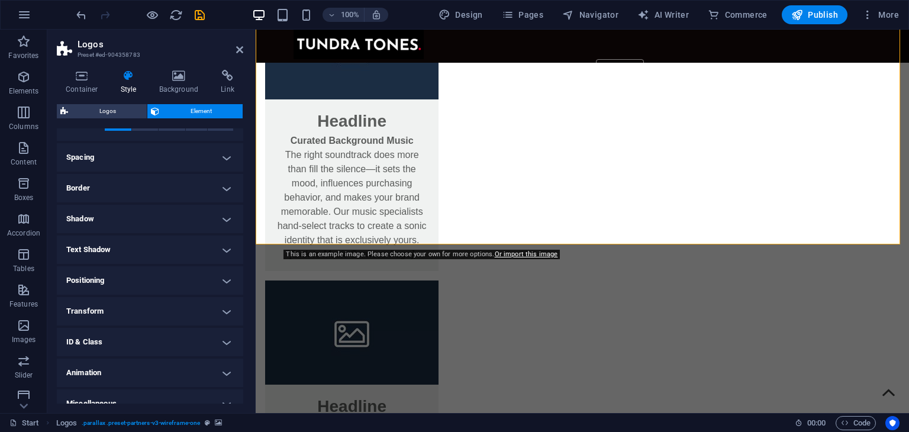
scroll to position [98, 0]
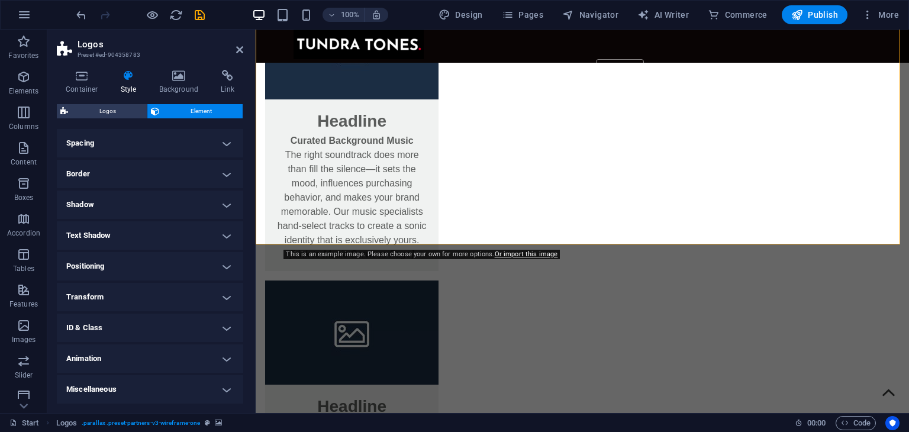
click at [143, 324] on h4 "ID & Class" at bounding box center [150, 328] width 186 height 28
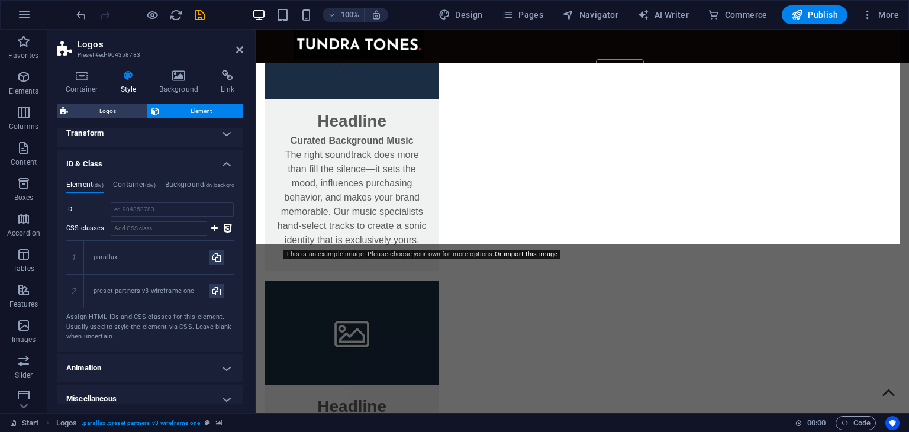
scroll to position [271, 0]
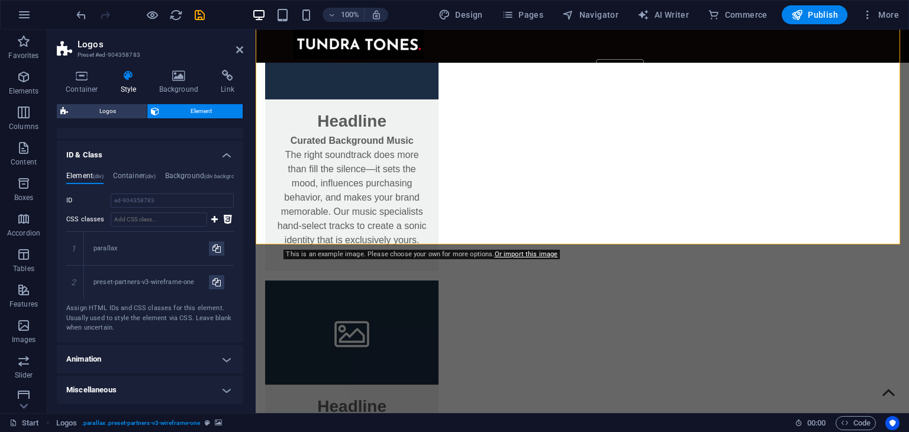
click at [140, 386] on h4 "Miscellaneous" at bounding box center [150, 390] width 186 height 28
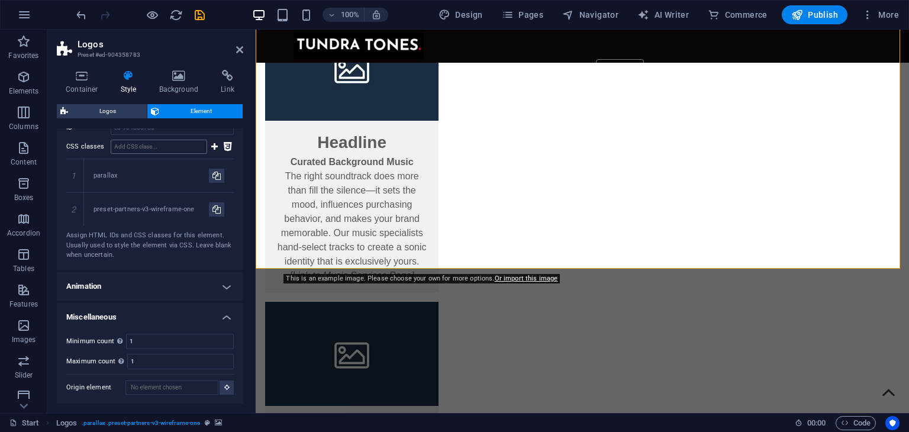
scroll to position [1401, 0]
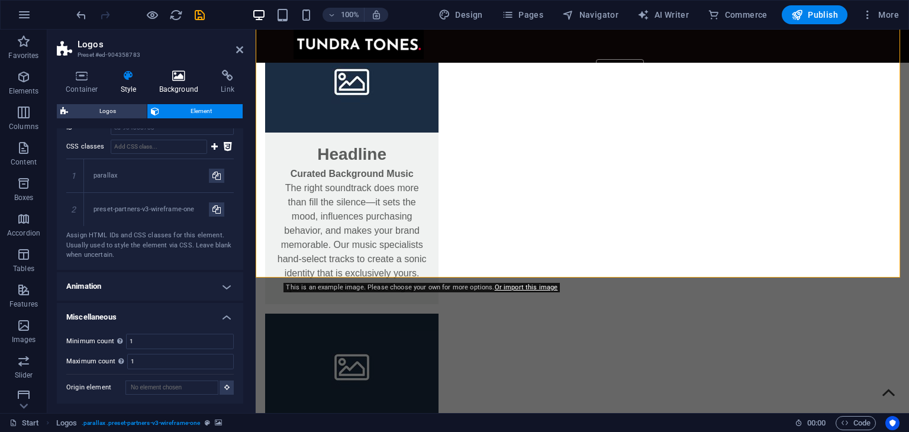
click at [176, 82] on h4 "Background" at bounding box center [181, 82] width 62 height 25
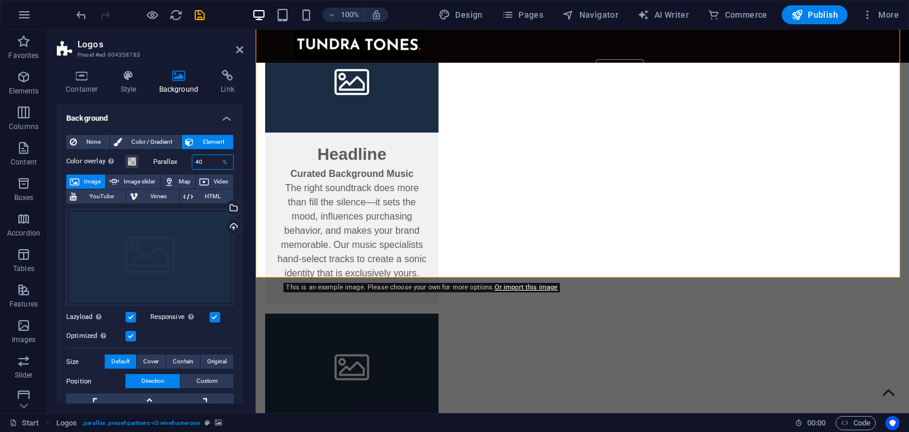
click at [204, 159] on input "40" at bounding box center [212, 162] width 41 height 14
type input "80"
click at [119, 232] on div "Drag files here, click to choose files or select files from Files or our free s…" at bounding box center [149, 257] width 167 height 97
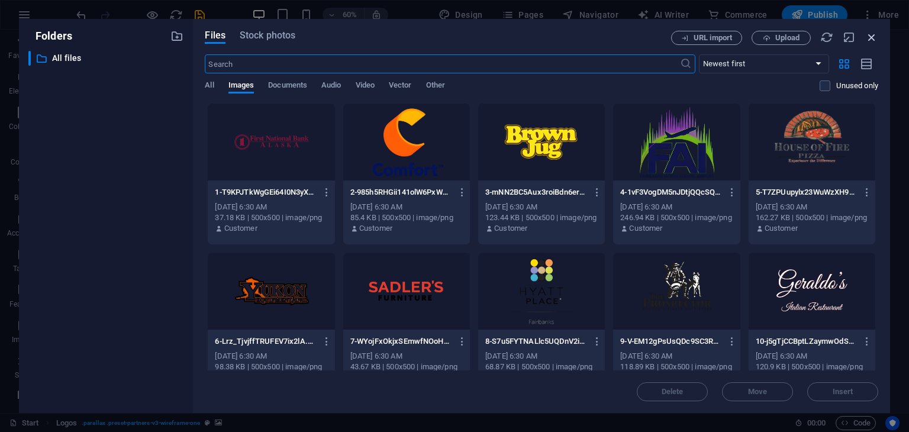
click at [877, 38] on icon "button" at bounding box center [871, 37] width 13 height 13
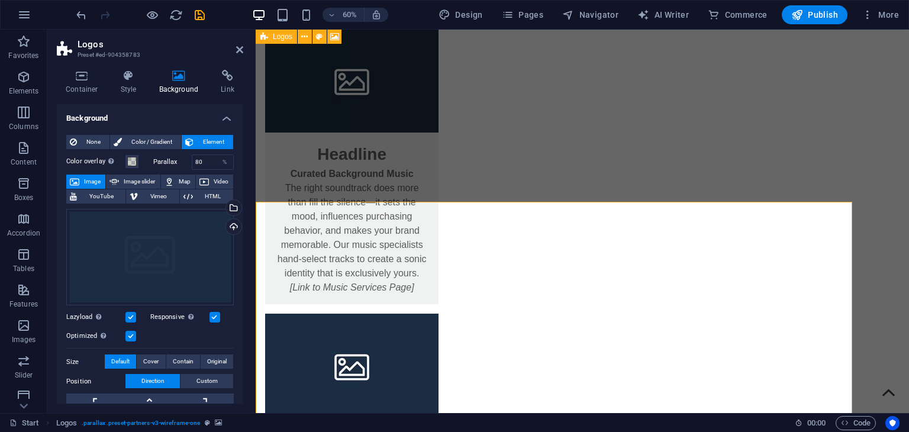
scroll to position [1223, 0]
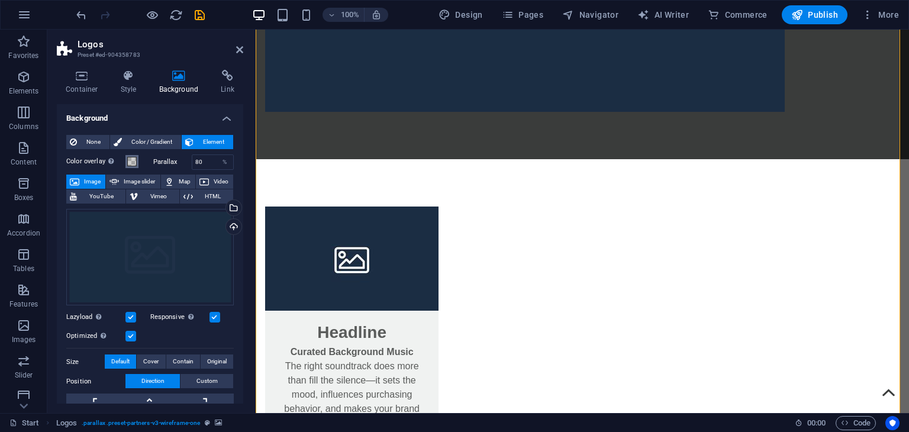
click at [131, 161] on span at bounding box center [131, 161] width 9 height 9
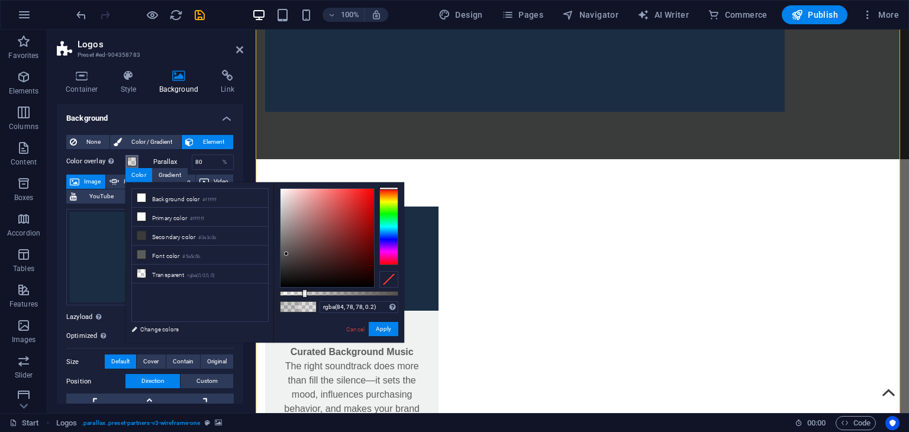
click at [286, 254] on div at bounding box center [326, 238] width 93 height 98
type input "rgba(0, 0, 0, 0.2)"
drag, startPoint x: 286, startPoint y: 254, endPoint x: 424, endPoint y: 342, distance: 163.6
click at [424, 342] on body "TundraTonesAV Start Favorites Elements Columns Content Boxes Accordion Tables F…" at bounding box center [454, 216] width 909 height 432
click at [351, 329] on link "Cancel" at bounding box center [355, 329] width 21 height 9
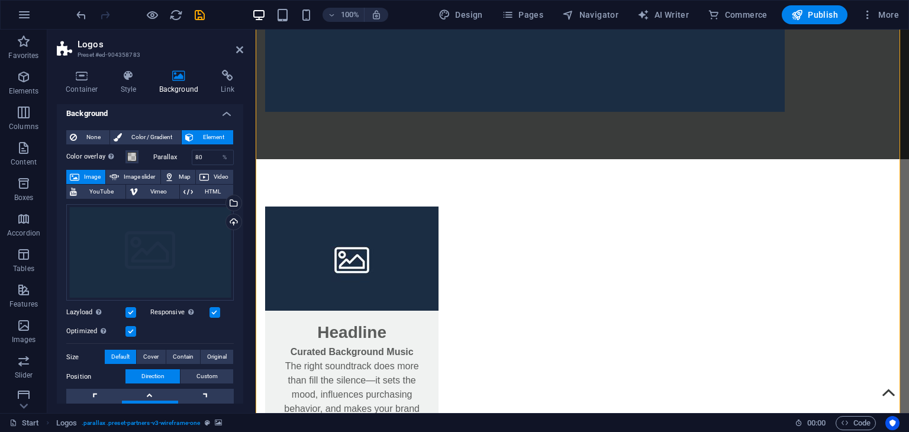
scroll to position [0, 0]
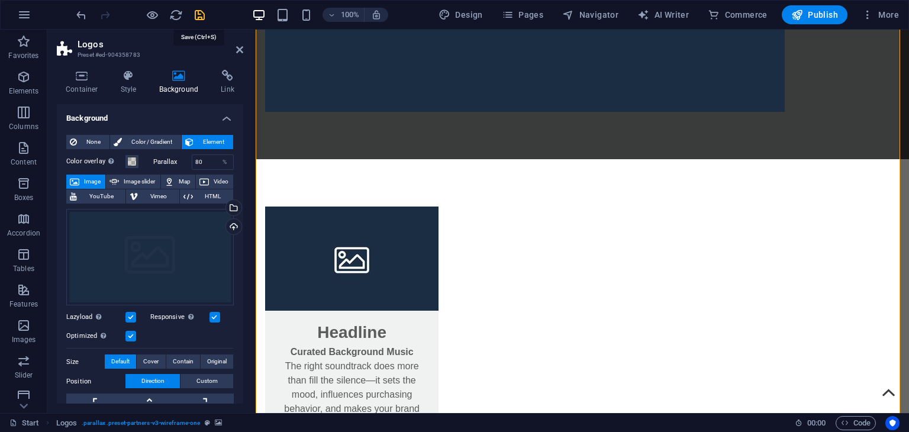
click at [0, 0] on icon "save" at bounding box center [0, 0] width 0 height 0
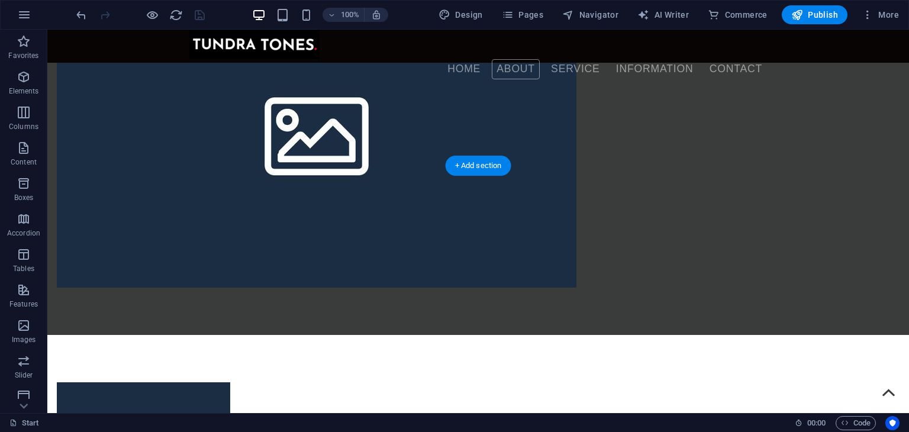
scroll to position [1046, 0]
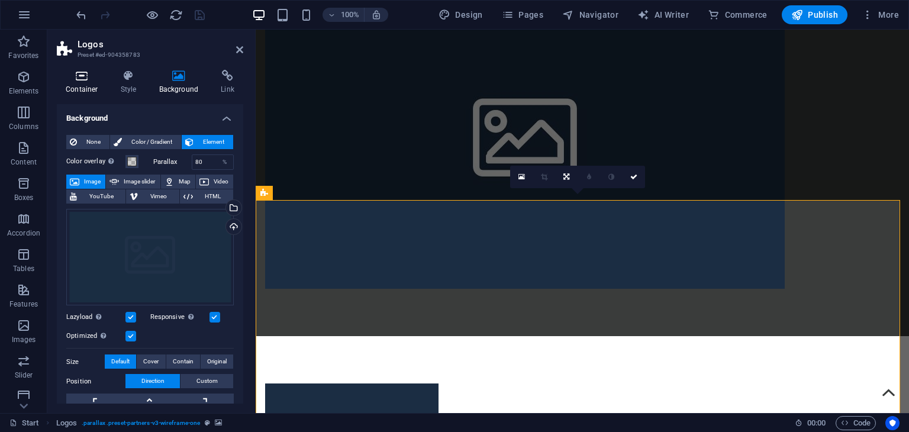
click at [87, 83] on h4 "Container" at bounding box center [84, 82] width 55 height 25
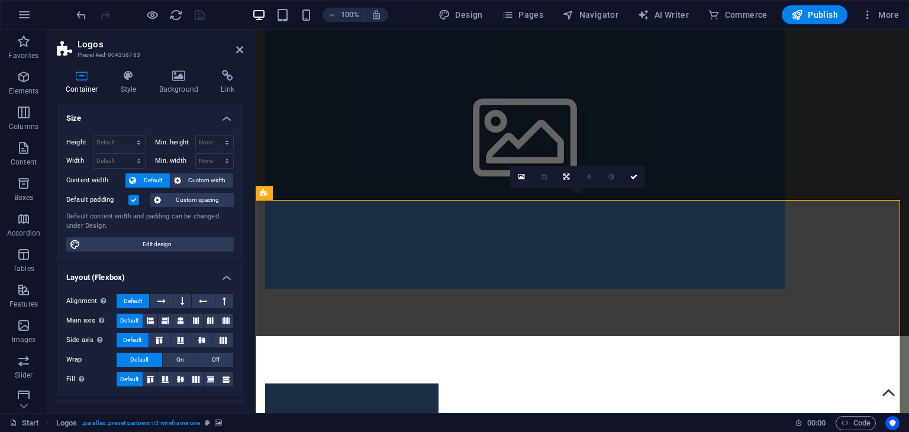
scroll to position [159, 0]
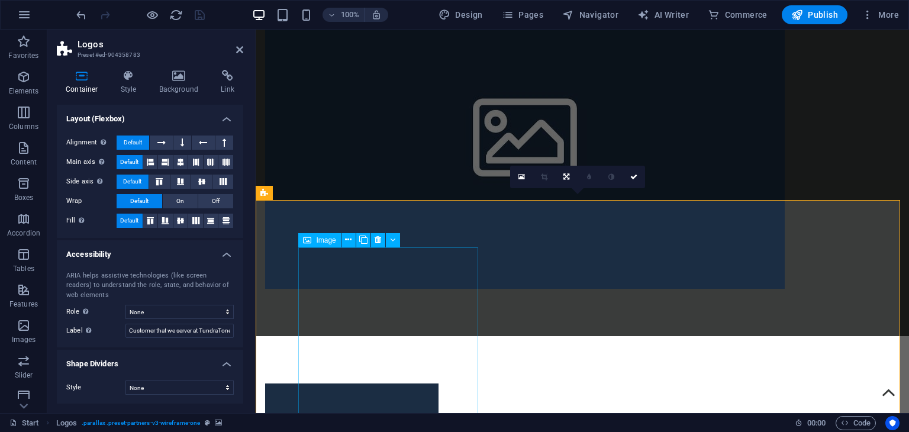
click at [393, 242] on icon at bounding box center [392, 240] width 5 height 12
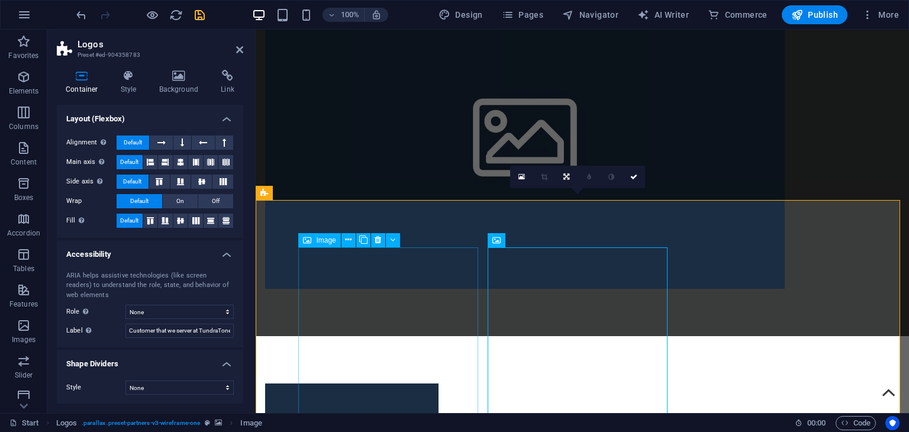
click at [348, 237] on icon at bounding box center [348, 240] width 7 height 12
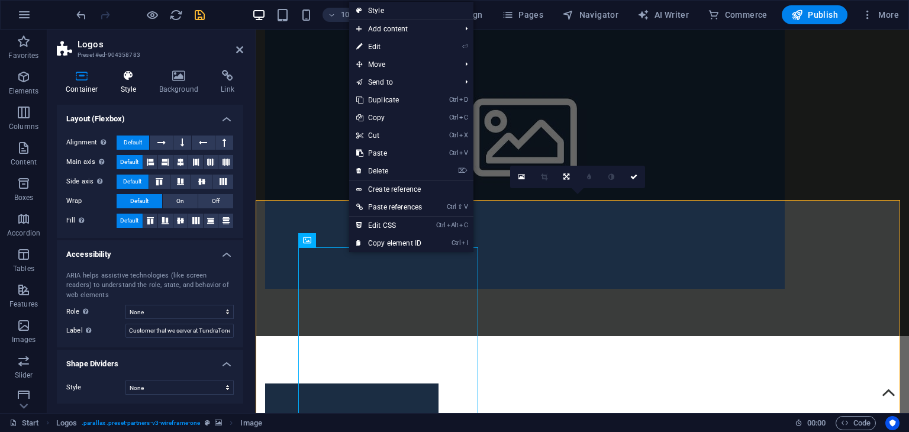
click at [125, 79] on icon at bounding box center [129, 76] width 34 height 12
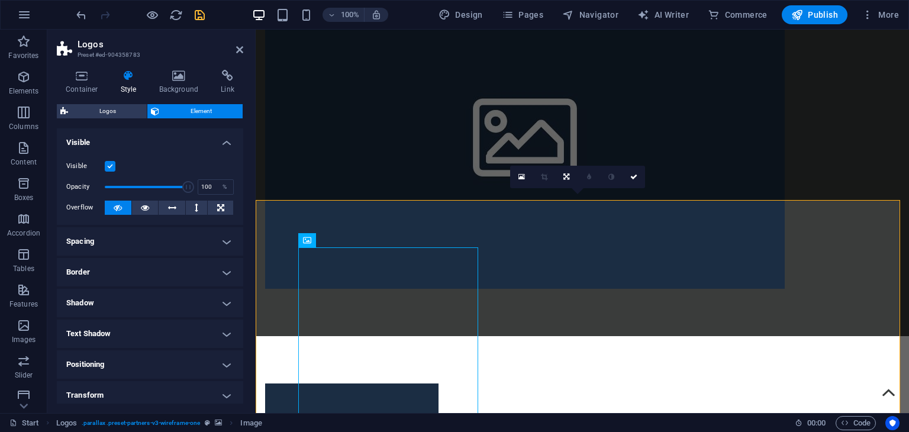
click at [108, 240] on h4 "Spacing" at bounding box center [150, 241] width 186 height 28
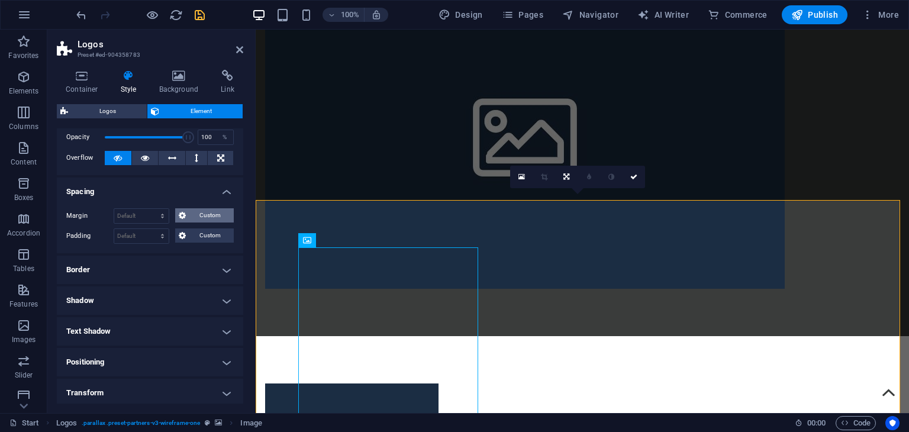
scroll to position [49, 0]
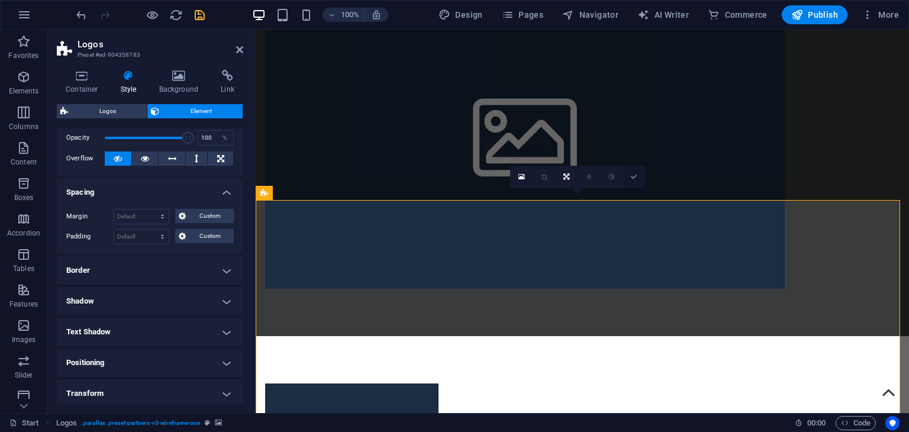
click at [636, 178] on icon at bounding box center [633, 176] width 7 height 7
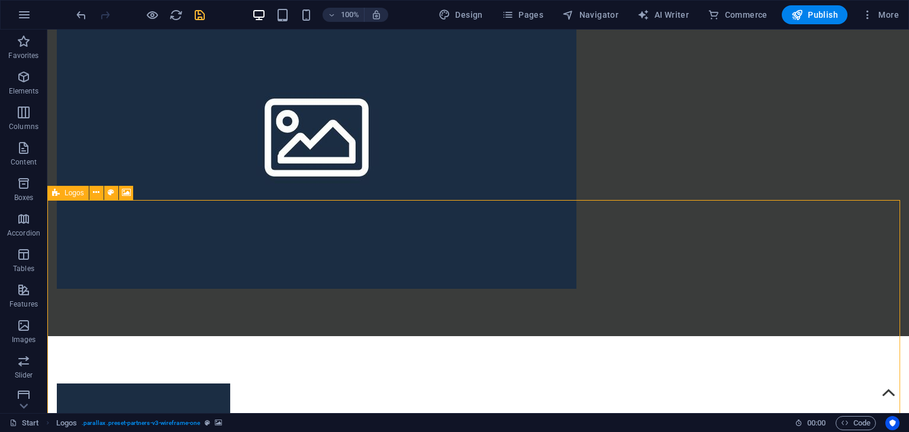
click at [62, 193] on div "Logos" at bounding box center [67, 193] width 41 height 14
select select "rem"
select select "px"
select select "rem"
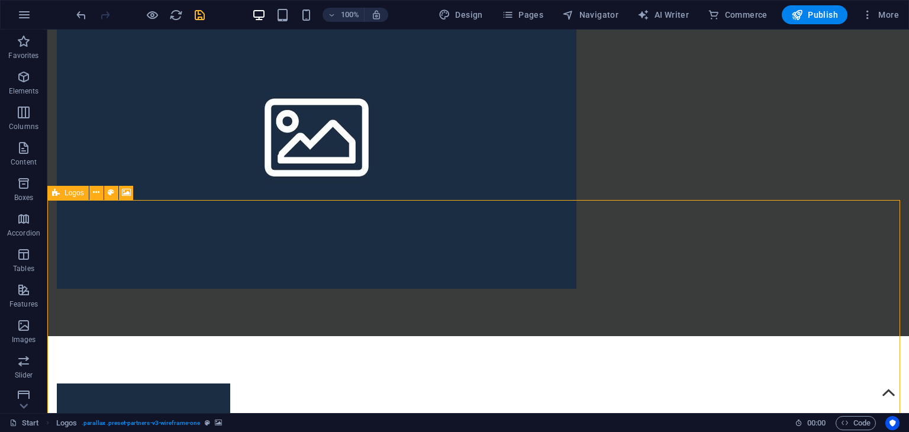
select select "px"
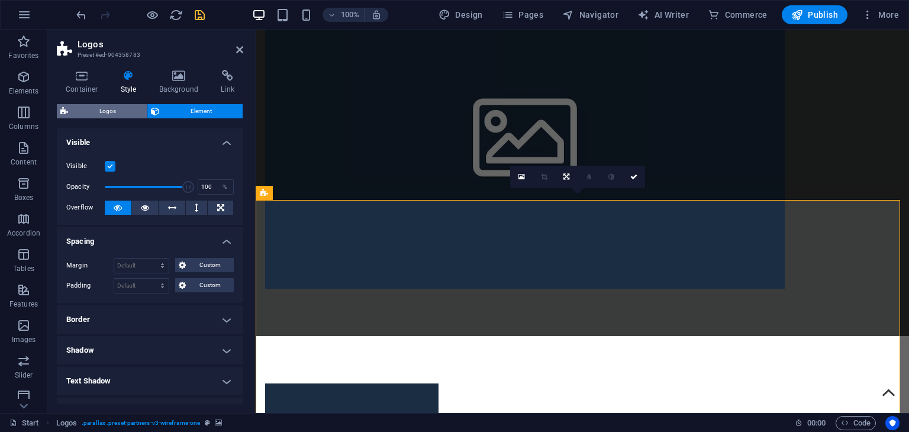
click at [95, 107] on span "Logos" at bounding box center [108, 111] width 72 height 14
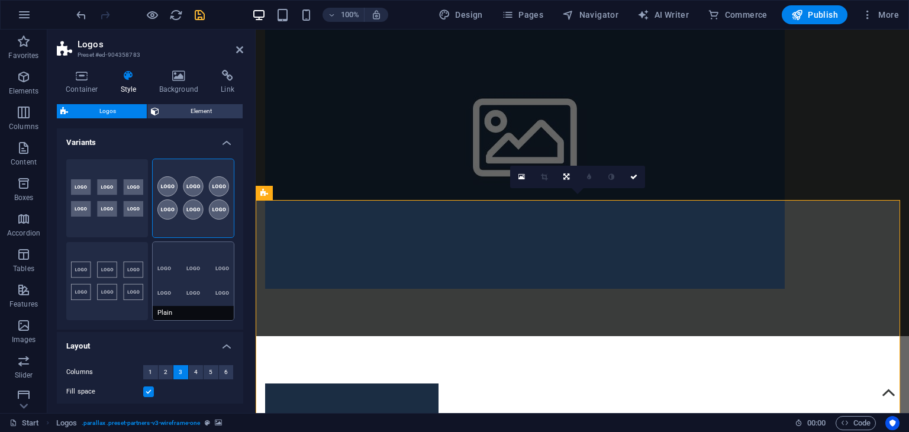
scroll to position [1, 0]
click at [211, 364] on button "5" at bounding box center [210, 371] width 15 height 14
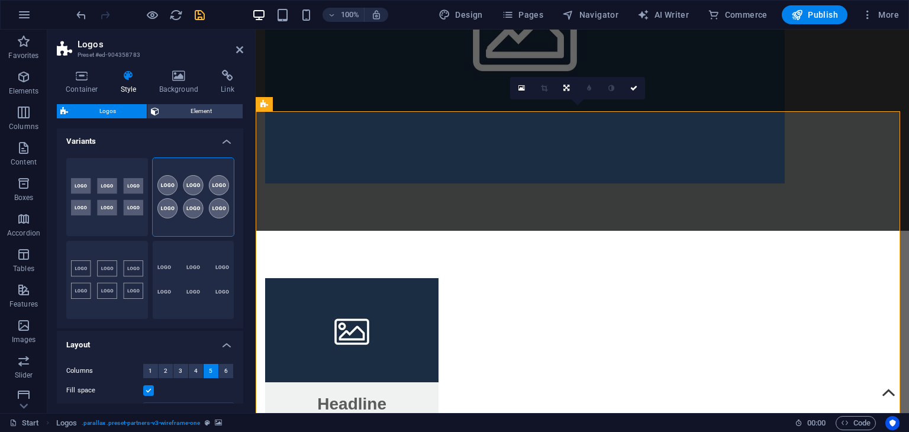
scroll to position [1152, 0]
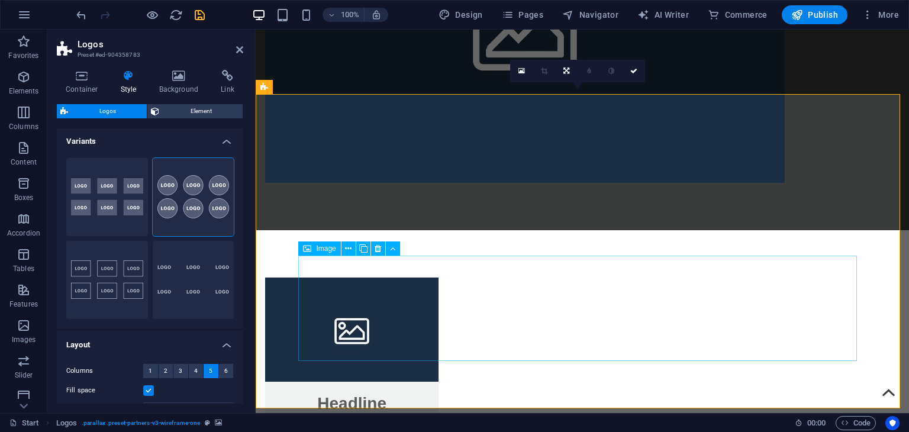
click at [360, 247] on icon at bounding box center [363, 249] width 8 height 12
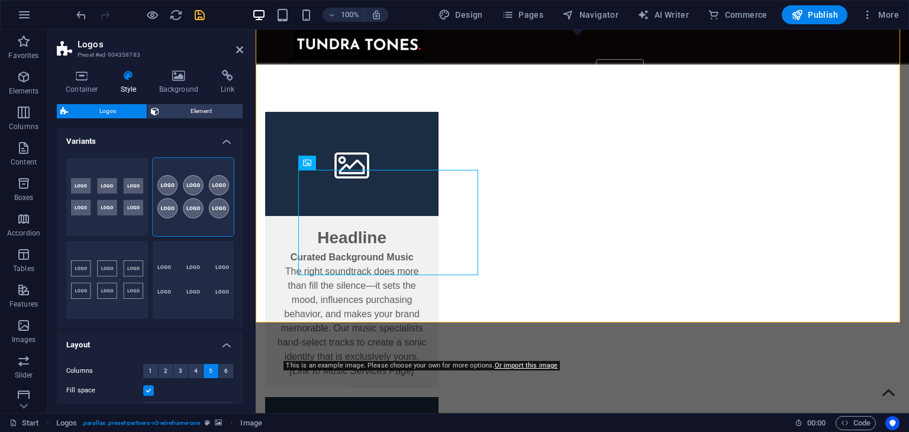
scroll to position [1199, 0]
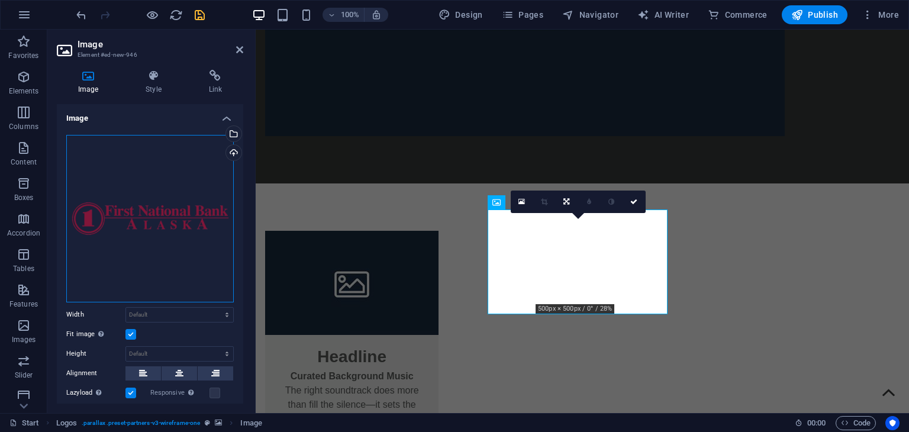
click at [147, 219] on div "Drag files here, click to choose files or select files from Files or our free s…" at bounding box center [149, 218] width 167 height 167
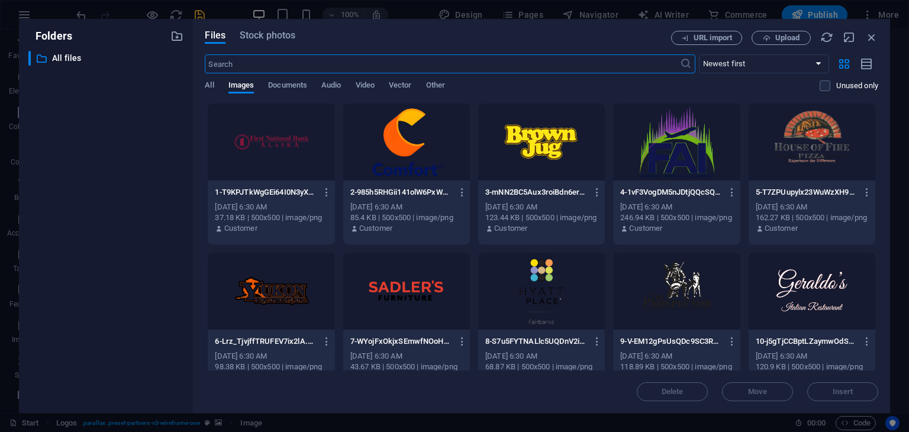
scroll to position [1377, 0]
click at [383, 293] on div at bounding box center [406, 291] width 127 height 77
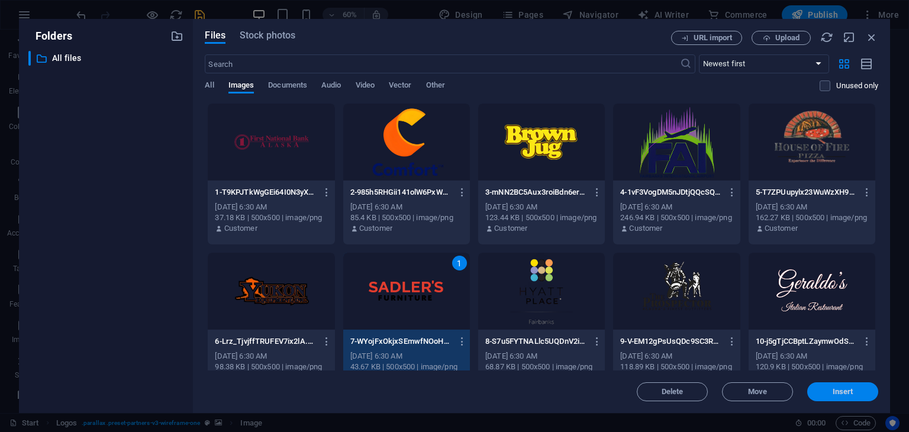
click at [832, 388] on span "Insert" at bounding box center [842, 391] width 21 height 7
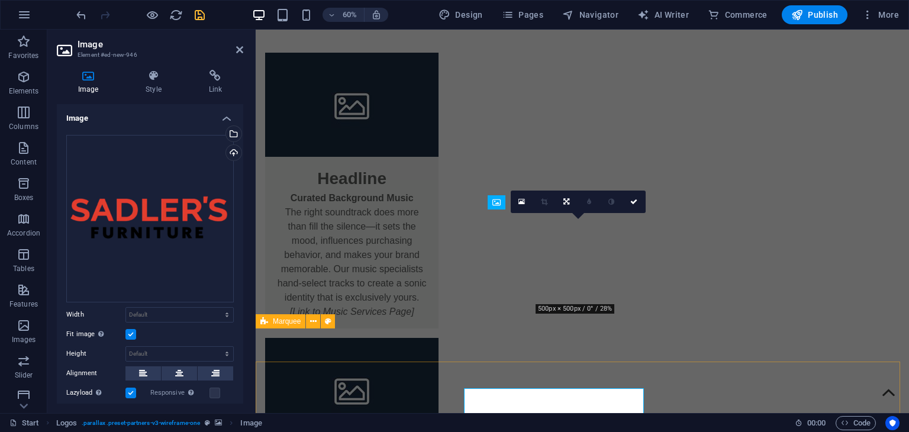
scroll to position [1199, 0]
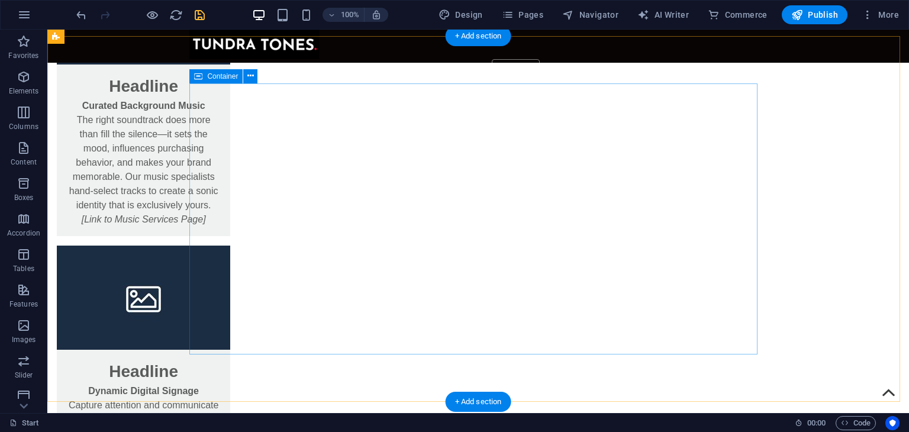
scroll to position [1467, 0]
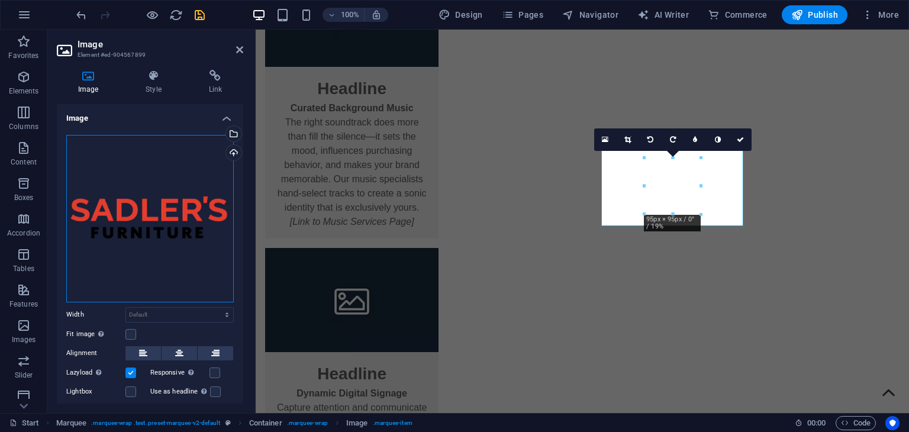
click at [161, 195] on div "Drag files here, click to choose files or select files from Files or our free s…" at bounding box center [149, 218] width 167 height 167
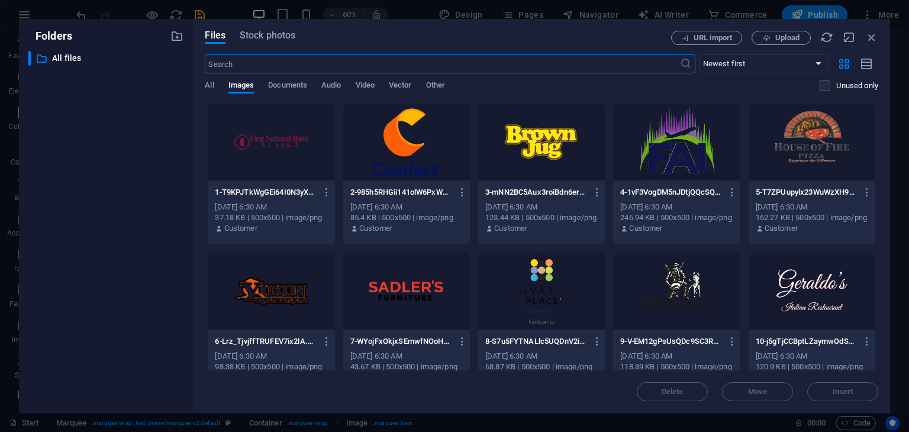
scroll to position [1646, 0]
click at [820, 139] on div at bounding box center [811, 142] width 127 height 77
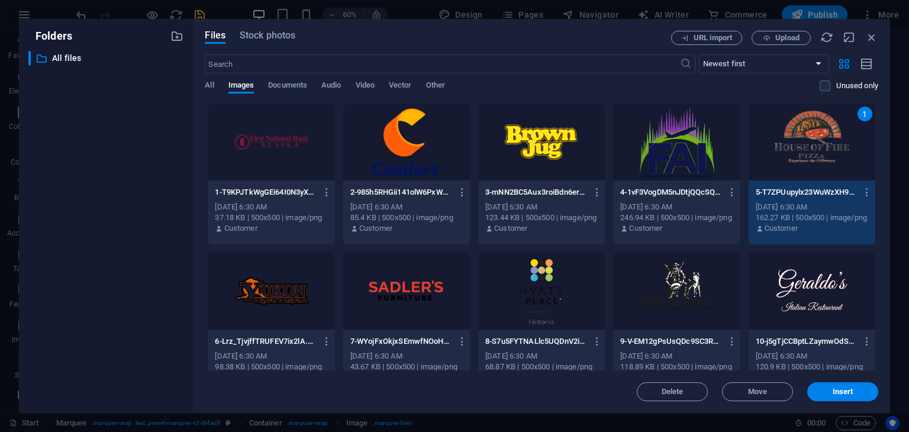
click at [820, 139] on div "1" at bounding box center [811, 142] width 127 height 77
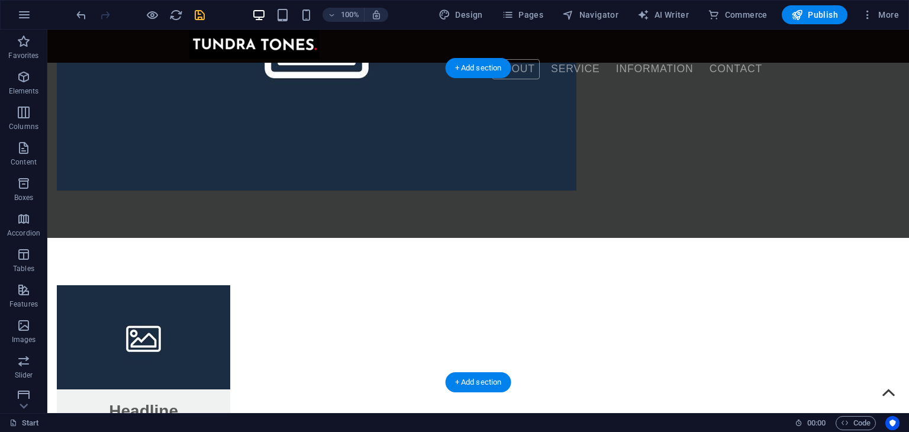
scroll to position [1145, 0]
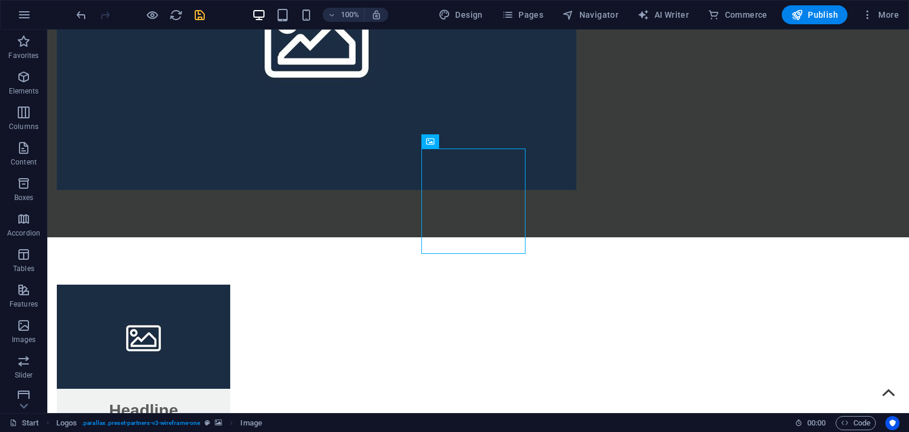
click at [198, 16] on icon "save" at bounding box center [200, 15] width 14 height 14
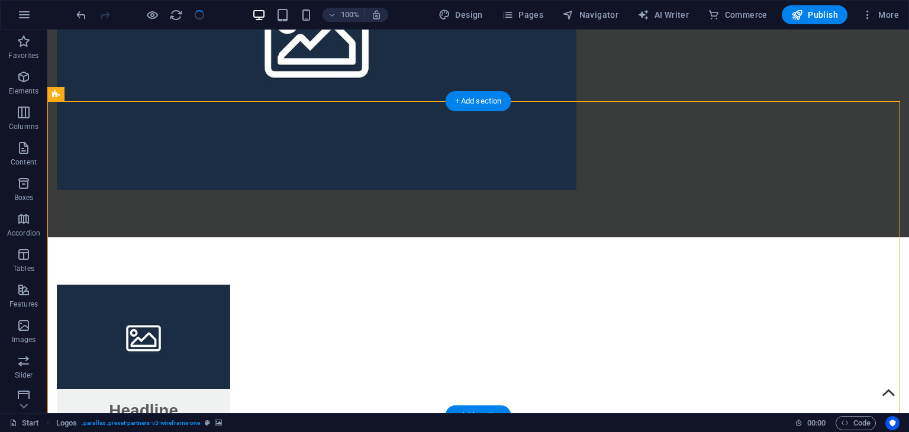
select select "rem"
select select "px"
select select "rem"
select select "px"
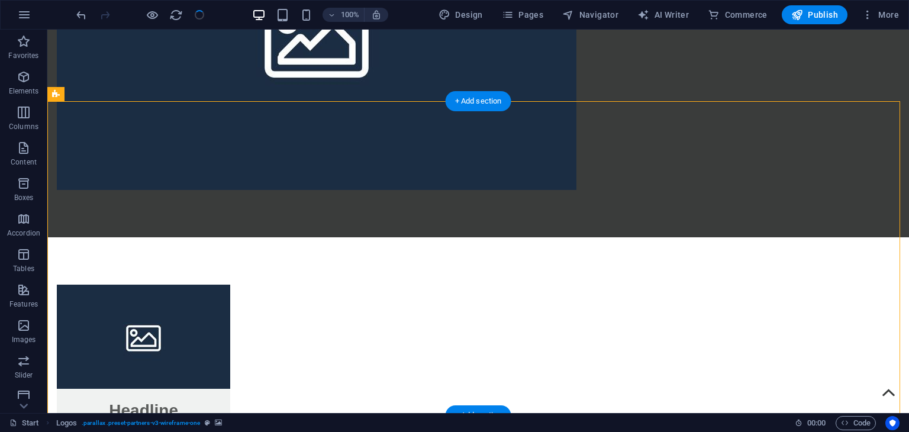
select select "px"
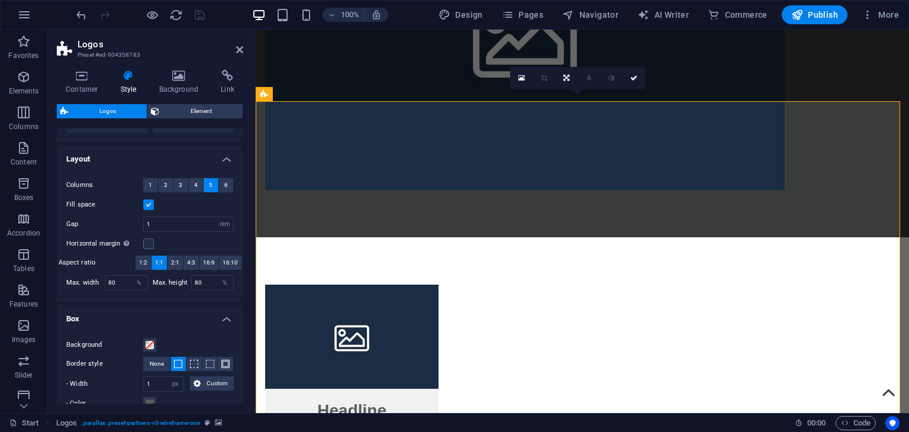
scroll to position [0, 0]
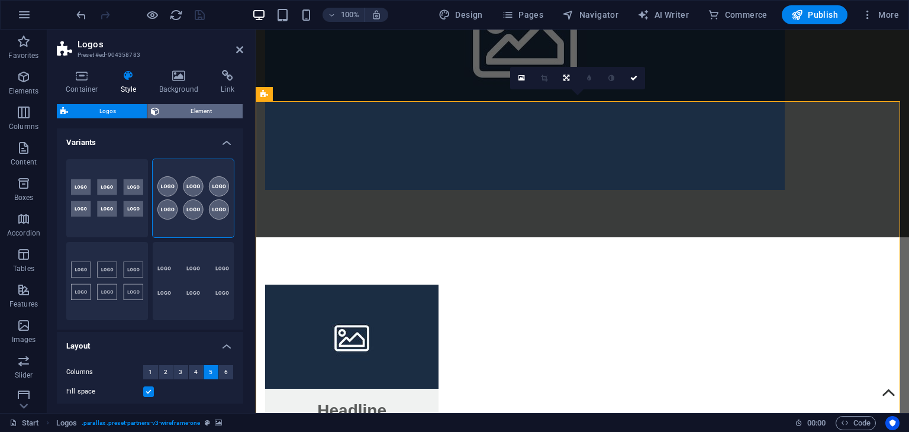
click at [175, 111] on span "Element" at bounding box center [201, 111] width 76 height 14
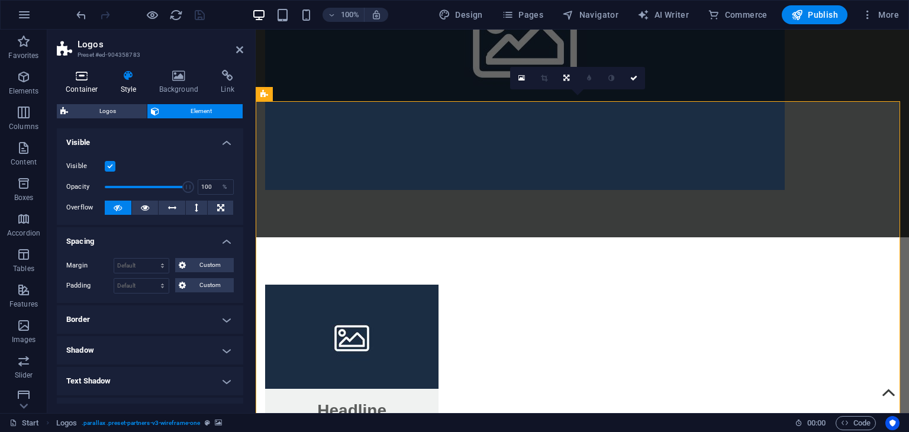
click at [88, 81] on icon at bounding box center [82, 76] width 50 height 12
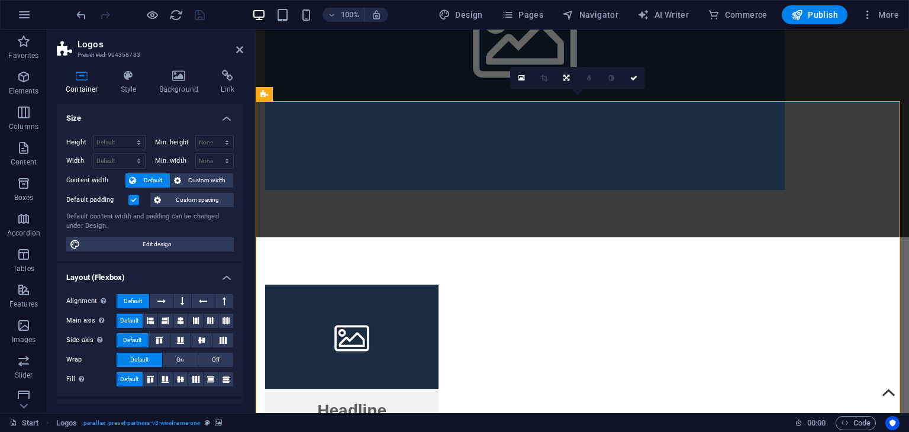
click at [134, 100] on div "Container Style Background Link Size Height Default px rem % vh vw Min. height …" at bounding box center [150, 237] width 186 height 334
click at [125, 93] on h4 "Style" at bounding box center [131, 82] width 38 height 25
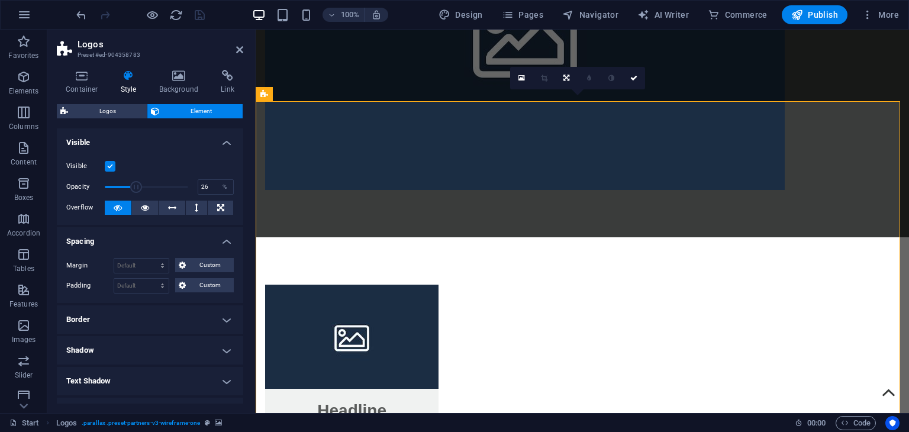
drag, startPoint x: 182, startPoint y: 185, endPoint x: 125, endPoint y: 189, distance: 56.9
click at [130, 189] on span at bounding box center [136, 187] width 12 height 12
type input "100"
drag, startPoint x: 125, startPoint y: 189, endPoint x: 215, endPoint y: 188, distance: 89.3
click at [215, 188] on div "Opacity 100 %" at bounding box center [149, 187] width 167 height 18
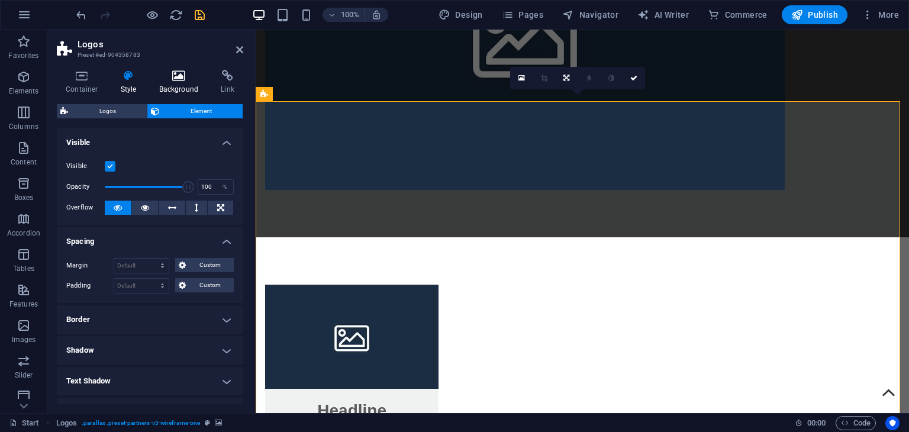
click at [174, 85] on h4 "Background" at bounding box center [181, 82] width 62 height 25
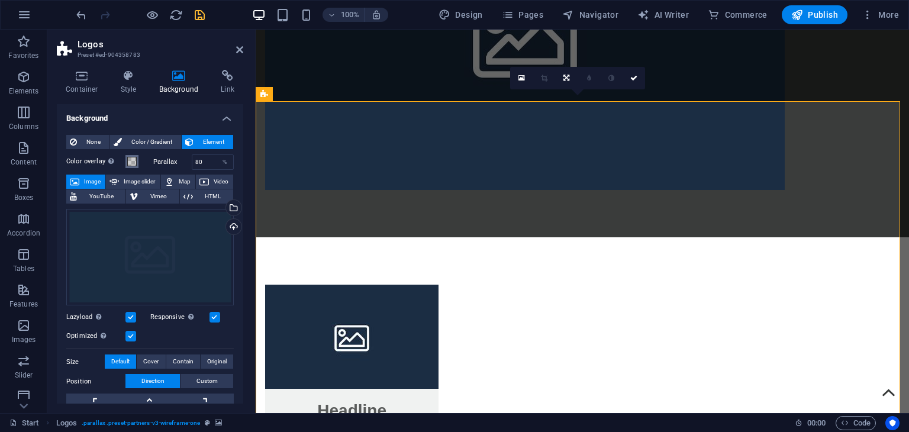
click at [135, 164] on span at bounding box center [131, 161] width 9 height 9
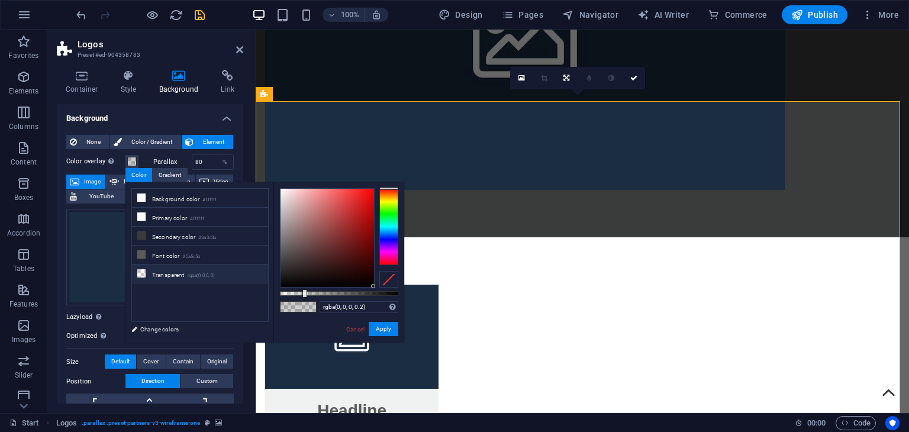
click at [226, 275] on li "Transparent rgba(0,0,0,.0)" at bounding box center [200, 273] width 136 height 19
type input "rgba(0, 0, 0, 0)"
click at [379, 327] on button "Apply" at bounding box center [384, 329] width 30 height 14
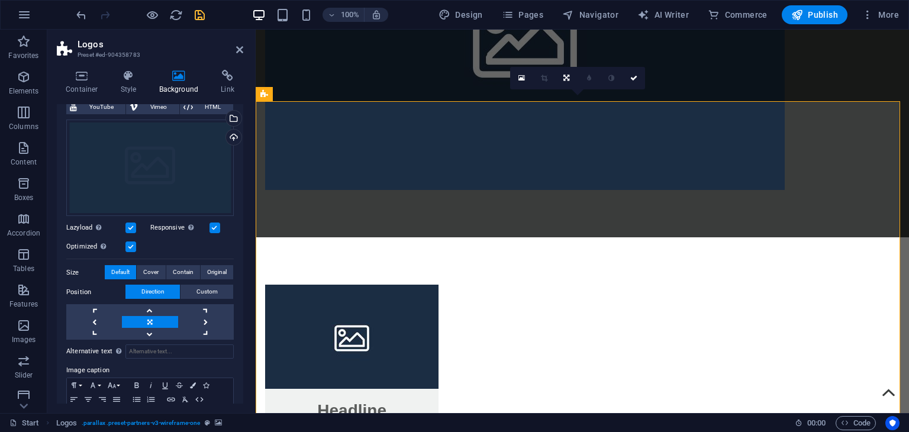
scroll to position [89, 0]
click at [175, 266] on span "Contain" at bounding box center [183, 273] width 21 height 14
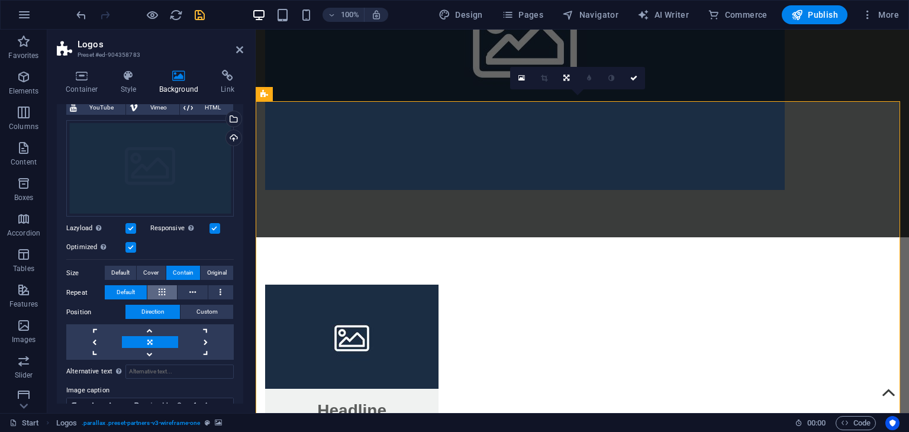
click at [170, 285] on button at bounding box center [162, 292] width 30 height 14
click at [134, 285] on span "Default" at bounding box center [126, 292] width 18 height 14
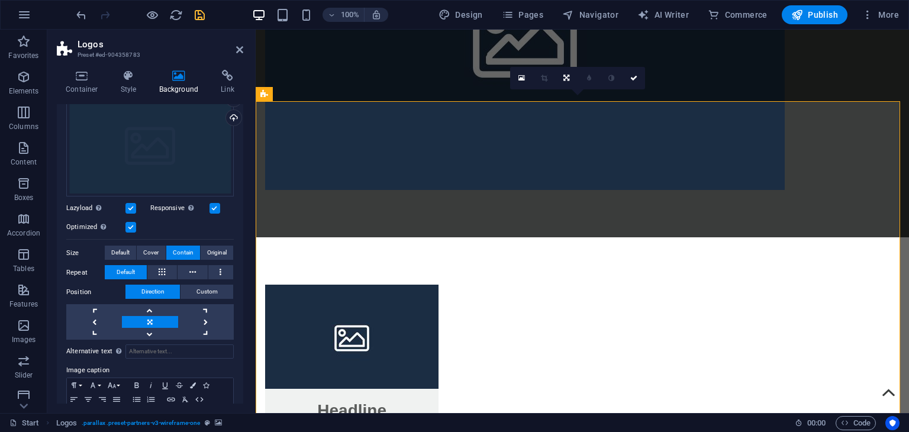
scroll to position [0, 0]
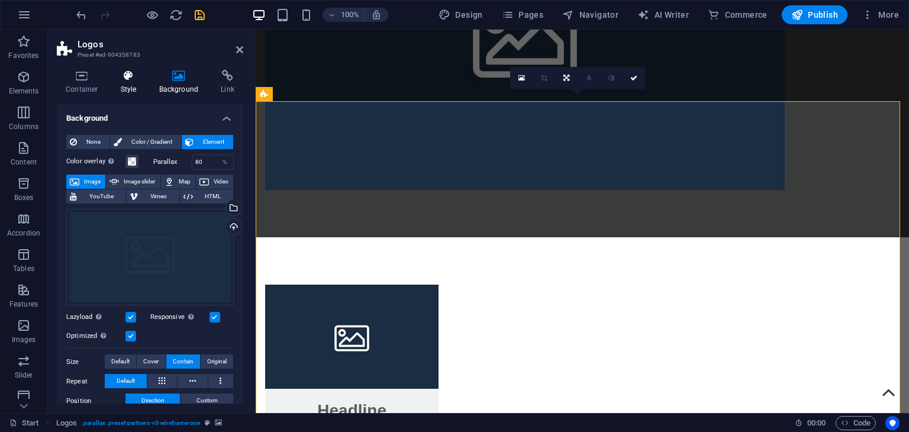
click at [147, 79] on h4 "Style" at bounding box center [131, 82] width 38 height 25
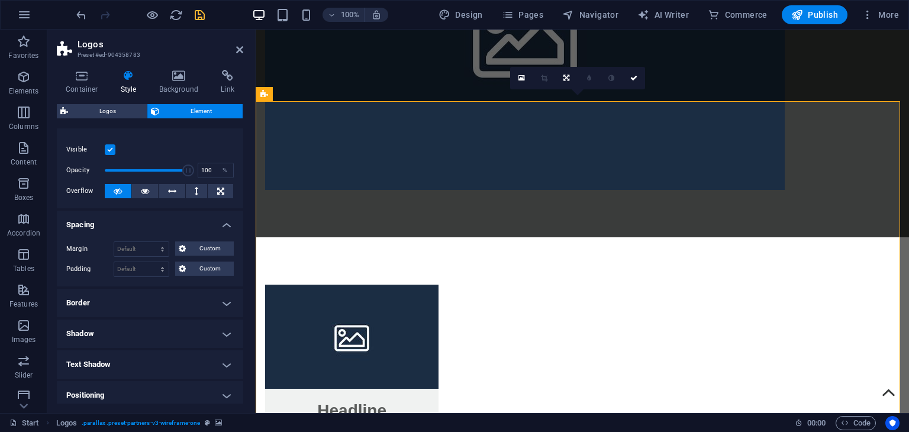
scroll to position [18, 0]
click at [190, 244] on span "Custom" at bounding box center [209, 247] width 41 height 14
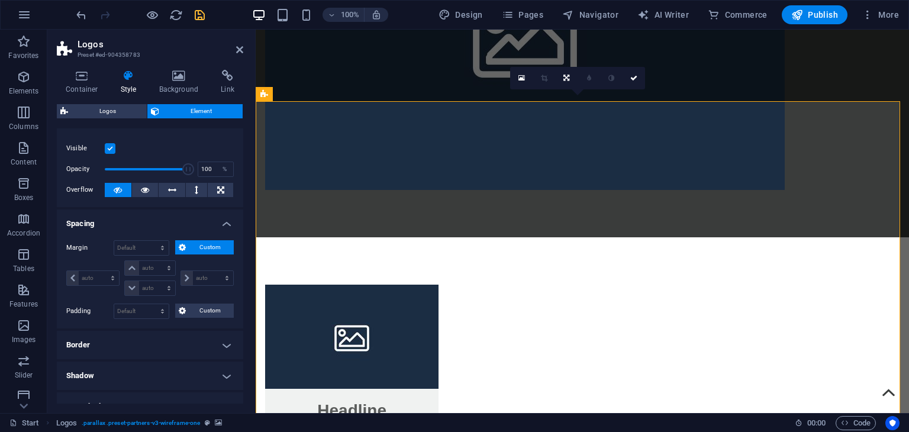
click at [188, 317] on div "Default px rem % vh vw Custom Custom" at bounding box center [174, 310] width 120 height 15
click at [193, 312] on span "Custom" at bounding box center [209, 310] width 41 height 14
click at [168, 329] on select "px rem % vh vw" at bounding box center [167, 331] width 17 height 14
select select "rem"
click at [159, 324] on select "px rem % vh vw" at bounding box center [167, 331] width 17 height 14
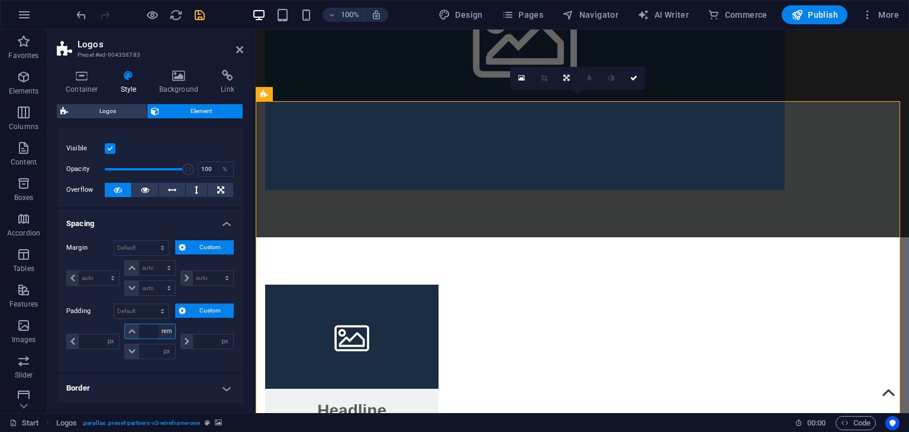
type input "0"
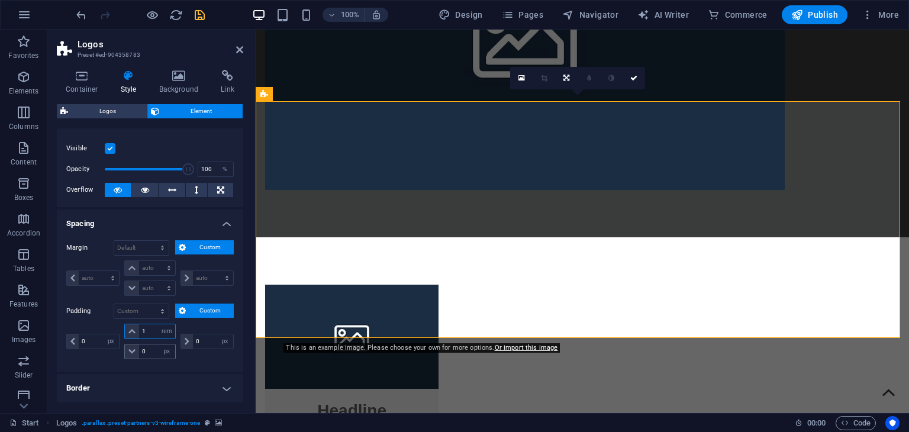
type input "1"
click at [147, 347] on input "0" at bounding box center [156, 351] width 35 height 14
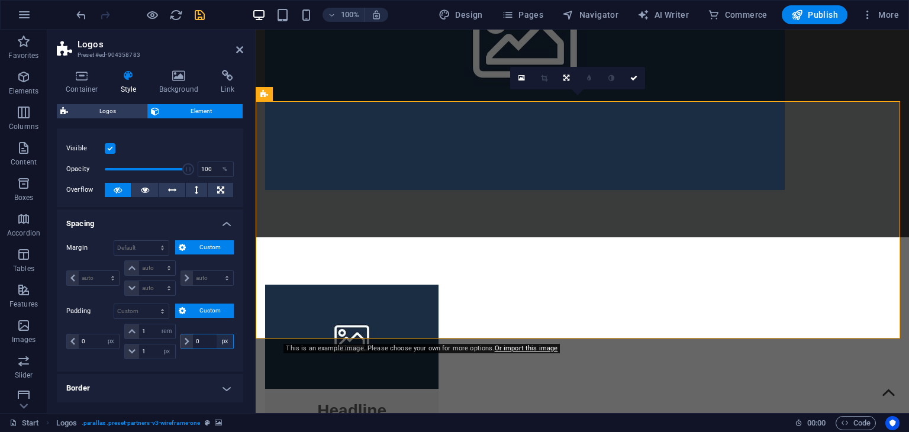
click at [216, 337] on select "px rem % vh vw" at bounding box center [224, 341] width 17 height 14
click at [205, 337] on input "0" at bounding box center [213, 341] width 40 height 14
click at [148, 345] on input "1" at bounding box center [156, 351] width 35 height 14
click at [150, 348] on input "1" at bounding box center [156, 351] width 35 height 14
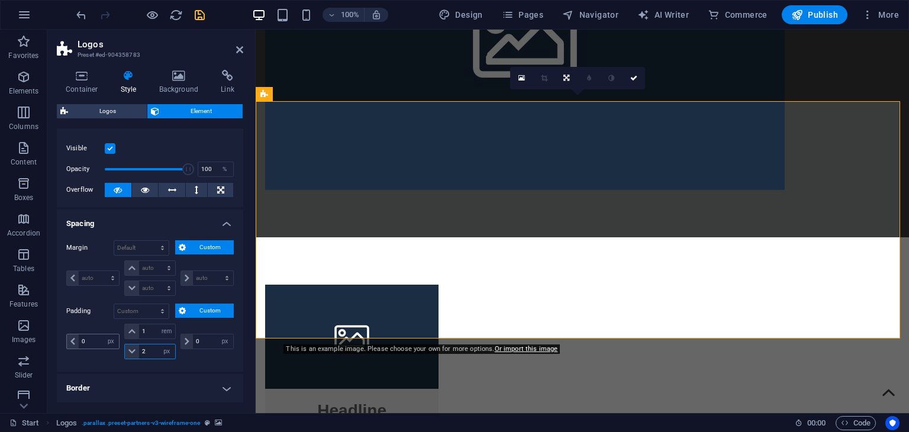
type input "2"
click at [87, 337] on input "0" at bounding box center [99, 341] width 40 height 14
click at [204, 12] on icon "save" at bounding box center [200, 15] width 14 height 14
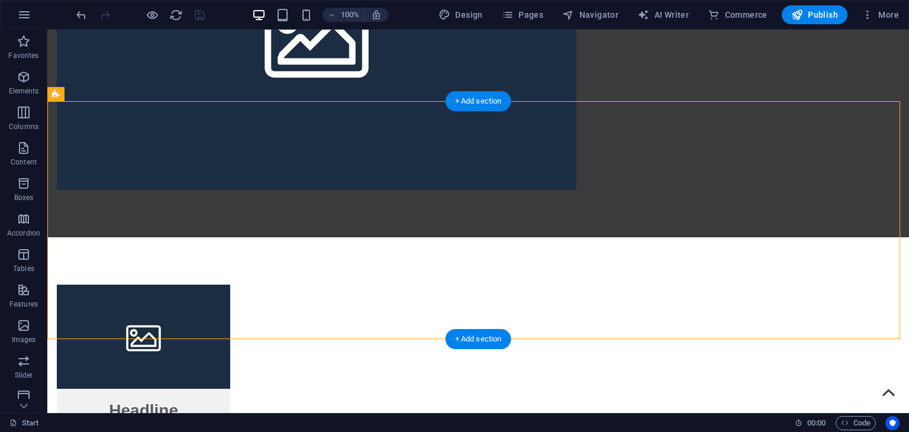
select select "px"
select select "rem"
select select "px"
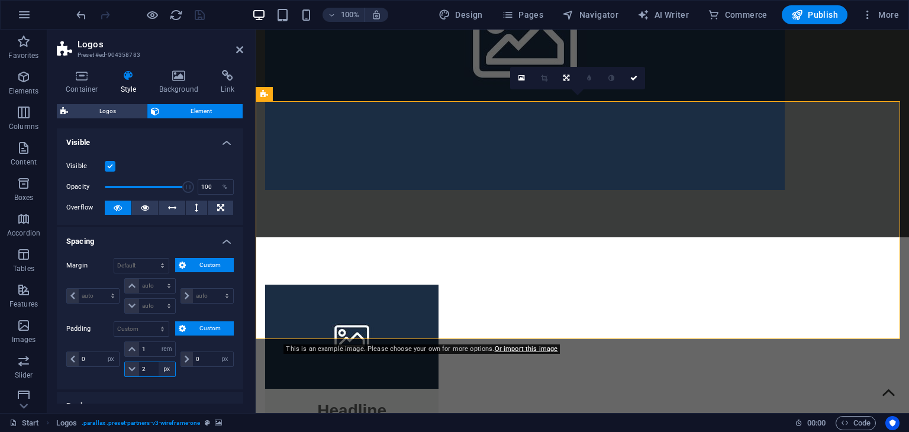
click at [166, 366] on select "px rem % vh vw" at bounding box center [167, 369] width 17 height 14
select select "rem"
click at [159, 362] on select "px rem % vh vw" at bounding box center [167, 369] width 17 height 14
type input "0.125"
click at [199, 15] on icon "save" at bounding box center [200, 15] width 14 height 14
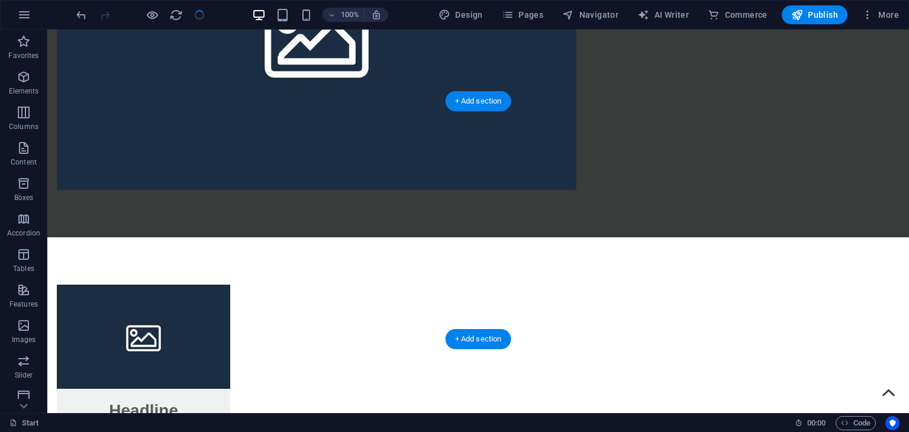
select select "px"
select select "rem"
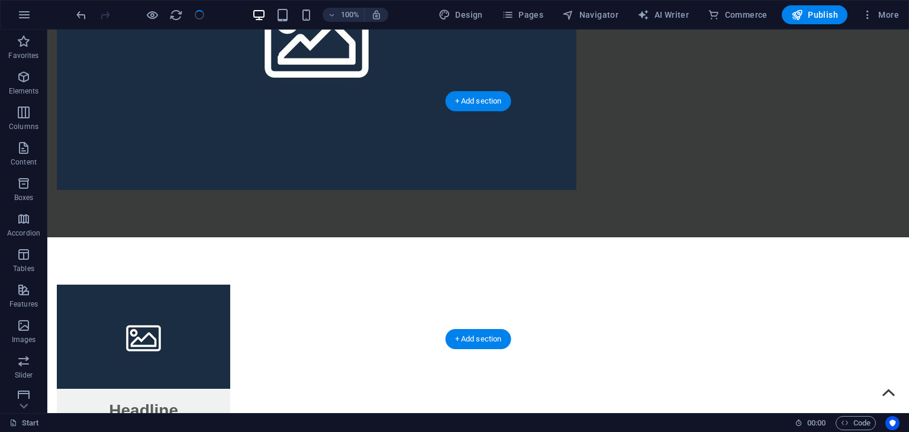
select select "px"
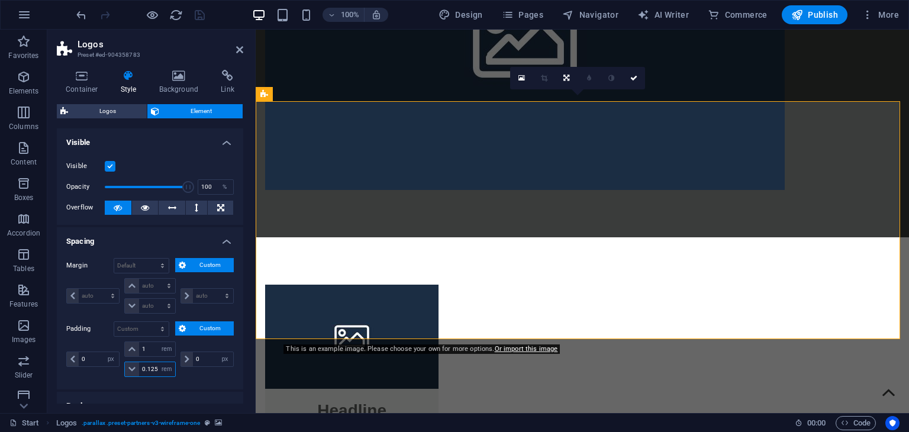
click at [151, 370] on input "0.125" at bounding box center [156, 369] width 35 height 14
type input "1"
click at [145, 346] on input "1" at bounding box center [156, 349] width 35 height 14
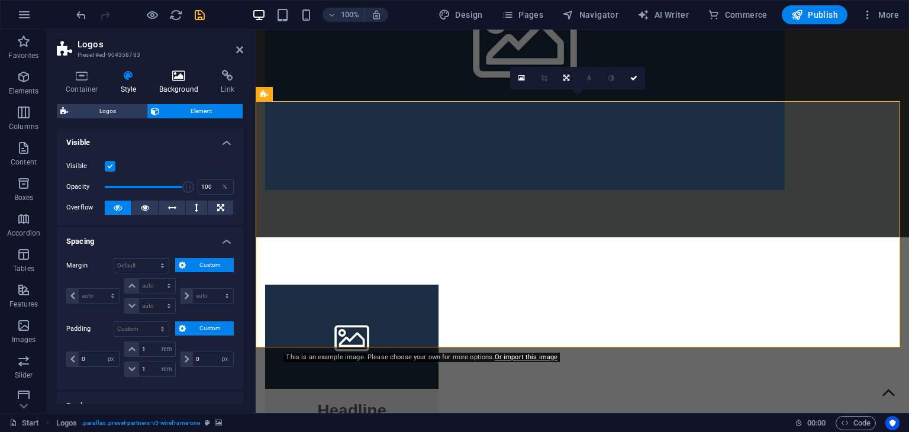
click at [174, 86] on h4 "Background" at bounding box center [181, 82] width 62 height 25
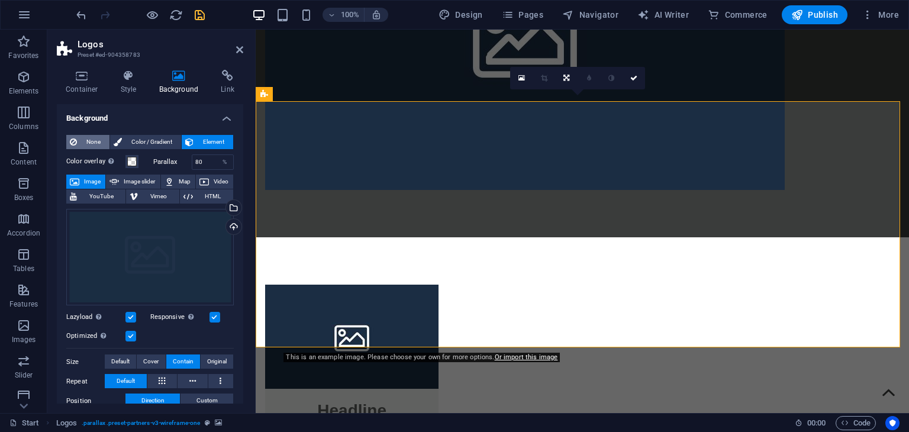
click at [87, 146] on span "None" at bounding box center [92, 142] width 25 height 14
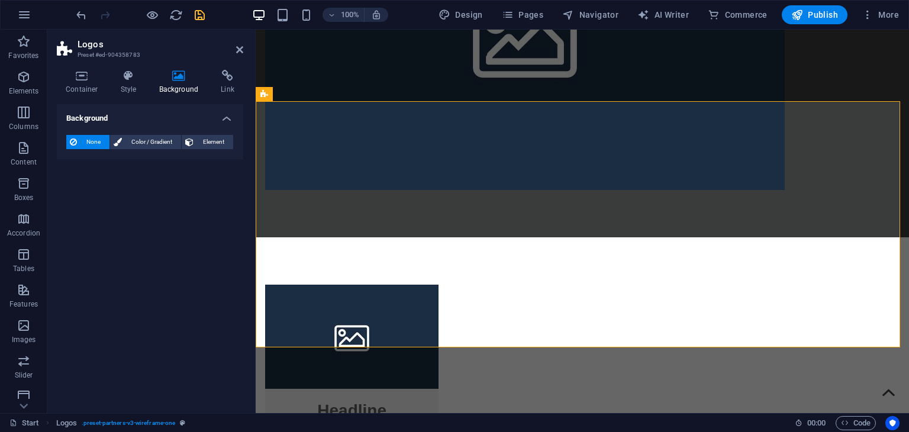
drag, startPoint x: 87, startPoint y: 146, endPoint x: 151, endPoint y: 209, distance: 90.3
click at [151, 209] on div "Background None Color / Gradient Element Stretch background to full-width Color…" at bounding box center [150, 253] width 186 height 299
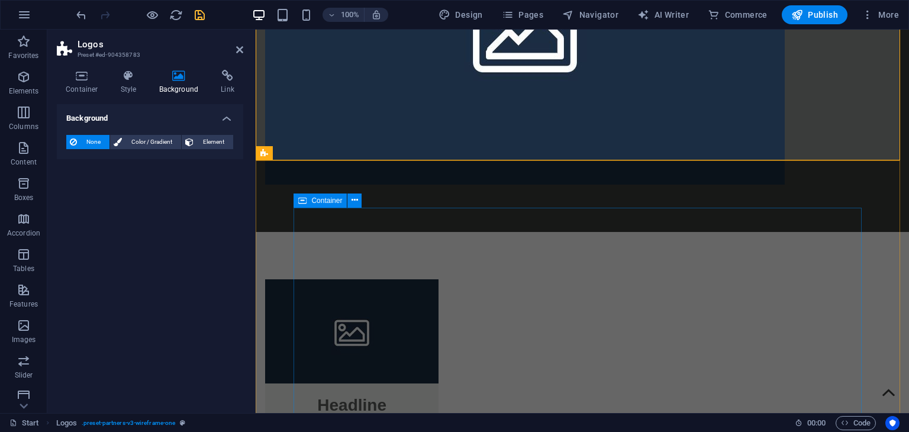
scroll to position [1149, 0]
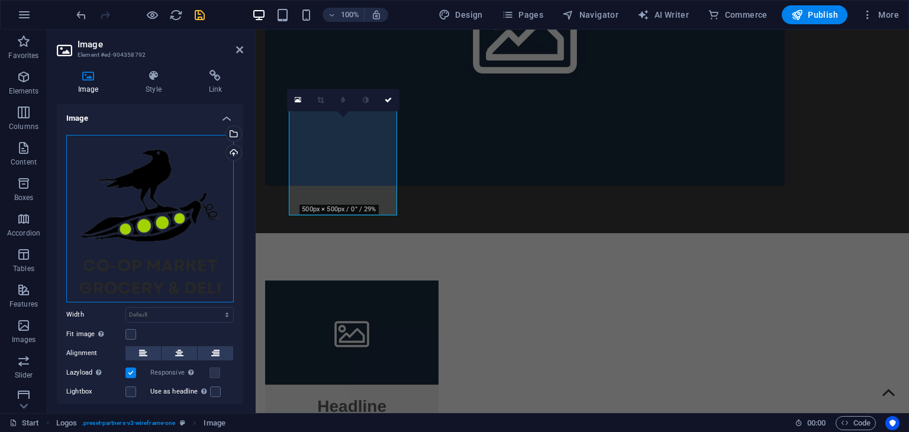
click at [147, 202] on div "Drag files here, click to choose files or select files from Files or our free s…" at bounding box center [149, 218] width 167 height 167
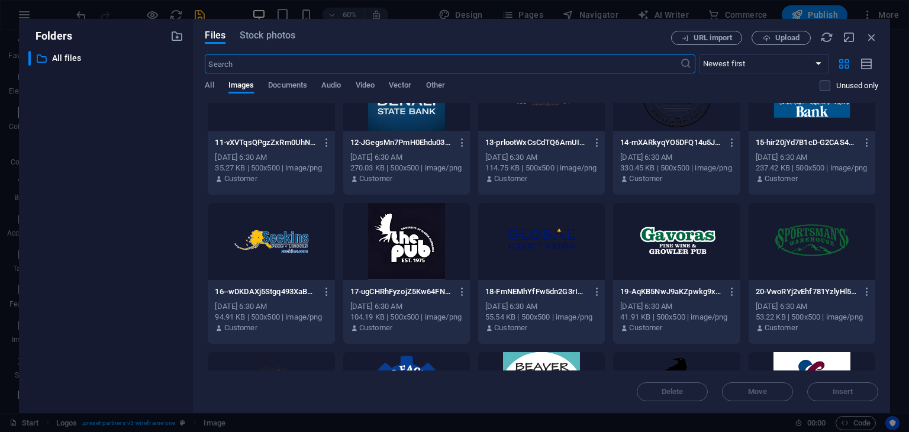
scroll to position [452, 0]
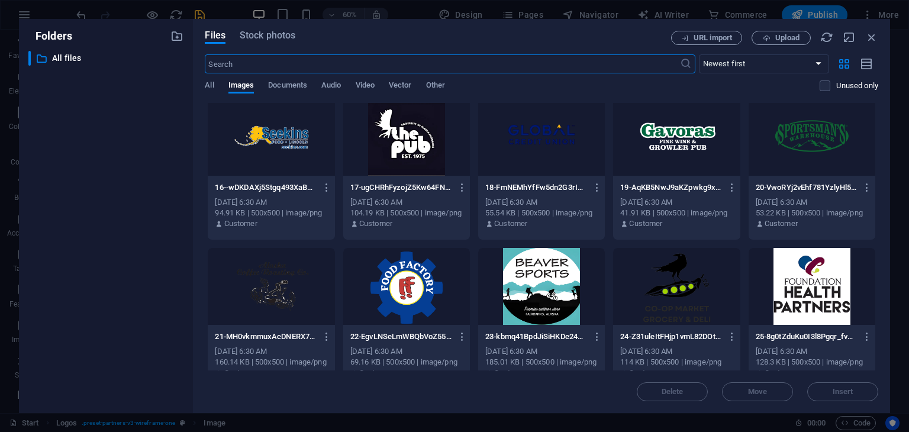
click at [407, 261] on div at bounding box center [406, 286] width 127 height 77
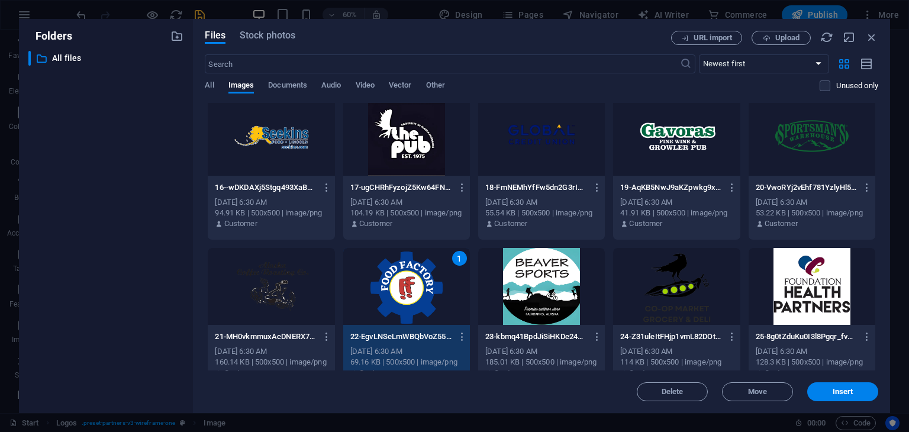
click at [407, 261] on div "1" at bounding box center [406, 286] width 127 height 77
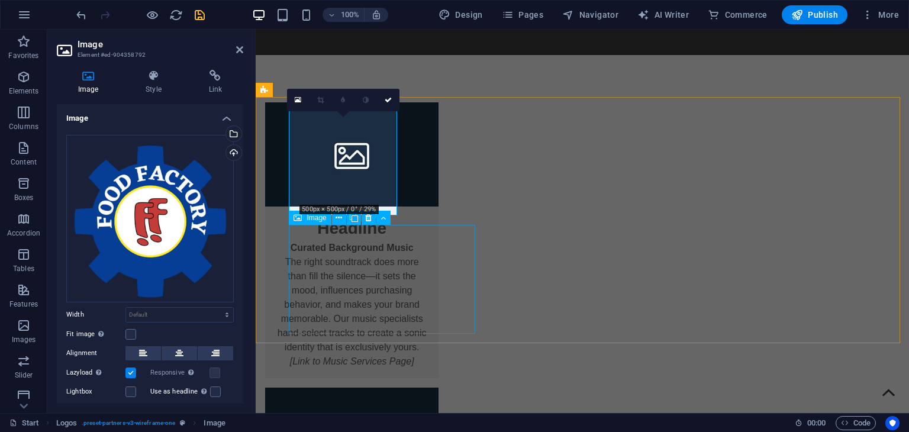
scroll to position [1149, 0]
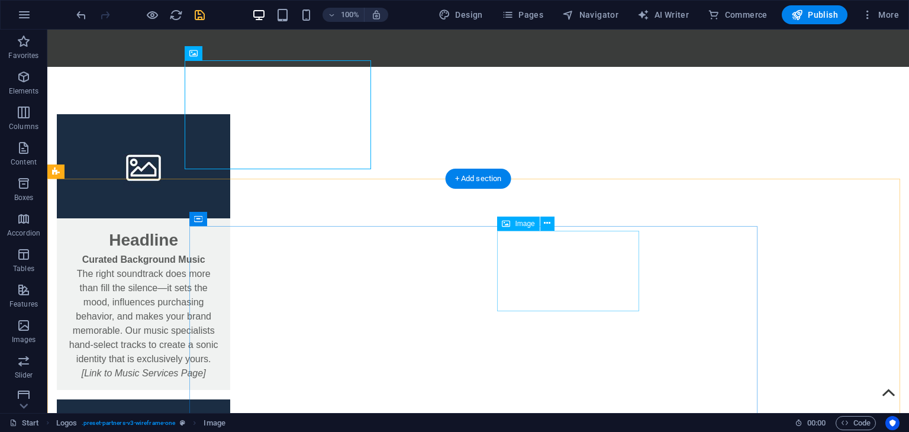
scroll to position [1316, 0]
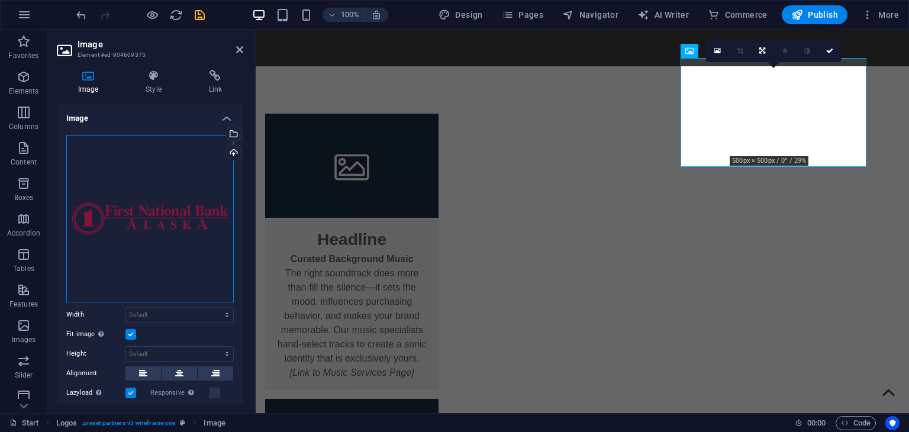
click at [186, 185] on div "Drag files here, click to choose files or select files from Files or our free s…" at bounding box center [149, 218] width 167 height 167
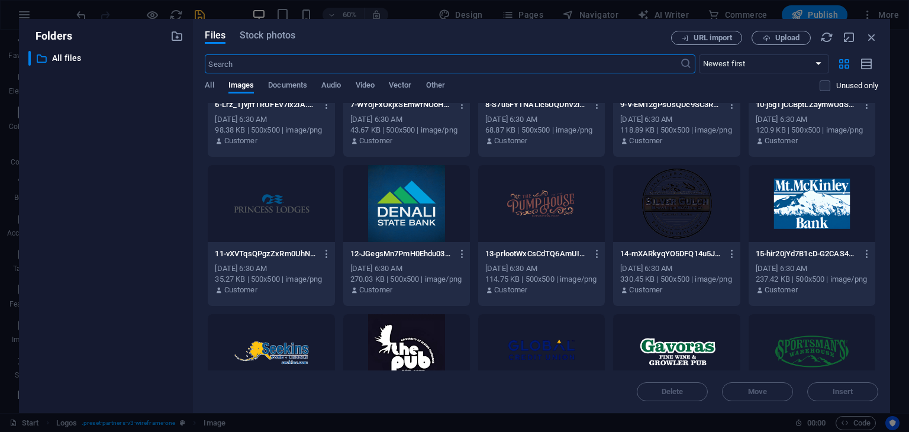
scroll to position [237, 0]
click at [272, 219] on div at bounding box center [271, 203] width 127 height 77
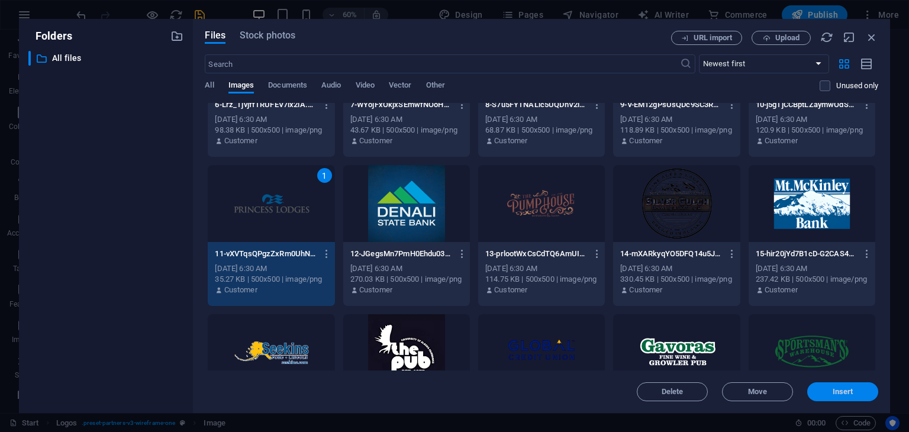
click at [838, 396] on button "Insert" at bounding box center [842, 391] width 71 height 19
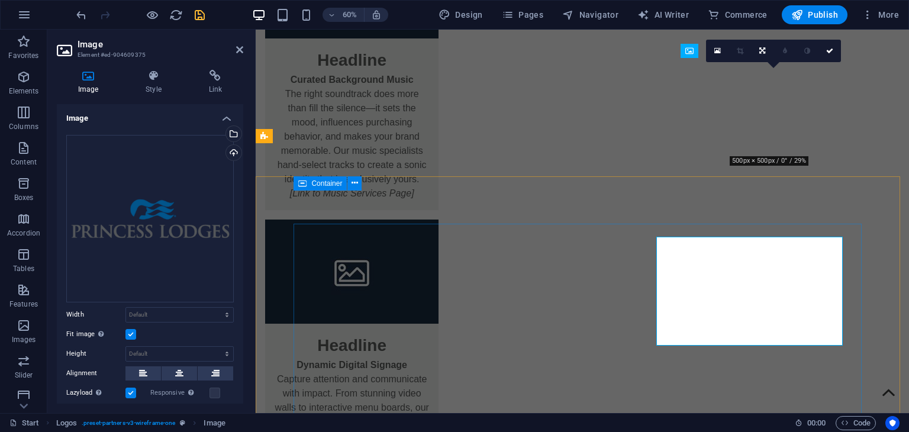
scroll to position [1316, 0]
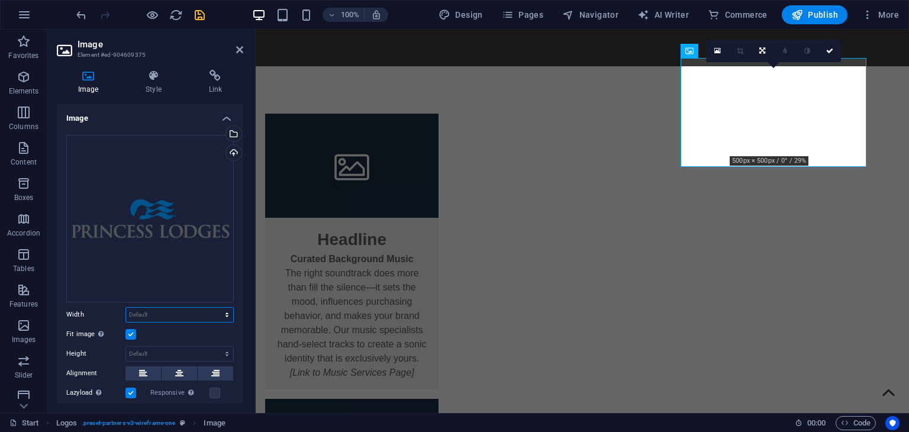
click at [176, 314] on select "Default auto px rem % em vh vw" at bounding box center [179, 315] width 107 height 14
select select "%"
click at [214, 308] on select "Default auto px rem % em vh vw" at bounding box center [179, 315] width 107 height 14
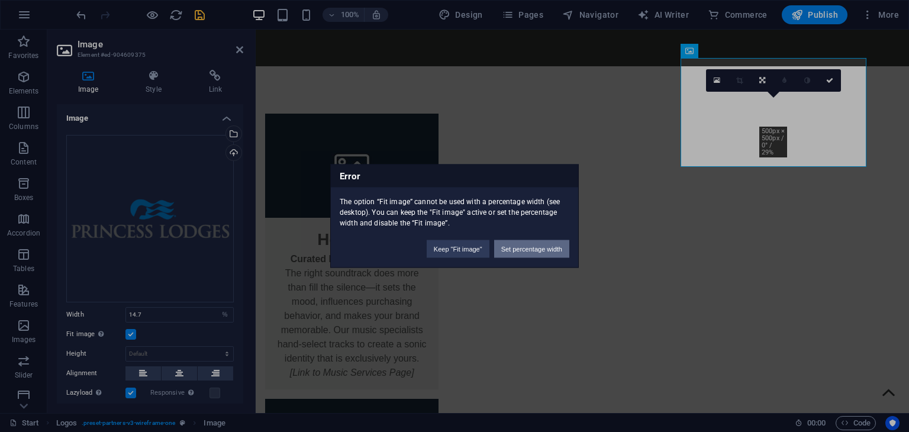
click at [509, 249] on button "Set percentage width" at bounding box center [531, 249] width 75 height 18
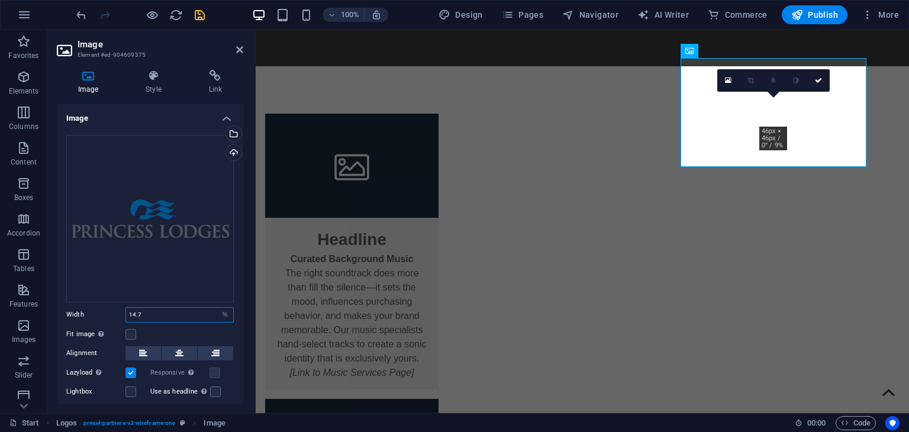
click at [154, 312] on input "14.7" at bounding box center [179, 315] width 107 height 14
click at [132, 332] on label at bounding box center [130, 334] width 11 height 11
click at [0, 0] on input "Fit image Automatically fit image to a fixed width and height" at bounding box center [0, 0] width 0 height 0
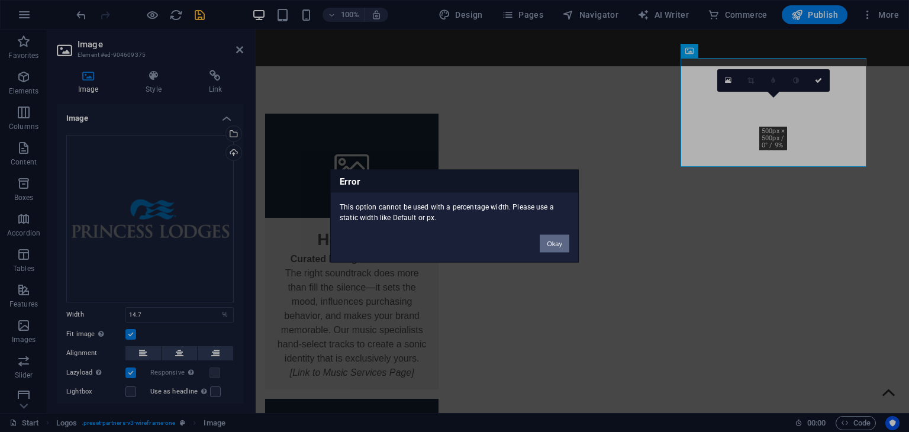
click at [551, 239] on button "Okay" at bounding box center [554, 244] width 30 height 18
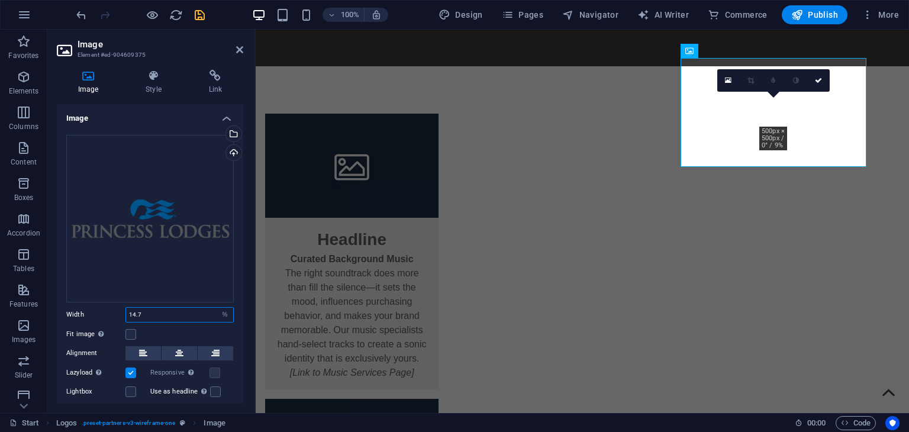
click at [154, 309] on input "14.7" at bounding box center [179, 315] width 107 height 14
type input "100"
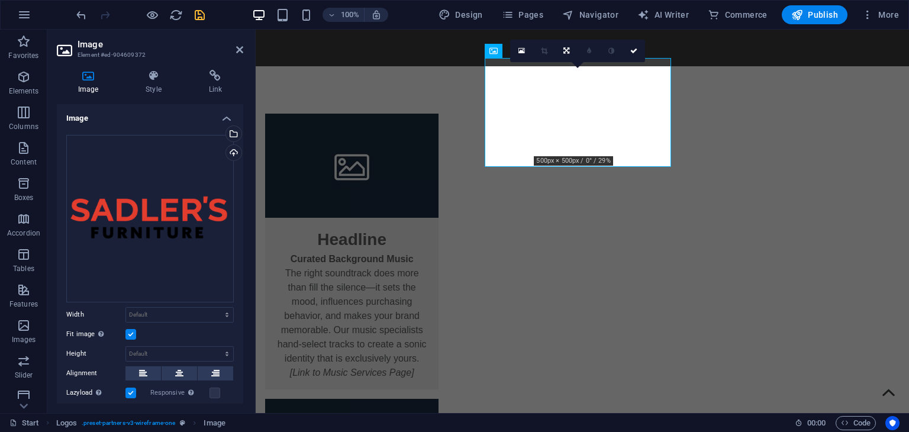
click at [129, 329] on label at bounding box center [130, 334] width 11 height 11
click at [0, 0] on input "Fit image Automatically fit image to a fixed width and height" at bounding box center [0, 0] width 0 height 0
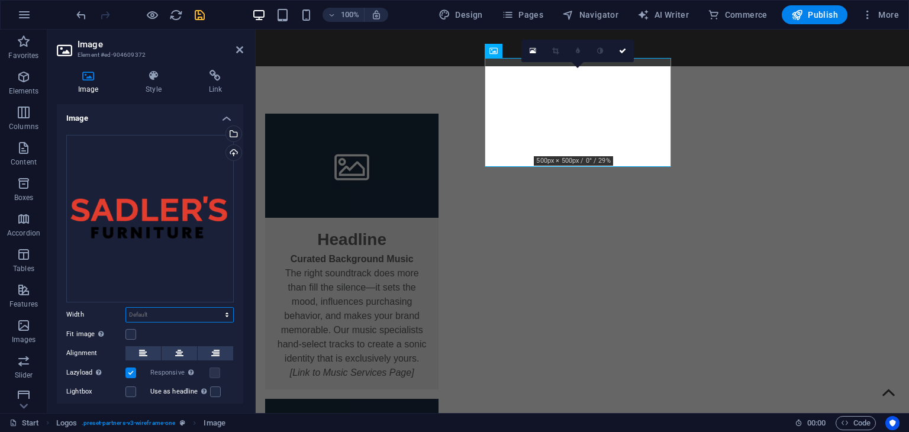
click at [168, 314] on select "Default auto px rem % em vh vw" at bounding box center [179, 315] width 107 height 14
select select "%"
click at [214, 308] on select "Default auto px rem % em vh vw" at bounding box center [179, 315] width 107 height 14
type input "14.7"
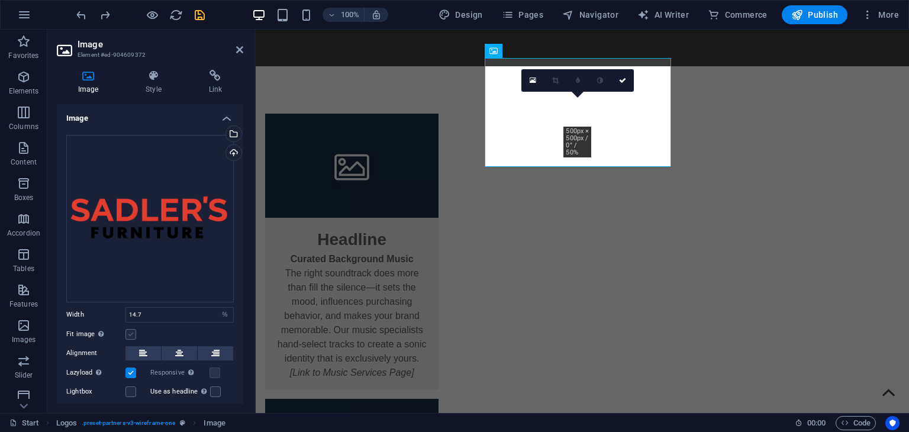
click at [132, 329] on label at bounding box center [130, 334] width 11 height 11
click at [0, 0] on input "Fit image Automatically fit image to a fixed width and height" at bounding box center [0, 0] width 0 height 0
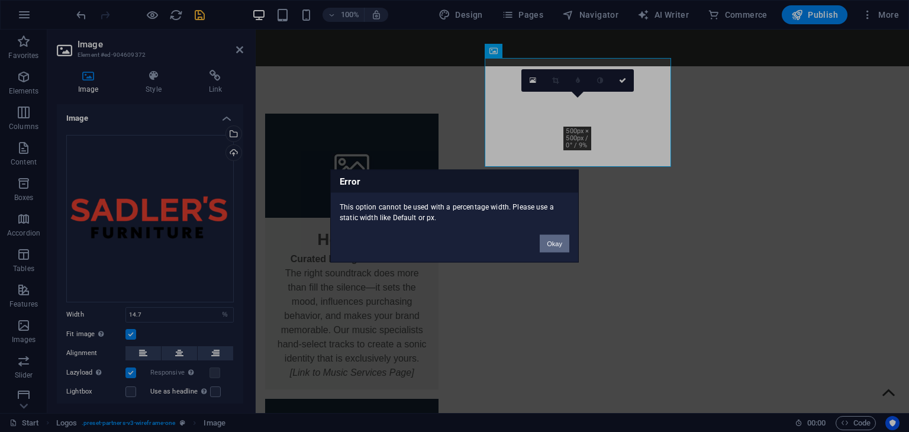
click at [552, 242] on button "Okay" at bounding box center [554, 244] width 30 height 18
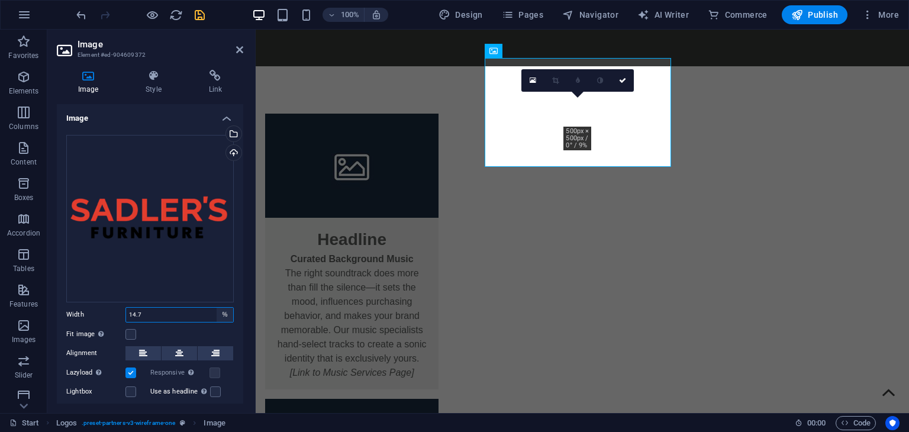
click at [225, 311] on select "Default auto px rem % em vh vw" at bounding box center [224, 315] width 17 height 14
select select "rem"
click at [216, 308] on select "Default auto px rem % em vh vw" at bounding box center [224, 315] width 17 height 14
type input "2.875"
click at [130, 332] on label at bounding box center [130, 334] width 11 height 11
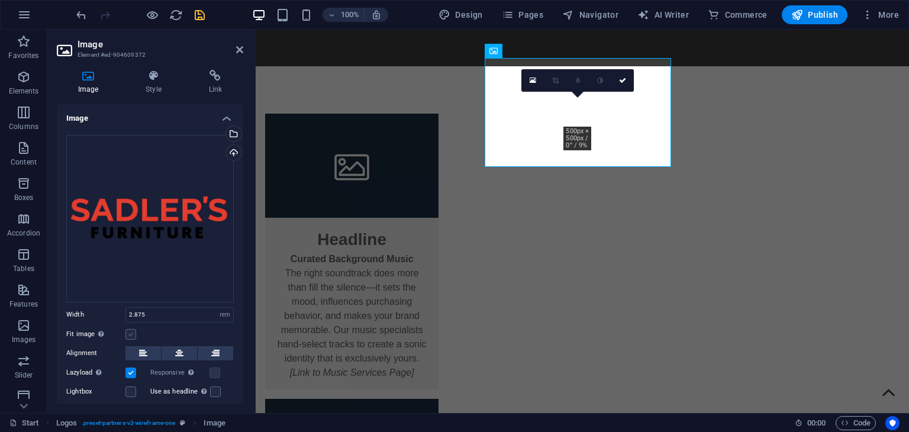
click at [0, 0] on input "Fit image Automatically fit image to a fixed width and height" at bounding box center [0, 0] width 0 height 0
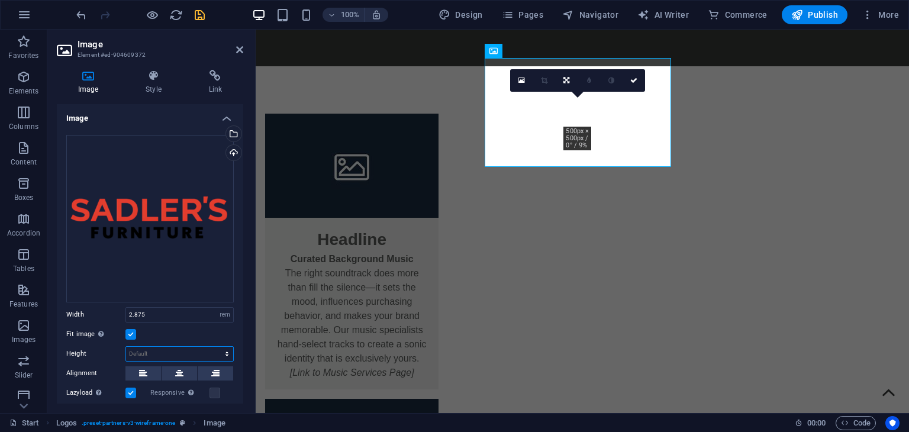
click at [150, 350] on select "Default auto px" at bounding box center [179, 354] width 107 height 14
click at [126, 347] on select "Default auto px" at bounding box center [179, 354] width 107 height 14
click at [177, 355] on select "Default auto px" at bounding box center [179, 354] width 107 height 14
click at [126, 347] on select "Default auto px" at bounding box center [179, 354] width 107 height 14
select select "DISABLED_OPTION_VALUE"
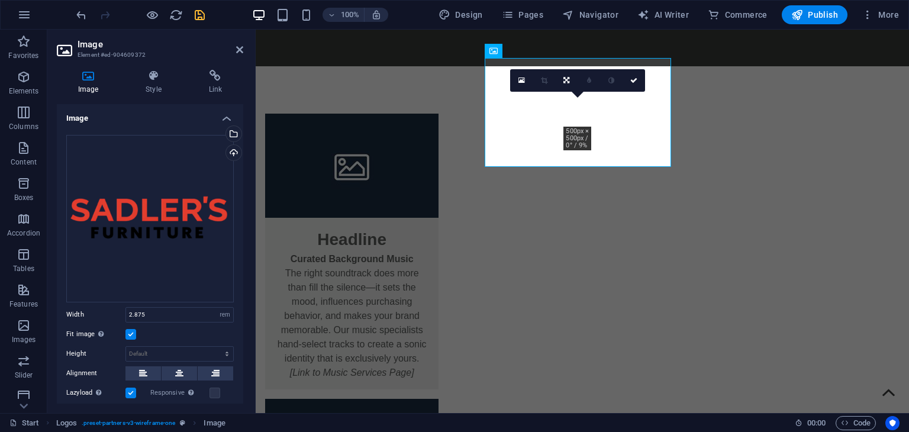
click at [179, 335] on div "Fit image Automatically fit image to a fixed width and height" at bounding box center [149, 334] width 167 height 14
click at [160, 314] on input "2.875" at bounding box center [179, 315] width 107 height 14
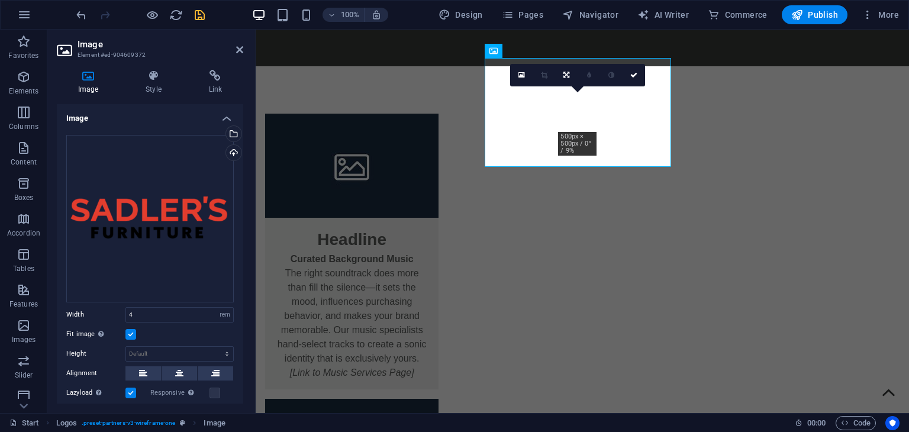
click at [170, 330] on div "Fit image Automatically fit image to a fixed width and height" at bounding box center [149, 334] width 167 height 14
click at [148, 311] on input "4" at bounding box center [179, 315] width 107 height 14
type input "8"
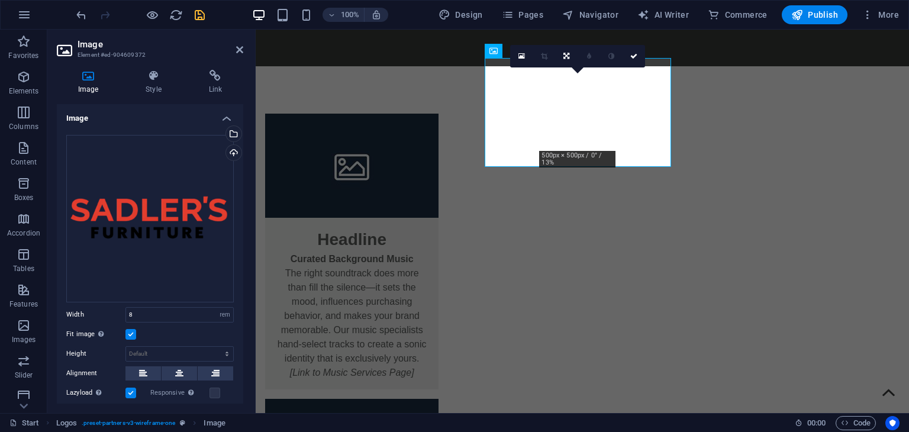
click at [169, 331] on div "Fit image Automatically fit image to a fixed width and height" at bounding box center [149, 334] width 167 height 14
click at [167, 308] on input "8" at bounding box center [179, 315] width 107 height 14
type input "0"
type input "10"
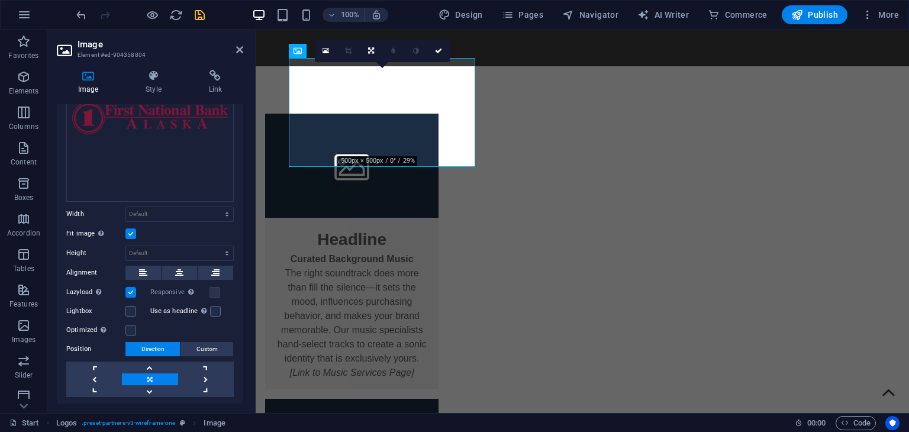
scroll to position [101, 0]
click at [127, 327] on label at bounding box center [130, 329] width 11 height 11
click at [0, 0] on input "Optimized Images are compressed to improve page speed." at bounding box center [0, 0] width 0 height 0
drag, startPoint x: 127, startPoint y: 327, endPoint x: 69, endPoint y: 327, distance: 58.0
click at [69, 327] on label "Optimized Images are compressed to improve page speed." at bounding box center [95, 329] width 59 height 14
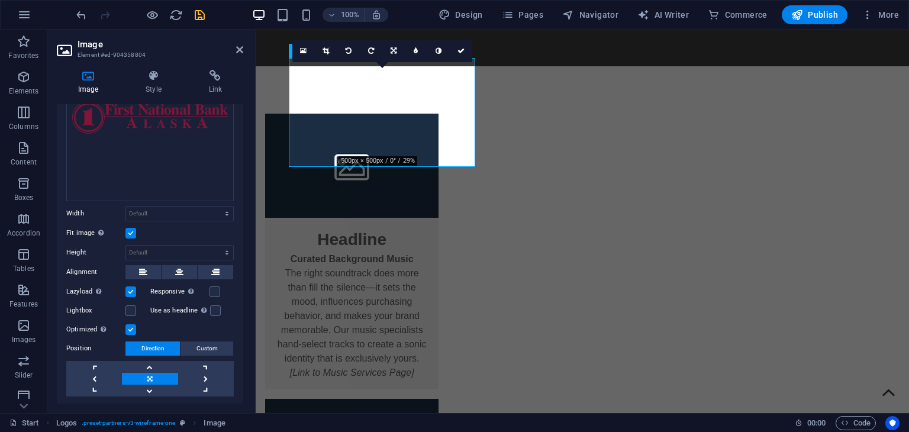
click at [0, 0] on input "Optimized Images are compressed to improve page speed." at bounding box center [0, 0] width 0 height 0
click at [132, 325] on label at bounding box center [130, 329] width 11 height 11
click at [0, 0] on input "Optimized Images are compressed to improve page speed." at bounding box center [0, 0] width 0 height 0
click at [213, 289] on label at bounding box center [214, 291] width 11 height 11
click at [0, 0] on input "Responsive Automatically load retina image and smartphone optimized sizes." at bounding box center [0, 0] width 0 height 0
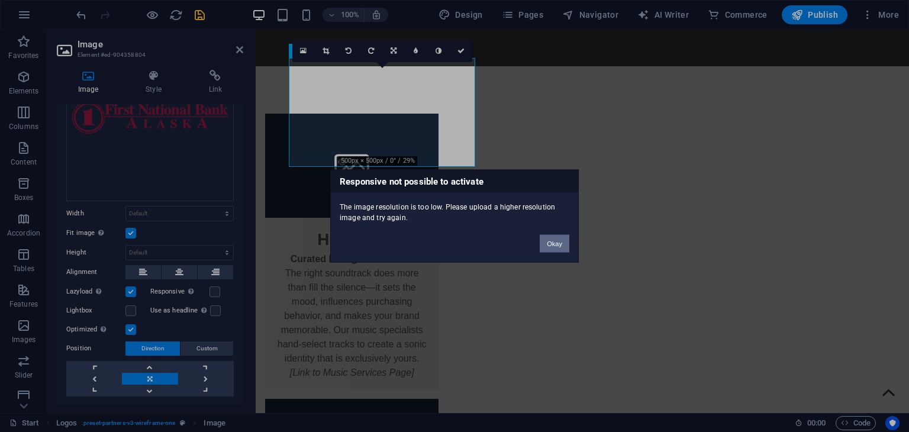
click at [551, 239] on button "Okay" at bounding box center [554, 244] width 30 height 18
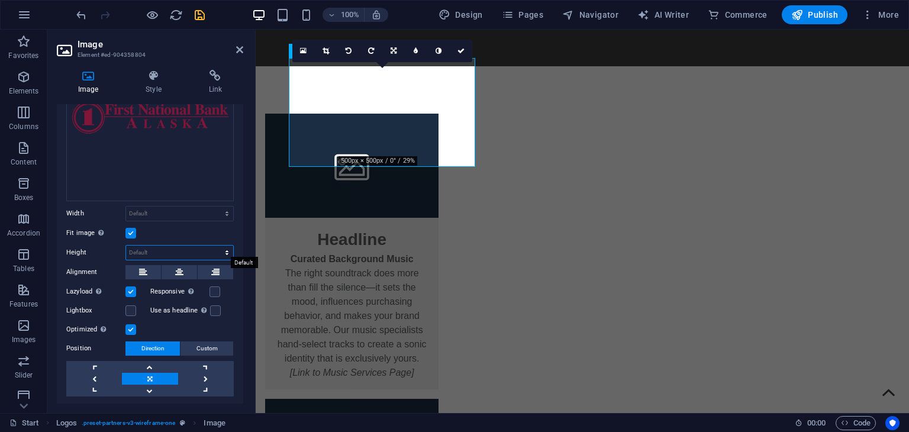
click at [160, 249] on select "Default auto px" at bounding box center [179, 252] width 107 height 14
click at [126, 245] on select "Default auto px" at bounding box center [179, 252] width 107 height 14
select select "DISABLED_OPTION_VALUE"
click at [182, 201] on div "Drag files here, click to choose files or select files from Files or our free s…" at bounding box center [150, 215] width 186 height 382
click at [174, 206] on select "Default auto px rem % em vh vw" at bounding box center [179, 213] width 107 height 14
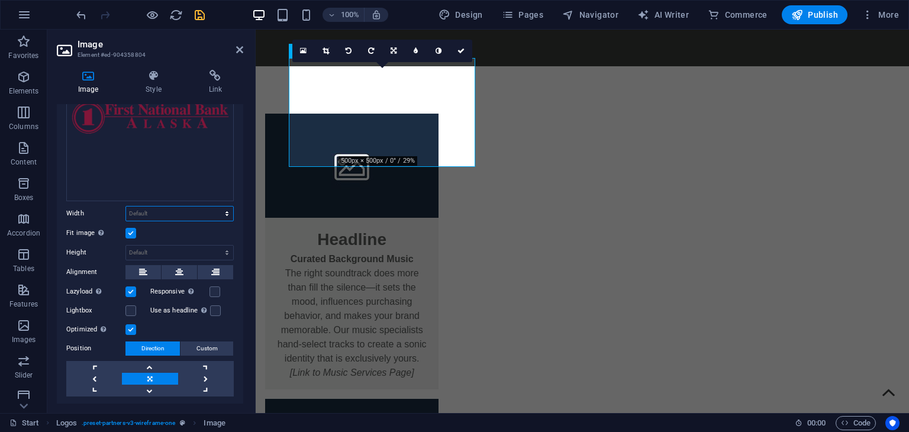
select select "rem"
click at [214, 206] on select "Default auto px rem % em vh vw" at bounding box center [179, 213] width 107 height 14
click at [175, 247] on select "Default auto px" at bounding box center [179, 252] width 107 height 14
click at [171, 238] on div "Drag files here, click to choose files or select files from Files or our free s…" at bounding box center [150, 215] width 186 height 382
click at [138, 209] on input "9.125" at bounding box center [179, 213] width 107 height 14
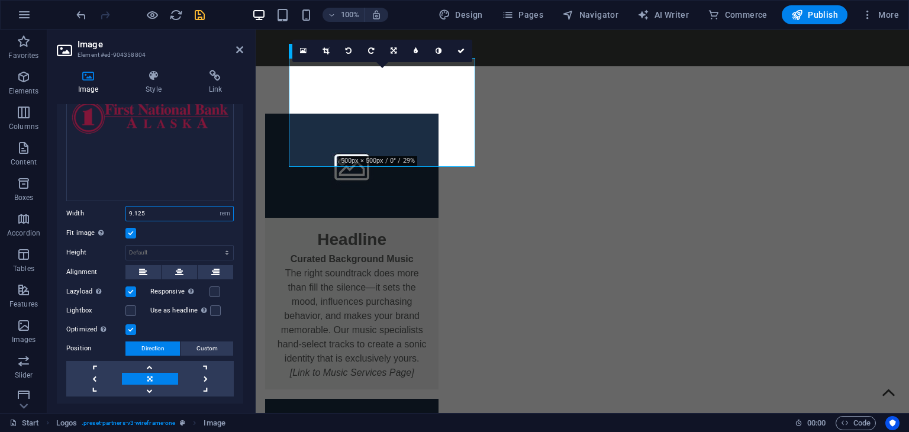
click at [138, 209] on input "9.125" at bounding box center [179, 213] width 107 height 14
type input "15"
click at [169, 232] on div "Fit image Automatically fit image to a fixed width and height" at bounding box center [149, 233] width 167 height 14
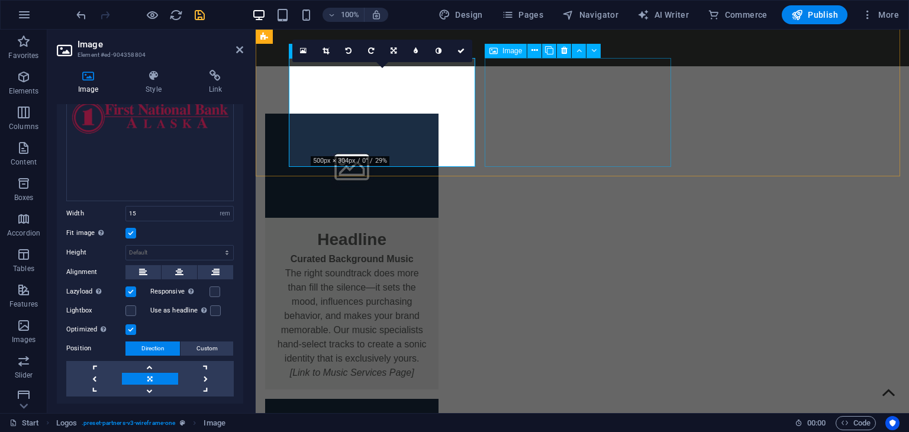
select select "rem"
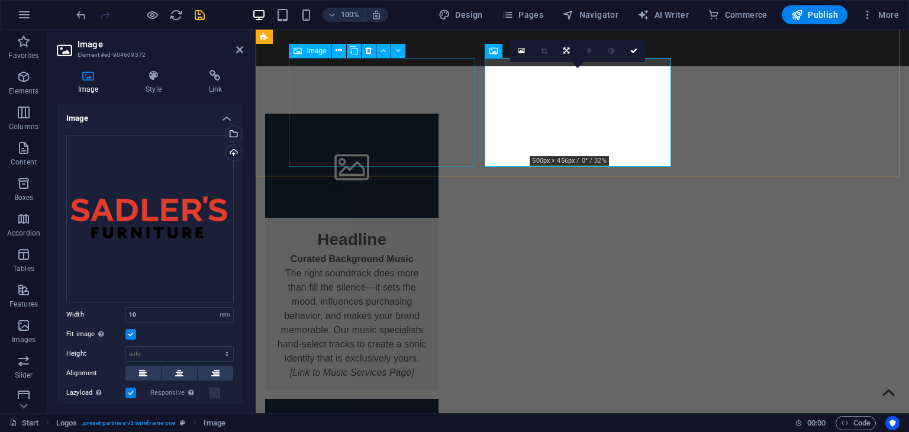
select select "rem"
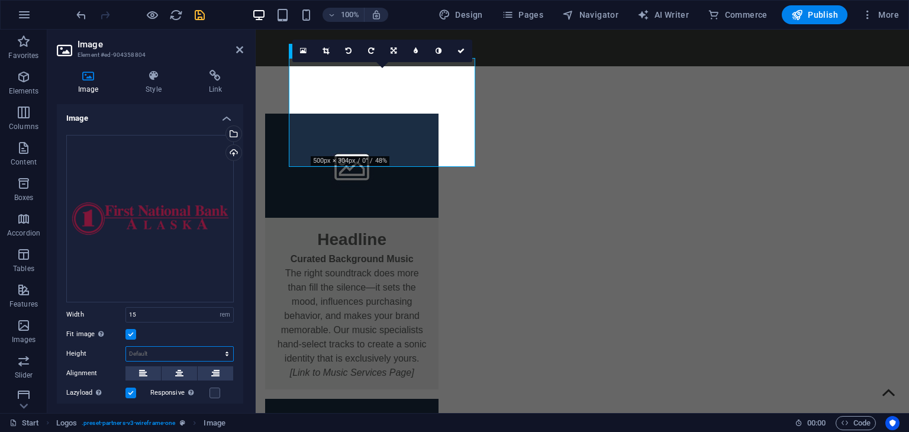
click at [167, 347] on select "Default auto px" at bounding box center [179, 354] width 107 height 14
click at [126, 347] on select "Default auto px" at bounding box center [179, 354] width 107 height 14
select select "DISABLED_OPTION_VALUE"
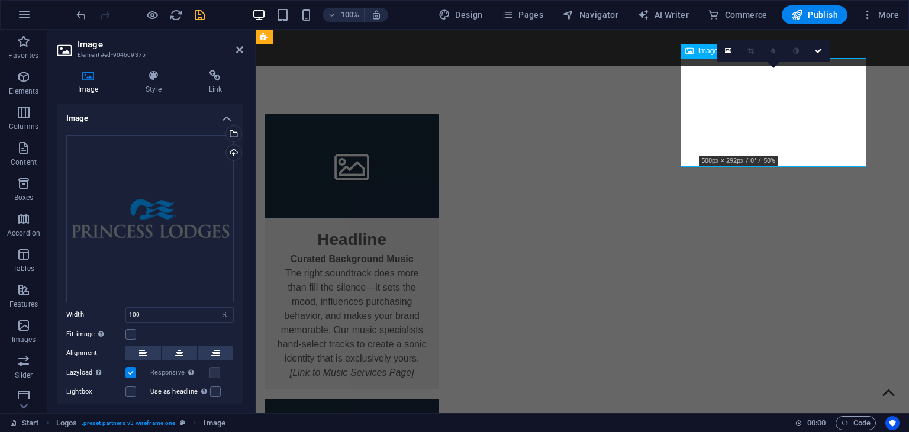
click at [227, 312] on select "Default auto px rem % em vh vw" at bounding box center [224, 315] width 17 height 14
select select "rem"
click at [216, 308] on select "Default auto px rem % em vh vw" at bounding box center [224, 315] width 17 height 14
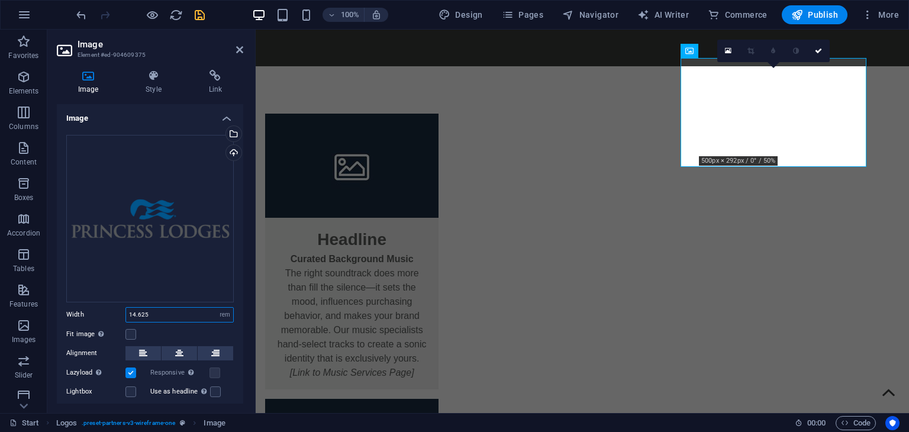
click at [177, 313] on input "14.625" at bounding box center [179, 315] width 107 height 14
type input "15"
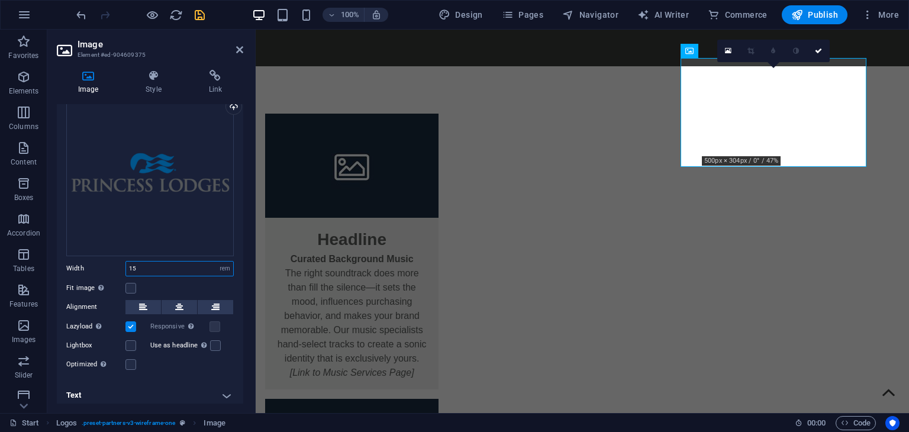
scroll to position [49, 0]
click at [129, 358] on label at bounding box center [130, 361] width 11 height 11
click at [0, 0] on input "Optimized Images are compressed to improve page speed." at bounding box center [0, 0] width 0 height 0
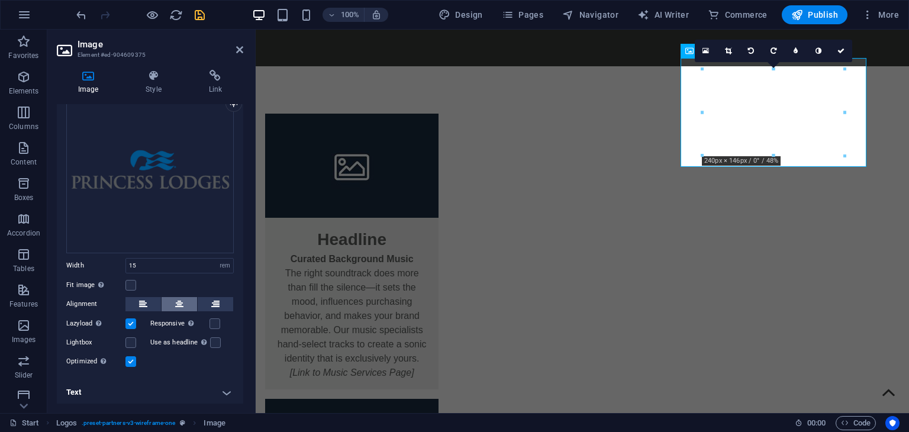
click at [178, 301] on icon at bounding box center [179, 304] width 8 height 14
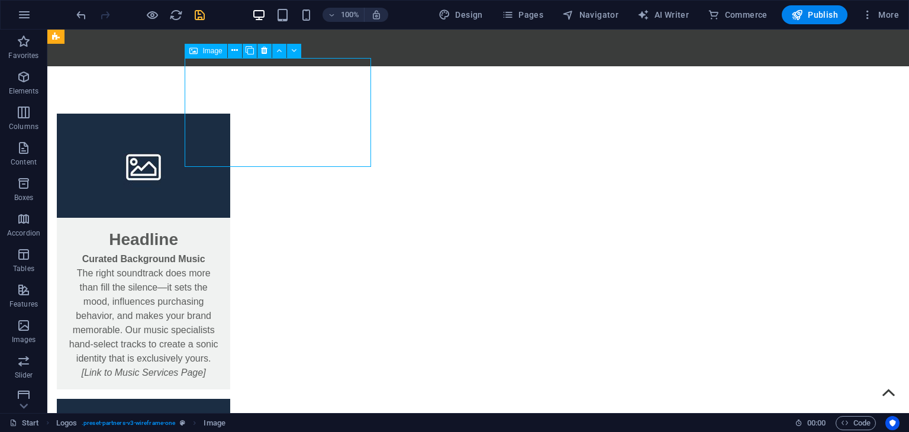
select select "rem"
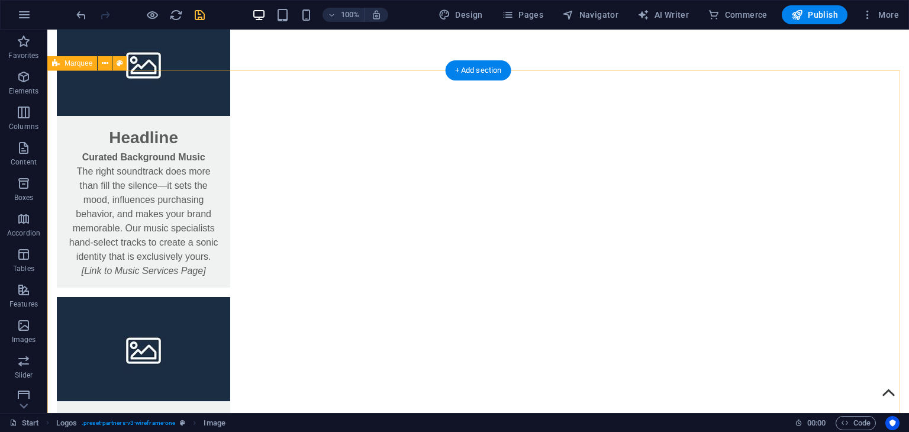
scroll to position [1422, 0]
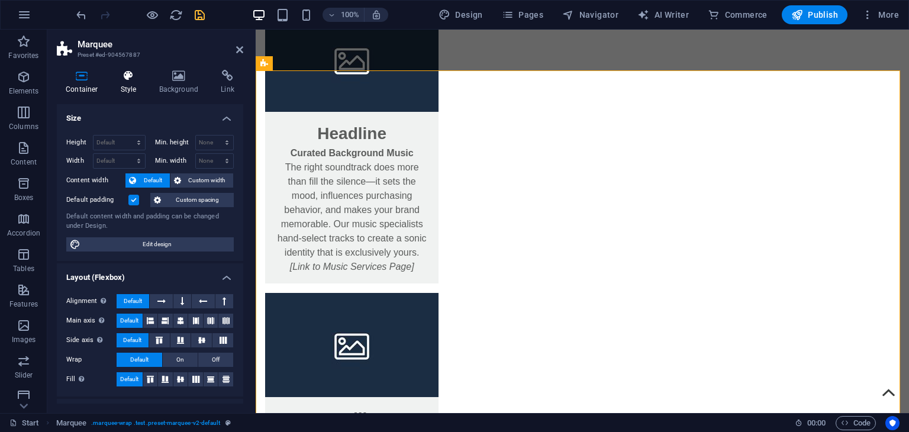
click at [134, 70] on icon at bounding box center [129, 76] width 34 height 12
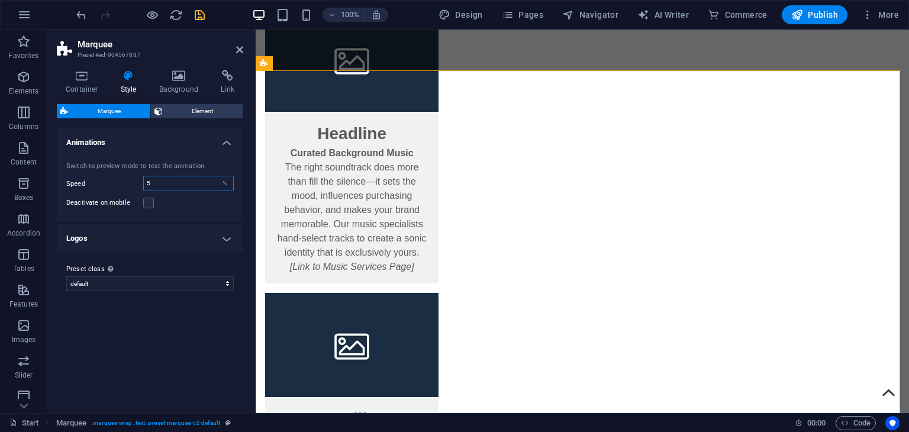
click at [172, 185] on input "5" at bounding box center [188, 183] width 89 height 14
type input "3"
click at [93, 242] on h4 "Logos" at bounding box center [150, 238] width 186 height 28
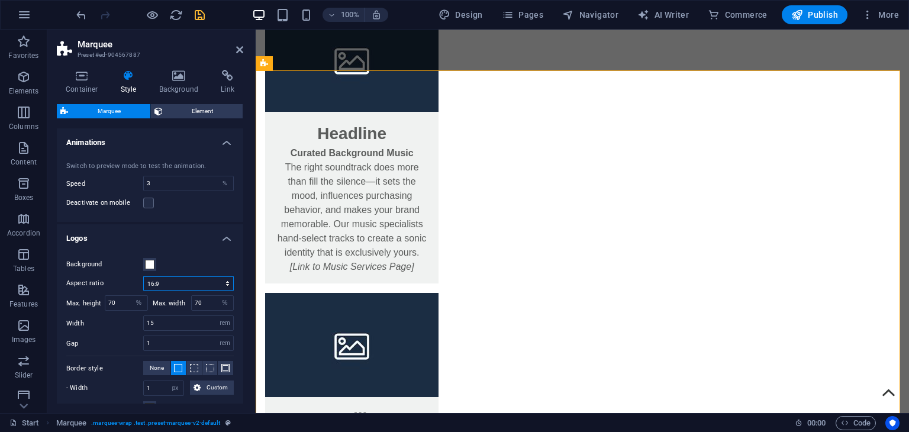
click at [182, 285] on select "1:2 1:1 2:1 4:3 16:9 16:10" at bounding box center [188, 283] width 91 height 14
select select "1/1"
click at [143, 276] on select "1:2 1:1 2:1 4:3 16:9 16:10" at bounding box center [188, 283] width 91 height 14
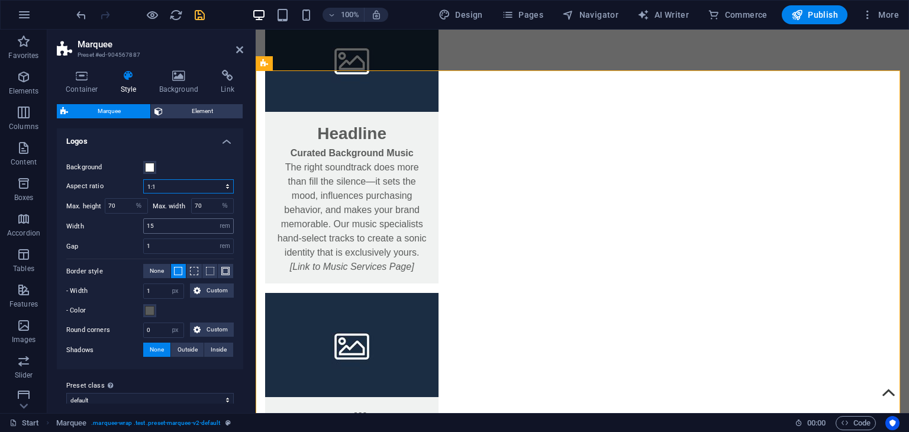
scroll to position [98, 0]
click at [189, 350] on span "Outside" at bounding box center [187, 348] width 20 height 14
type input "2"
type input "4"
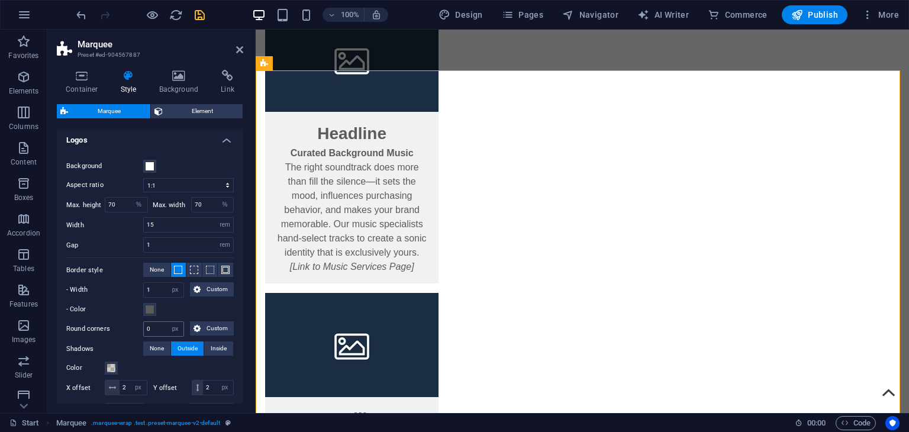
scroll to position [188, 0]
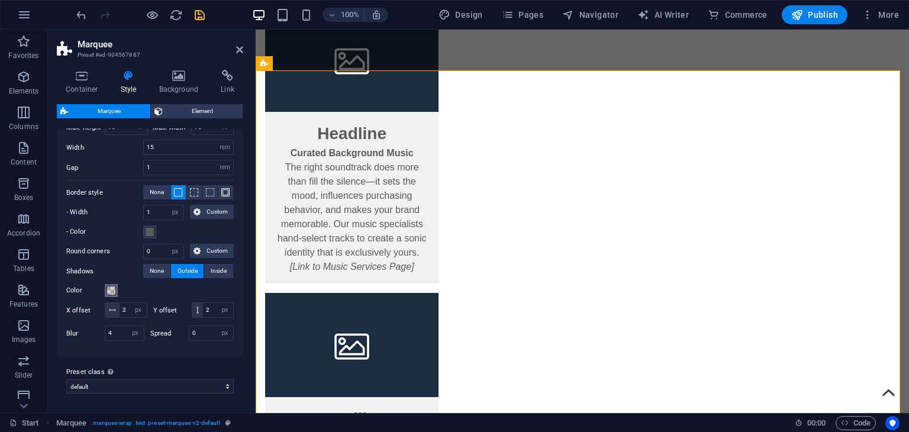
click at [111, 284] on button "Color" at bounding box center [111, 290] width 13 height 13
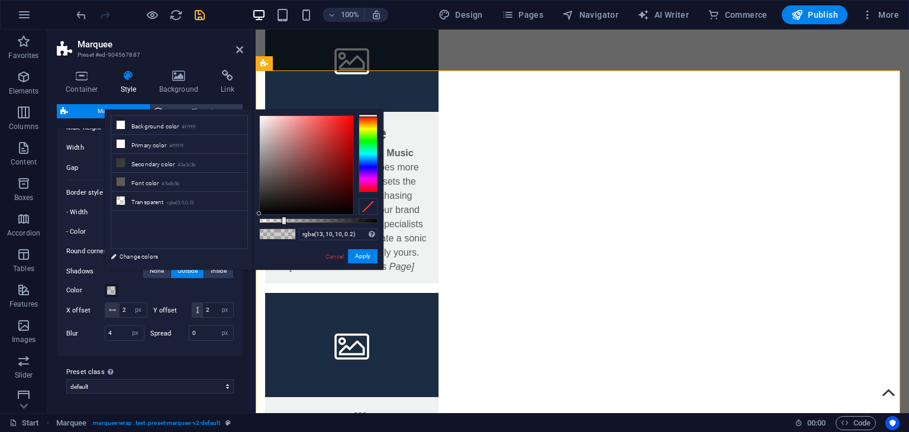
click at [278, 209] on div at bounding box center [306, 165] width 93 height 98
type input "rgba(13, 10, 10, 0.491)"
drag, startPoint x: 298, startPoint y: 219, endPoint x: 317, endPoint y: 219, distance: 19.5
click at [317, 219] on div at bounding box center [318, 220] width 118 height 5
click at [363, 260] on button "Apply" at bounding box center [363, 256] width 30 height 14
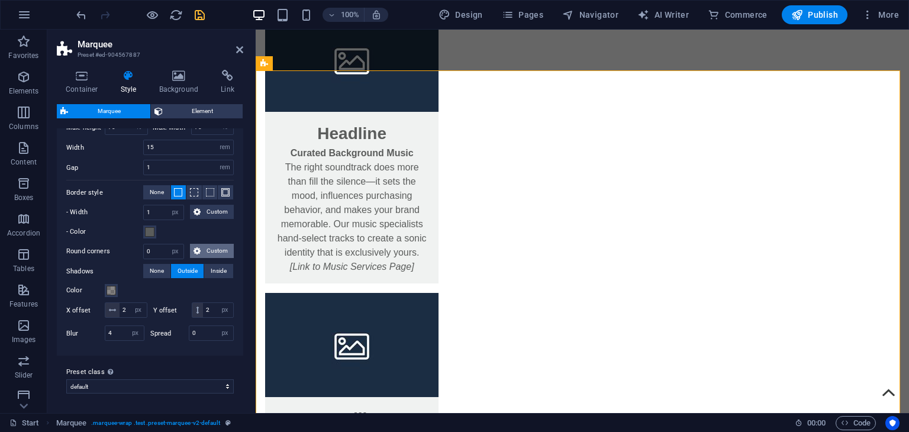
click at [192, 244] on button "Custom" at bounding box center [212, 251] width 44 height 14
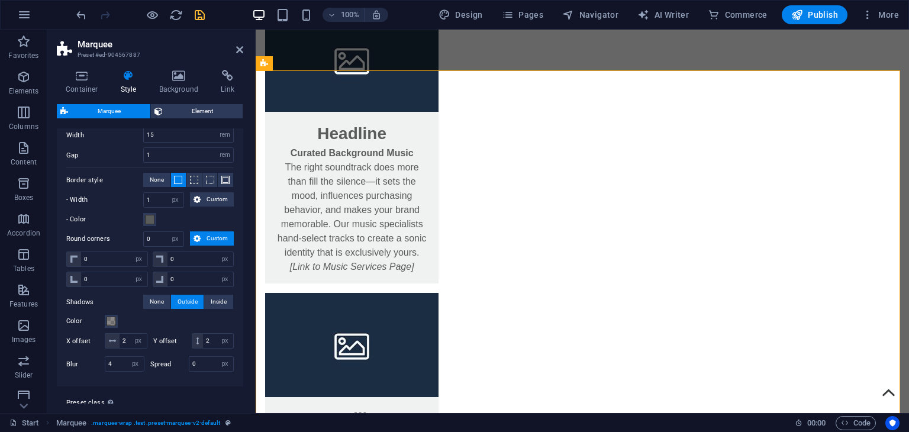
click at [192, 239] on button "Custom" at bounding box center [212, 238] width 44 height 14
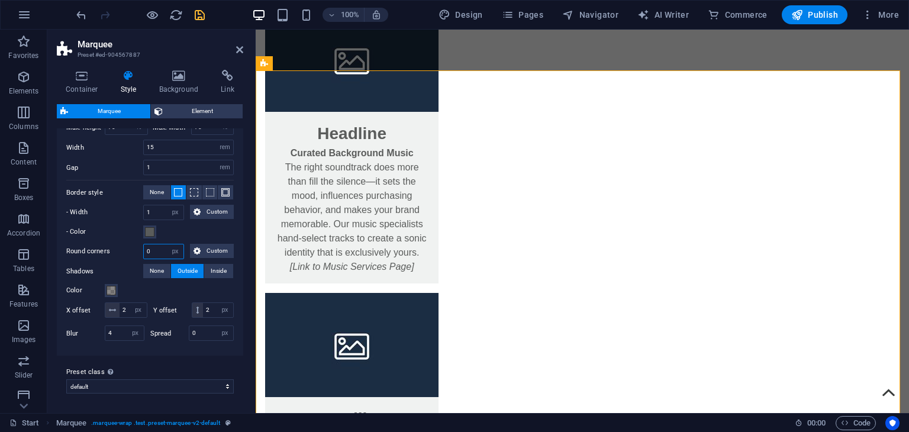
click at [159, 244] on input "0" at bounding box center [164, 251] width 40 height 14
click at [183, 244] on div "0 px rem % vh vw Custom" at bounding box center [165, 251] width 44 height 15
click at [179, 244] on select "px rem % vh vw Custom" at bounding box center [175, 251] width 17 height 14
click at [176, 244] on select "px rem % vh vw Custom" at bounding box center [175, 251] width 17 height 14
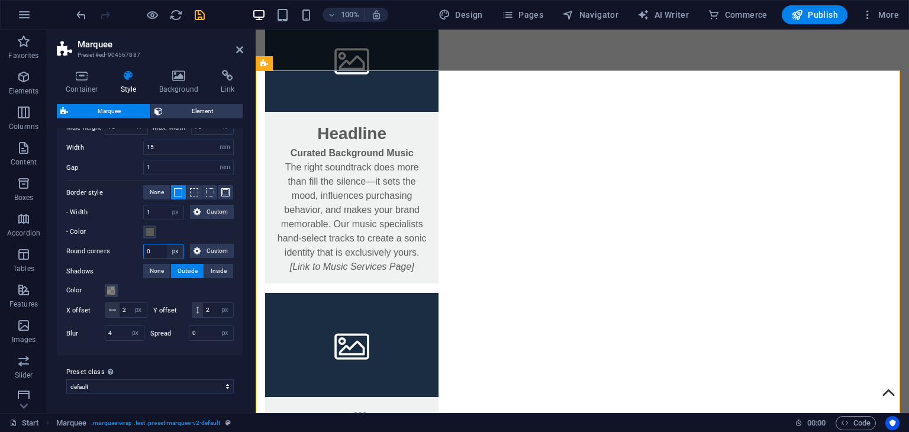
select select "rem"
click at [167, 244] on select "px rem % vh vw Custom" at bounding box center [175, 251] width 17 height 14
click at [121, 244] on label "Round corners" at bounding box center [104, 251] width 77 height 14
click at [159, 244] on input "5" at bounding box center [164, 251] width 40 height 14
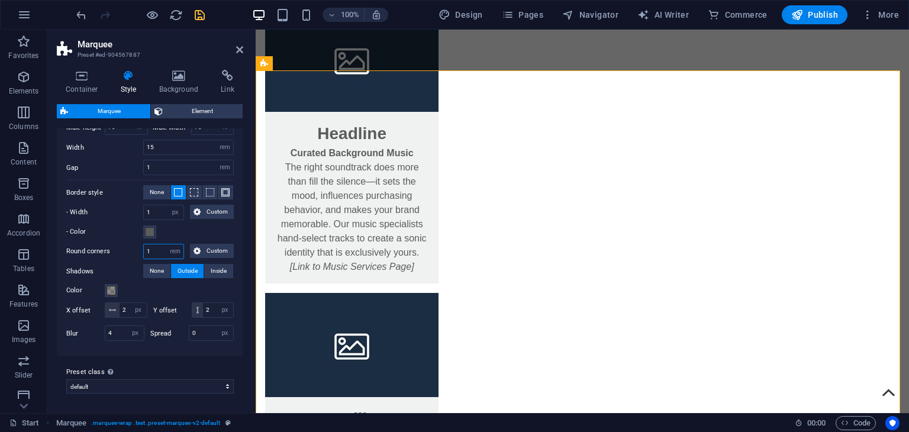
type input "1"
click at [104, 244] on label "Round corners" at bounding box center [104, 251] width 77 height 14
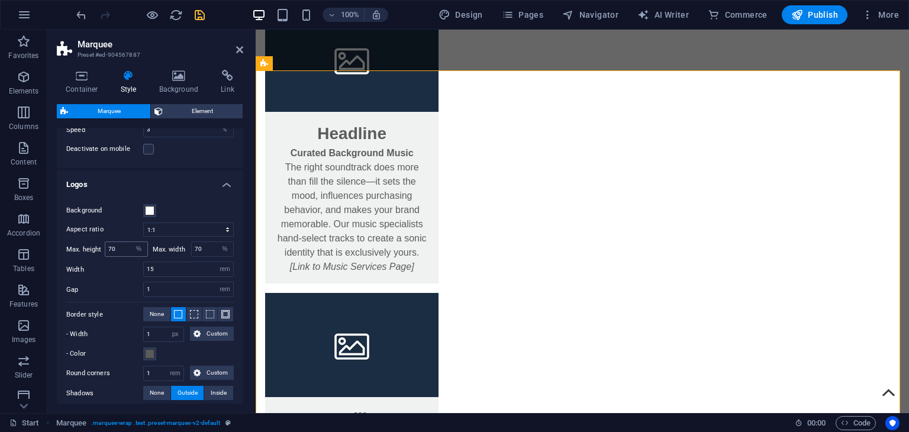
scroll to position [0, 0]
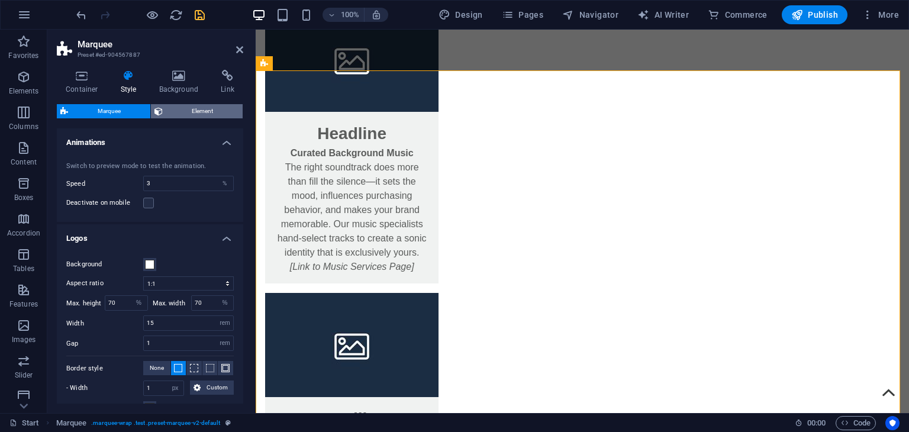
click at [169, 114] on span "Element" at bounding box center [202, 111] width 73 height 14
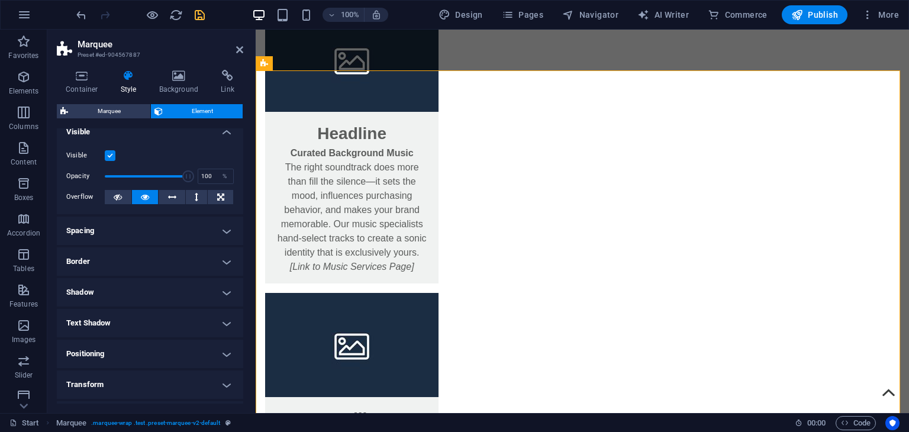
scroll to position [9, 0]
click at [164, 231] on h4 "Spacing" at bounding box center [150, 232] width 186 height 28
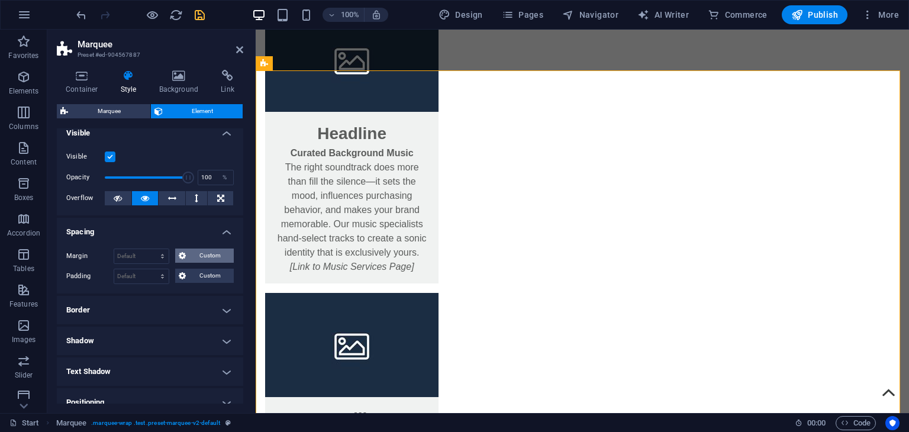
click at [202, 251] on span "Custom" at bounding box center [209, 255] width 41 height 14
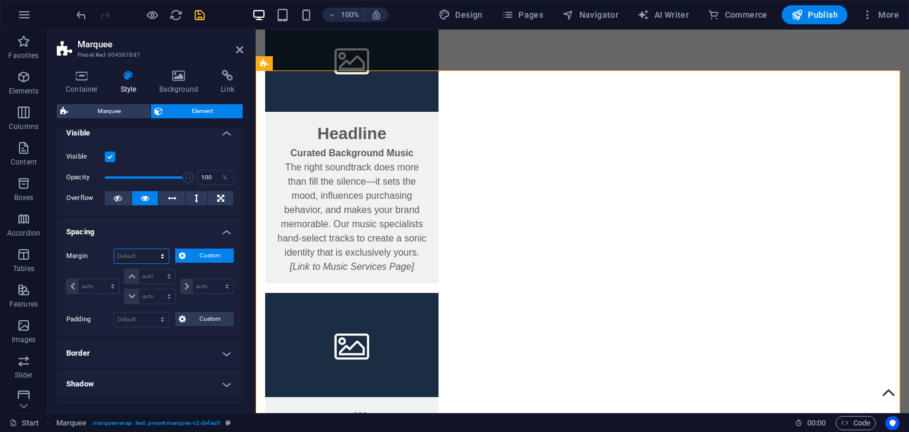
click at [142, 258] on select "Default auto px % rem vw vh Custom" at bounding box center [141, 256] width 54 height 14
select select "rem"
click at [151, 249] on select "Default auto px % rem vw vh Custom" at bounding box center [141, 256] width 54 height 14
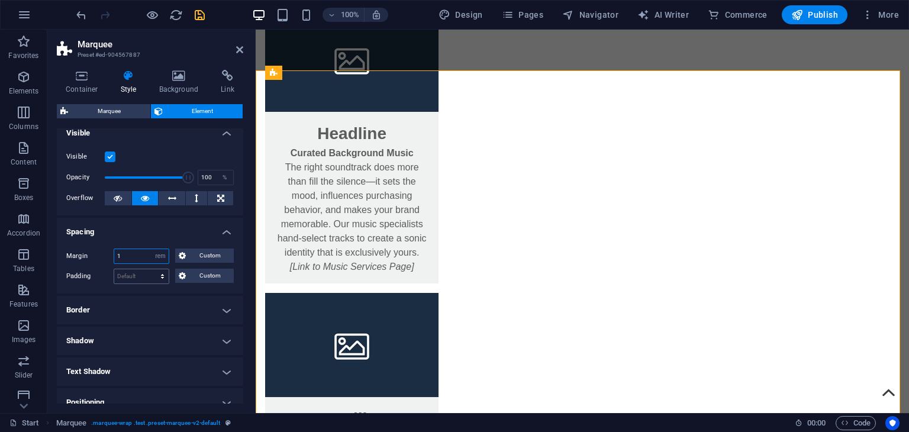
type input "1"
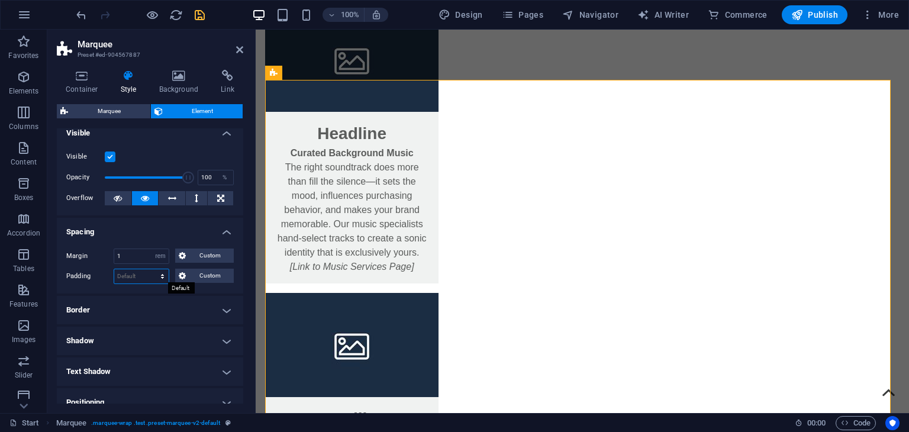
click at [140, 273] on select "Default px rem % vh vw Custom" at bounding box center [141, 276] width 54 height 14
click at [85, 269] on label "Padding" at bounding box center [89, 276] width 47 height 14
click at [196, 20] on icon "save" at bounding box center [200, 15] width 14 height 14
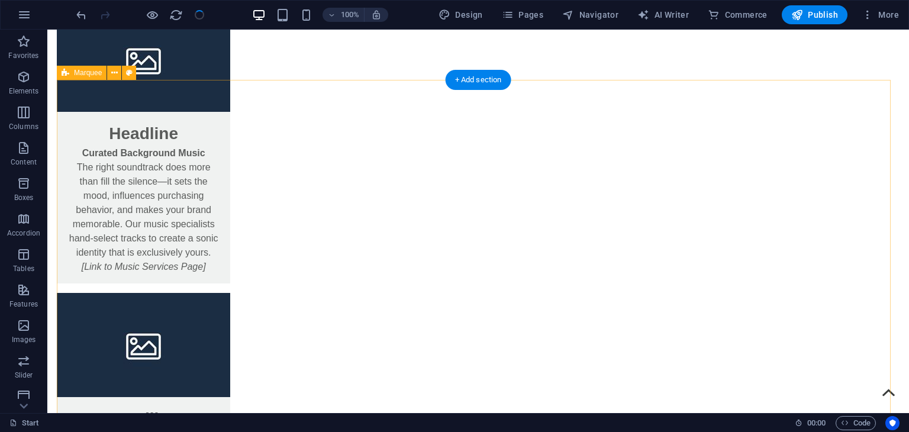
select select "rem"
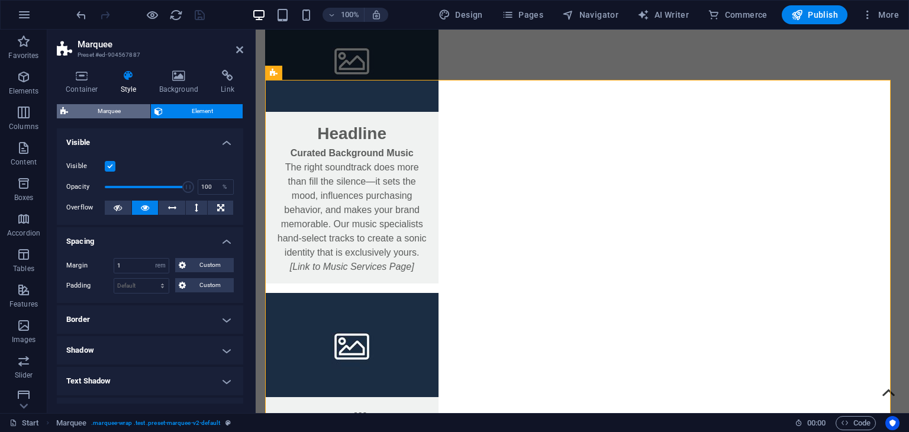
click at [119, 108] on span "Marquee" at bounding box center [109, 111] width 75 height 14
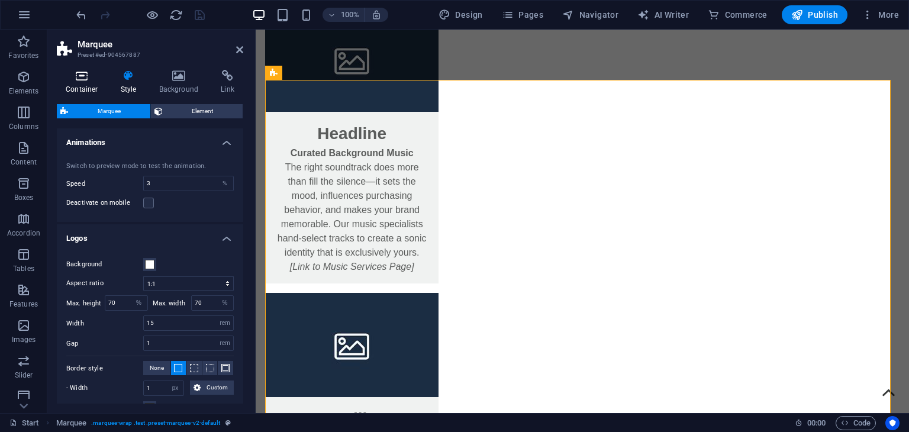
click at [70, 77] on icon at bounding box center [82, 76] width 50 height 12
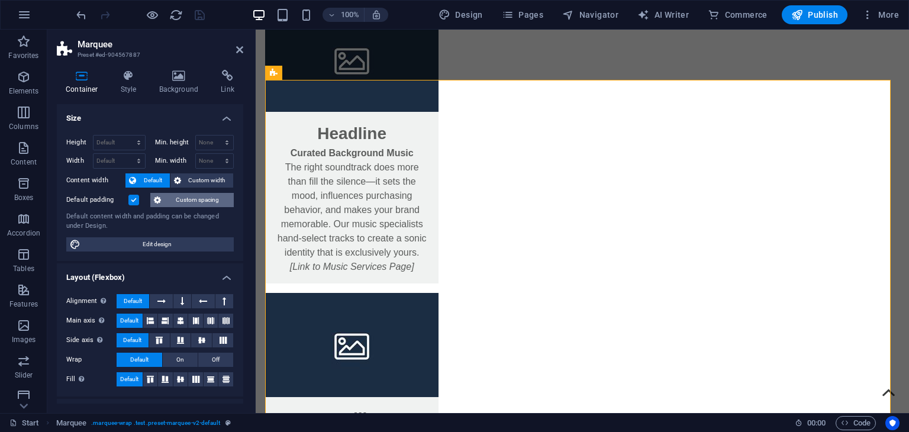
click at [201, 198] on span "Custom spacing" at bounding box center [197, 200] width 66 height 14
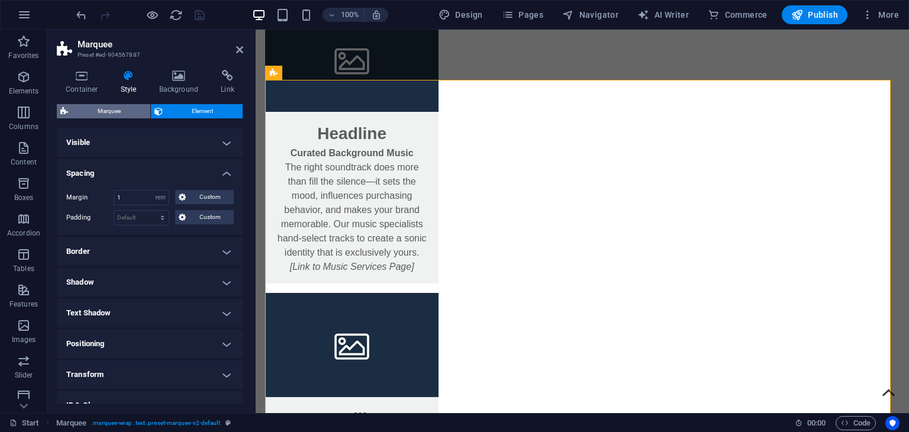
click at [96, 109] on span "Marquee" at bounding box center [109, 111] width 75 height 14
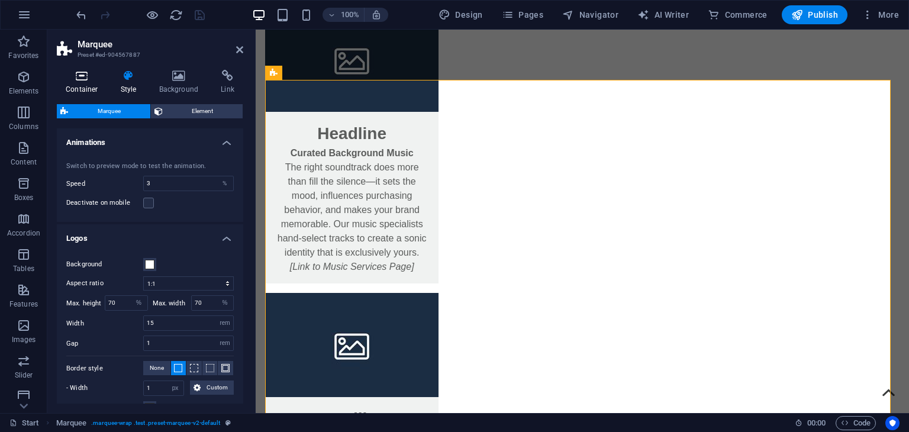
click at [82, 91] on h4 "Container" at bounding box center [84, 82] width 55 height 25
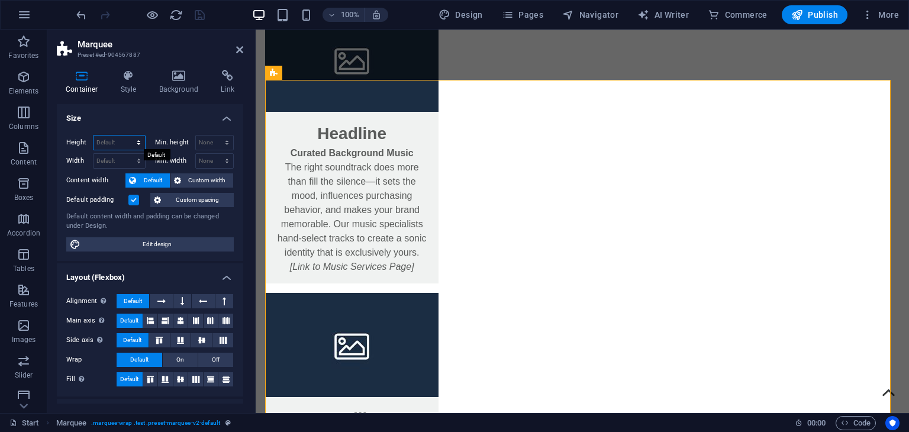
click at [112, 138] on select "Default px rem % vh vw" at bounding box center [118, 142] width 51 height 14
select select "rem"
click at [127, 135] on select "Default px rem % vh vw" at bounding box center [118, 142] width 51 height 14
type input "40"
click at [201, 15] on icon "save" at bounding box center [200, 15] width 14 height 14
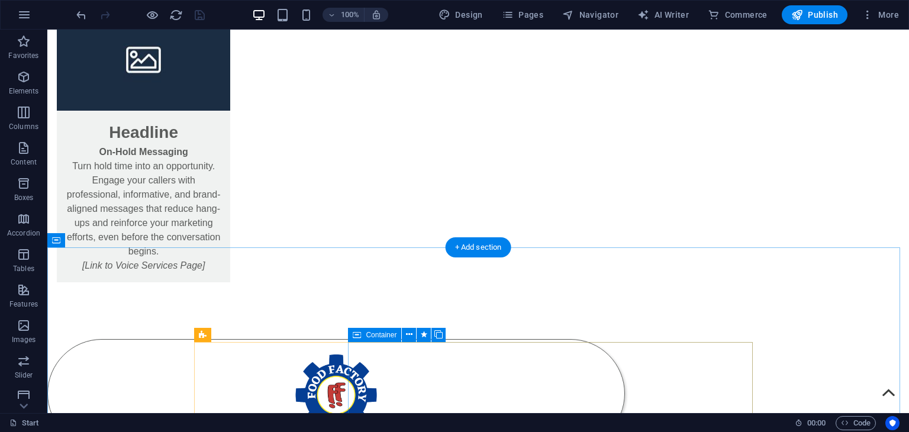
scroll to position [1995, 0]
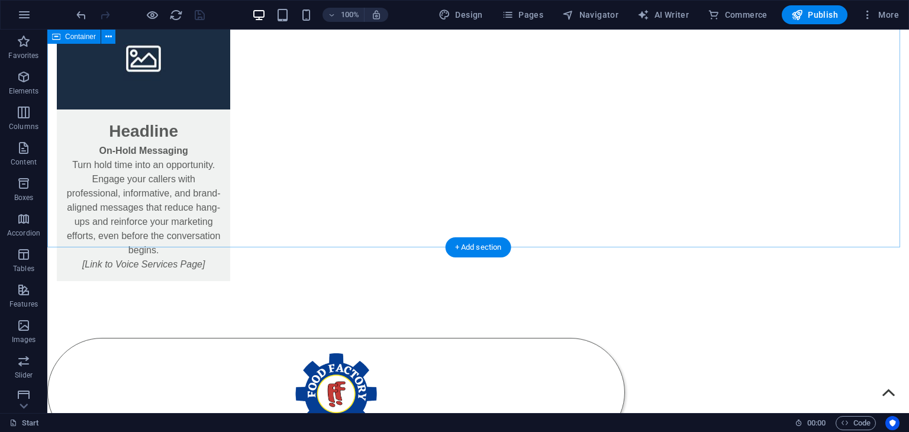
click at [20, 156] on span "Content" at bounding box center [23, 155] width 47 height 28
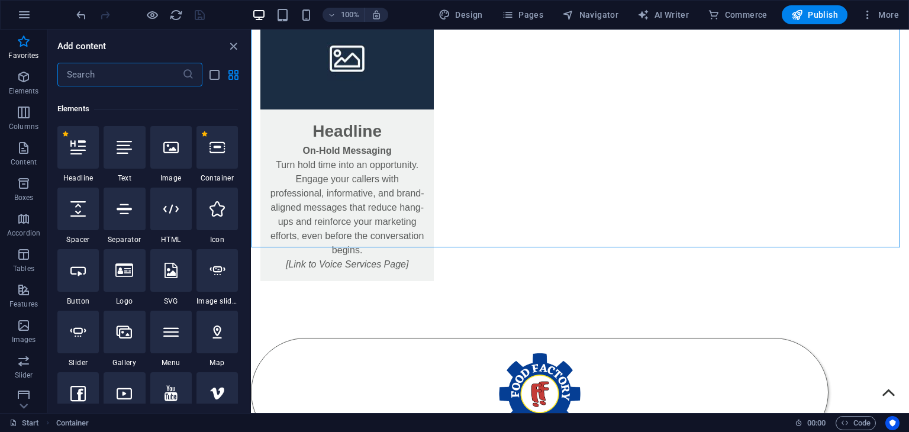
scroll to position [0, 0]
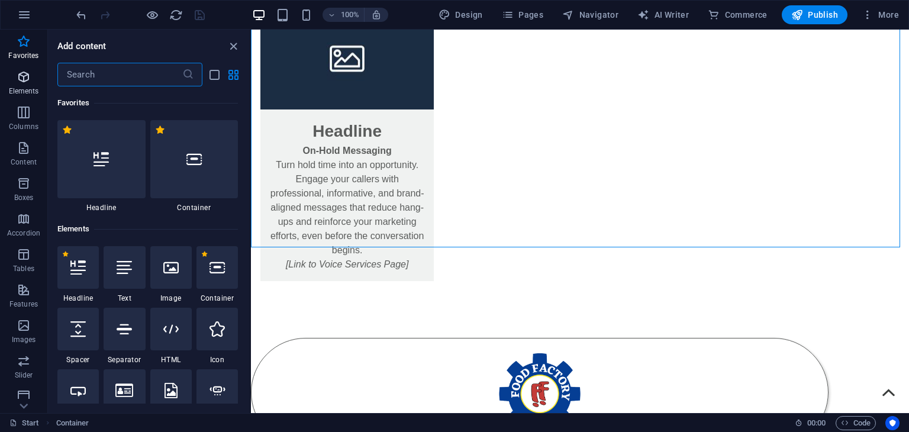
click at [17, 78] on icon "button" at bounding box center [24, 77] width 14 height 14
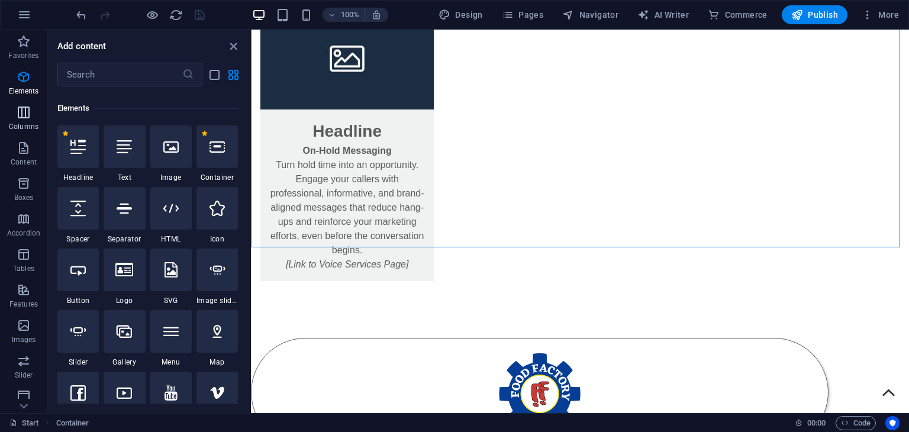
click at [28, 111] on icon "button" at bounding box center [24, 112] width 14 height 14
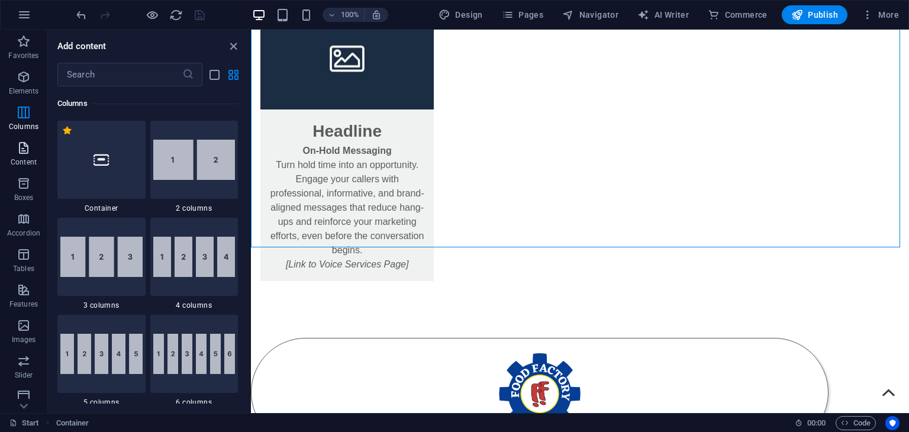
click at [30, 140] on button "Content" at bounding box center [23, 153] width 47 height 35
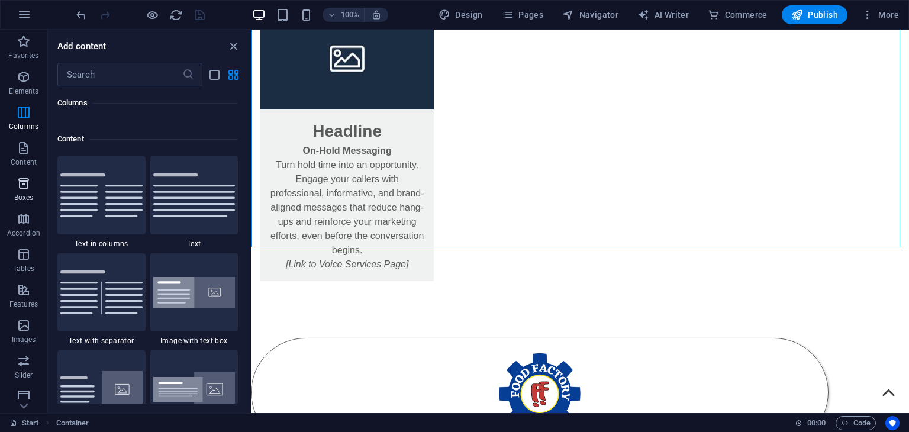
click at [34, 172] on button "Boxes" at bounding box center [23, 189] width 47 height 35
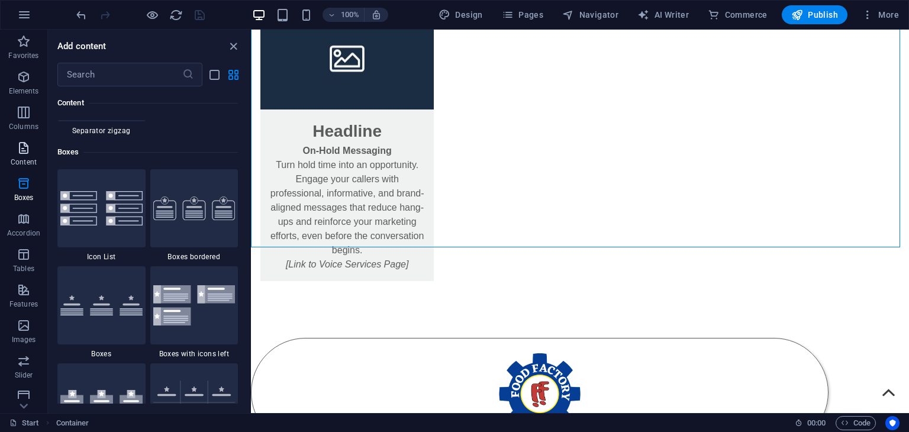
scroll to position [3263, 0]
